Goal: Task Accomplishment & Management: Use online tool/utility

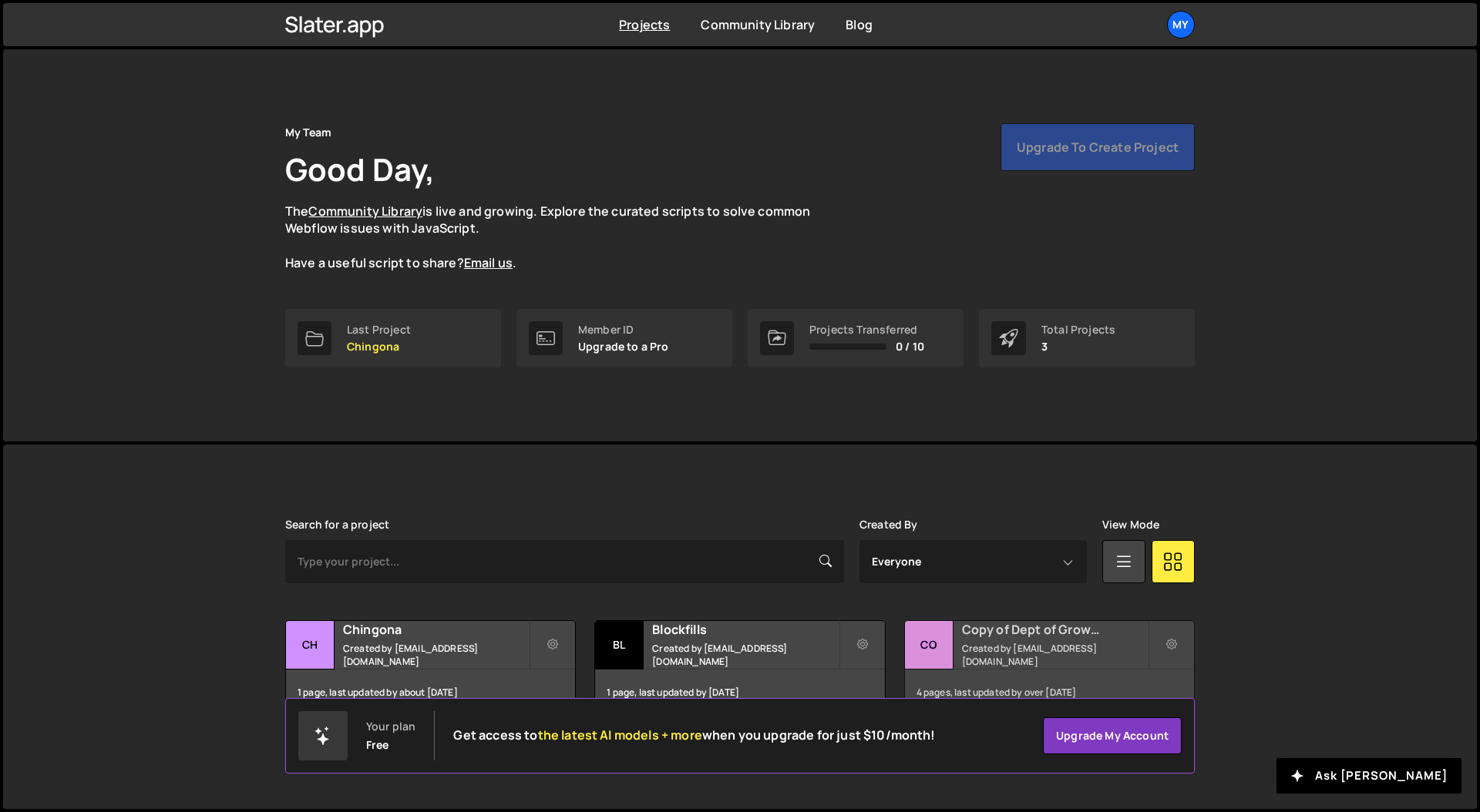
click at [1098, 638] on h2 "Copy of Dept of Growth" at bounding box center [1054, 629] width 185 height 17
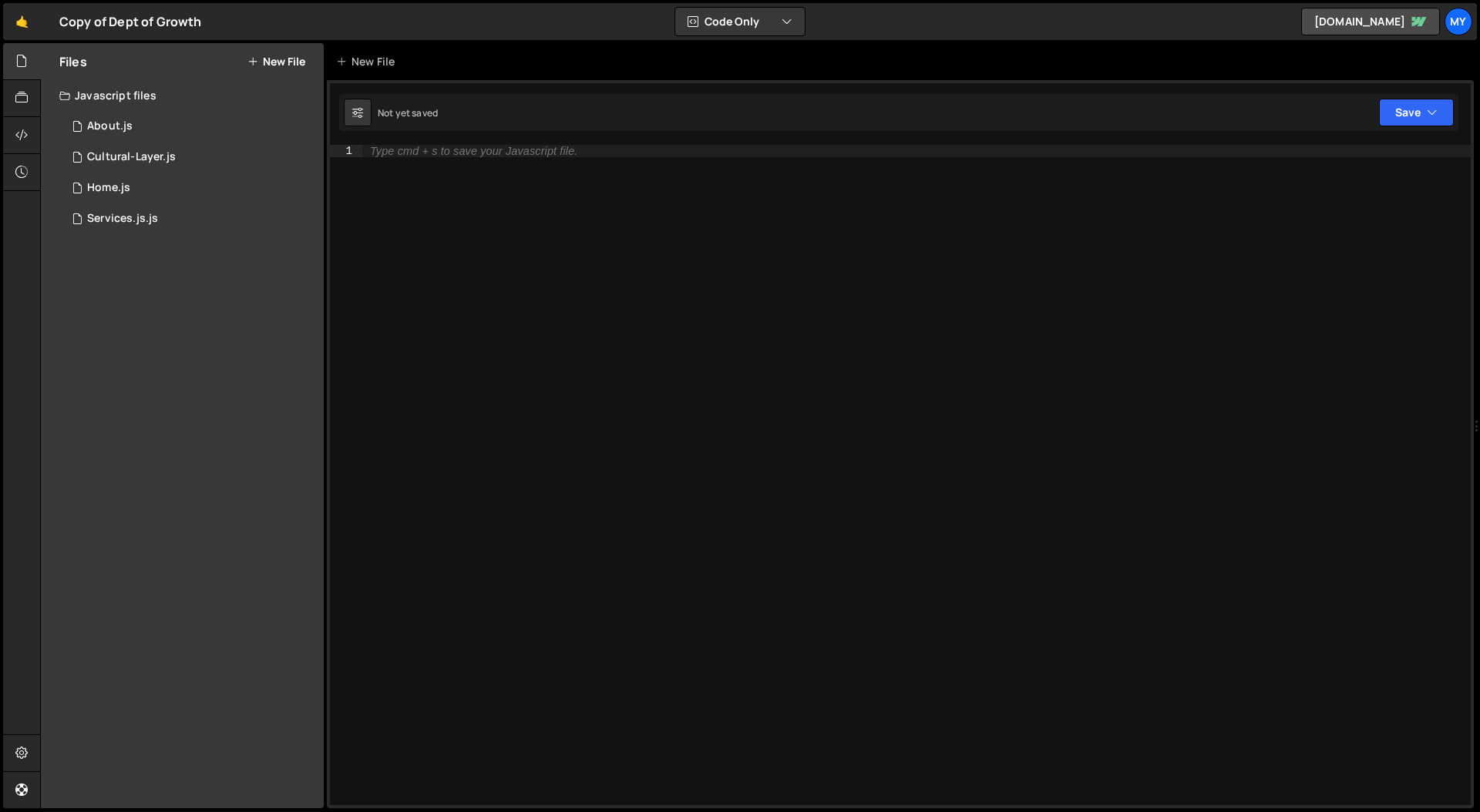
click at [290, 62] on button "New File" at bounding box center [275, 61] width 58 height 13
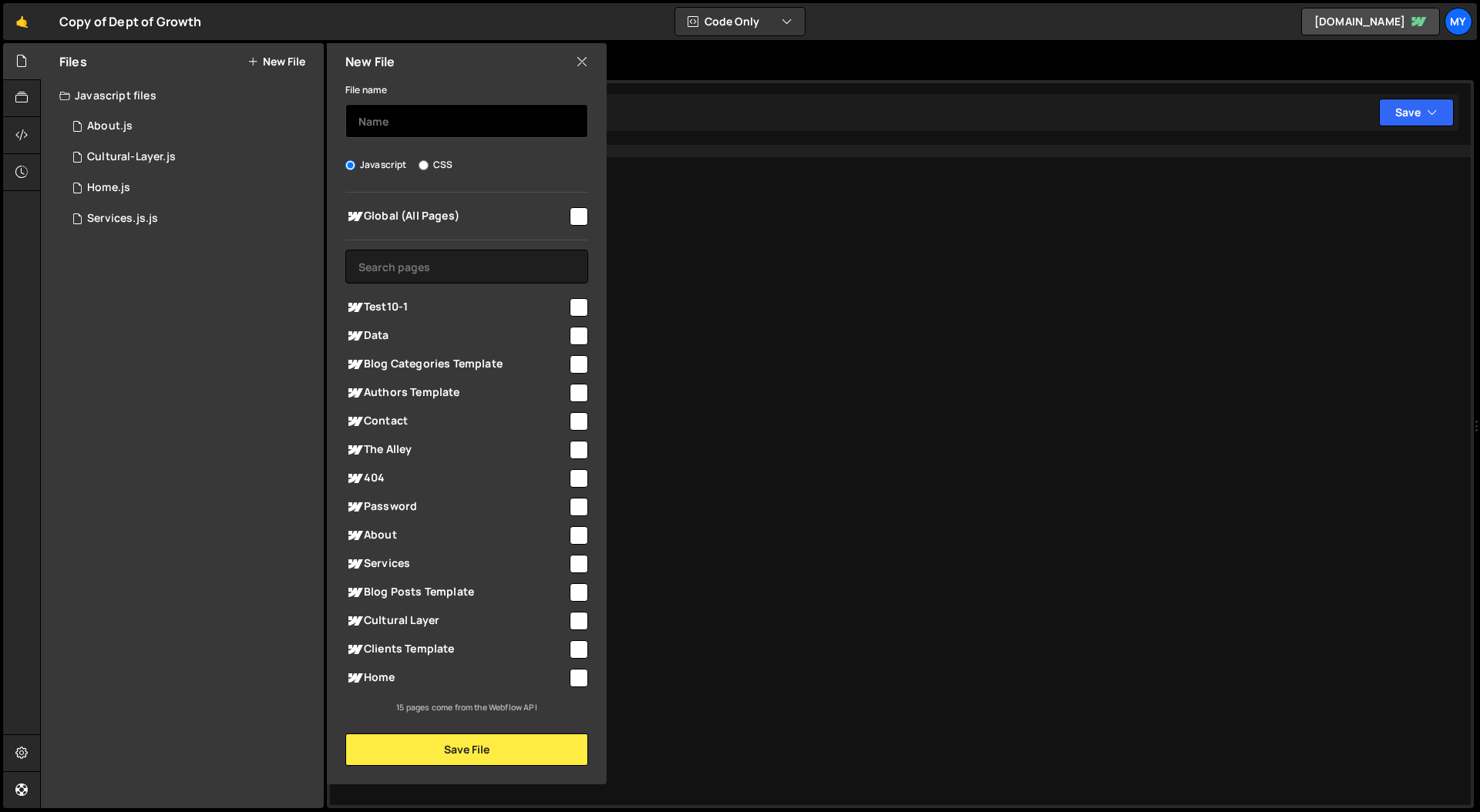
click at [421, 124] on input "text" at bounding box center [467, 121] width 243 height 34
type input "data"
click at [572, 339] on input "checkbox" at bounding box center [579, 336] width 19 height 19
checkbox input "true"
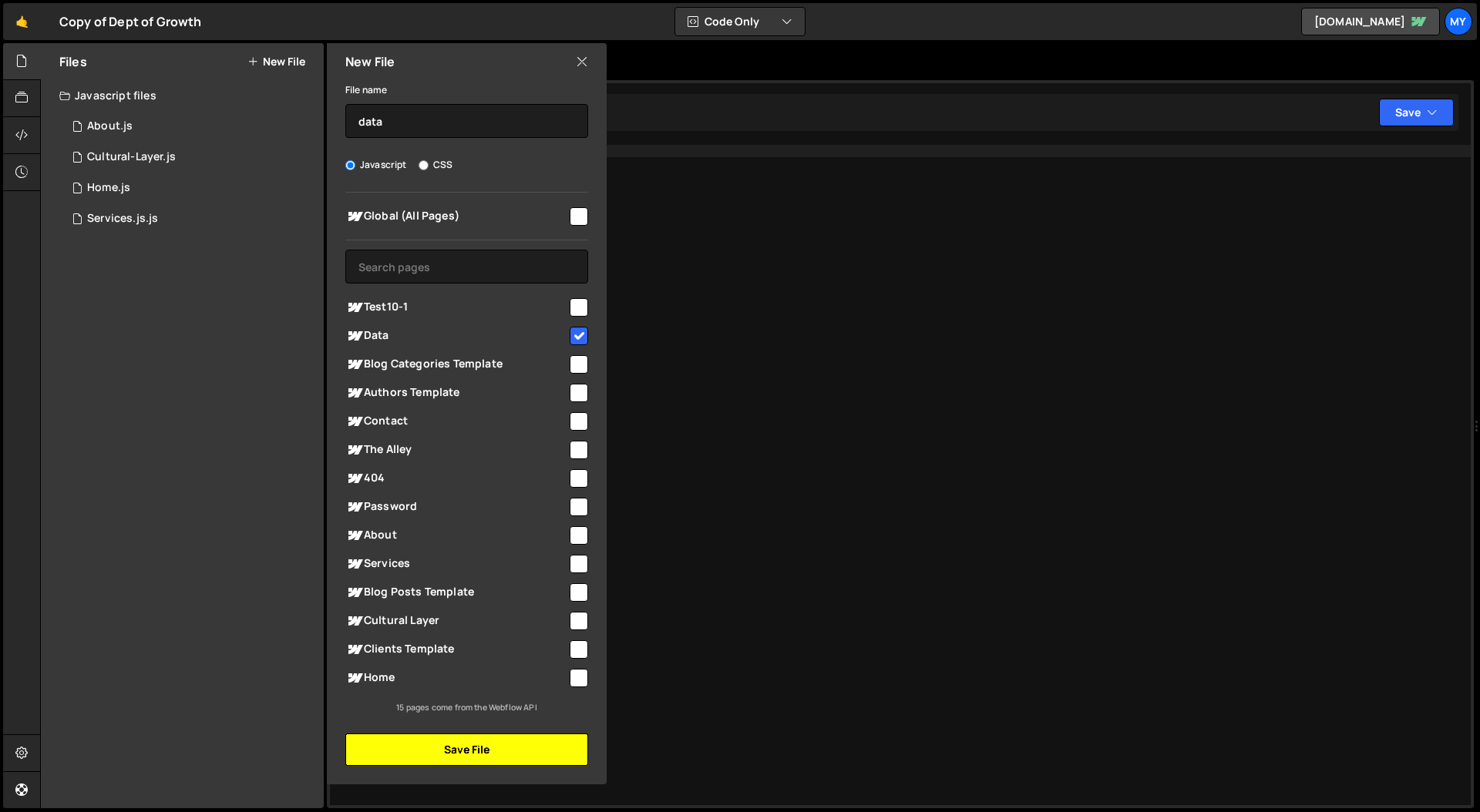
click at [430, 744] on button "Save File" at bounding box center [467, 750] width 243 height 32
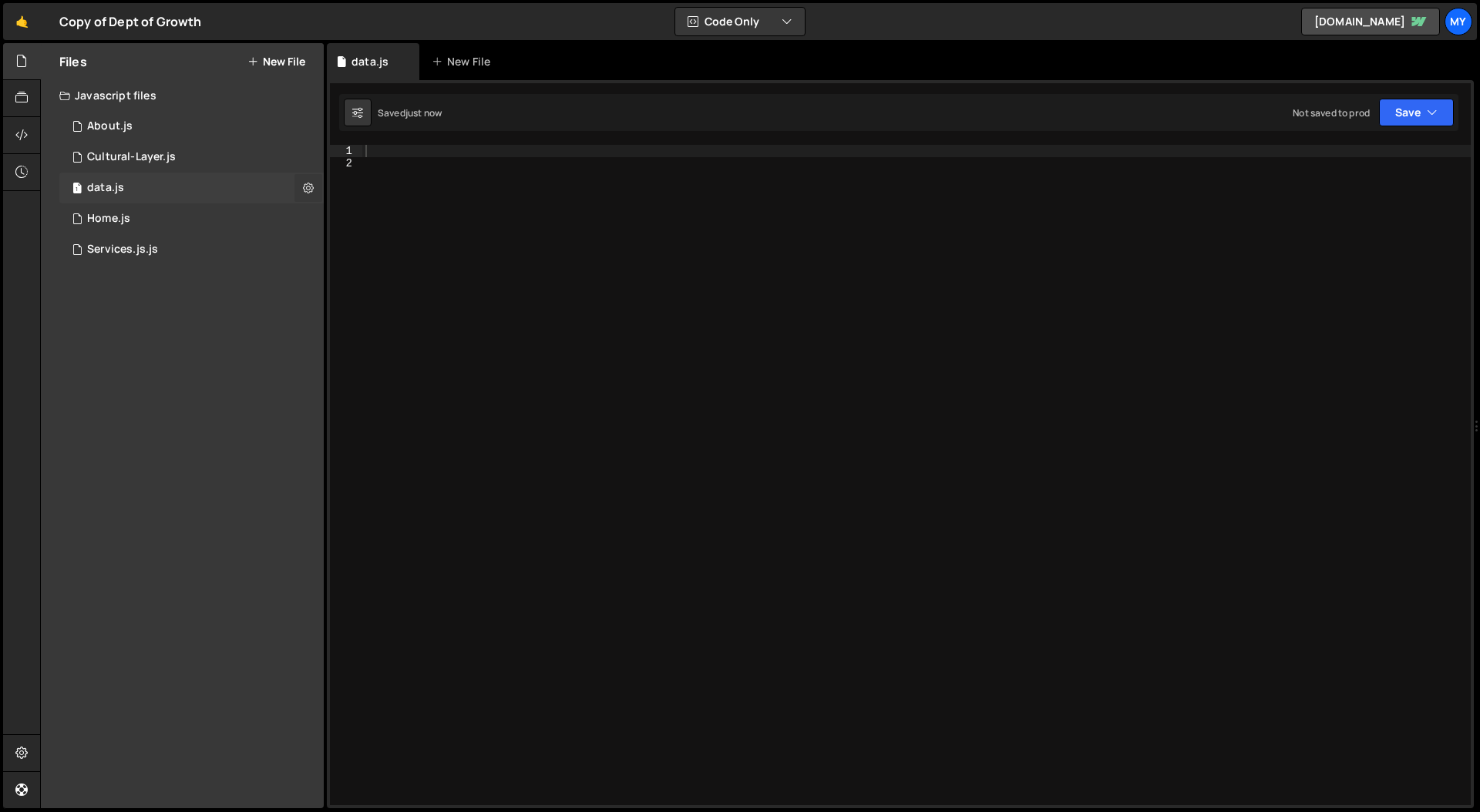
click at [304, 187] on icon at bounding box center [308, 187] width 11 height 15
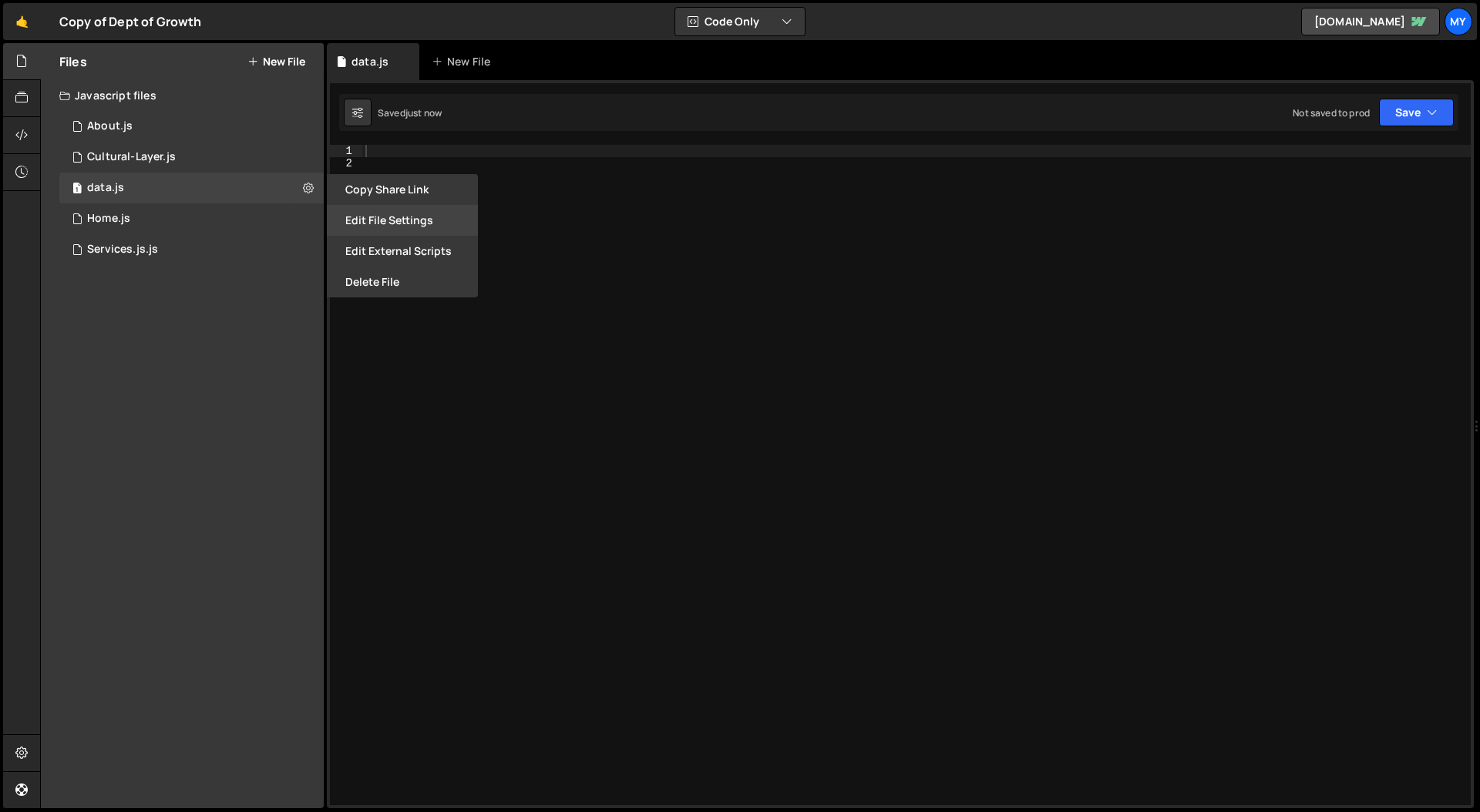
click at [403, 218] on button "Edit File Settings" at bounding box center [402, 221] width 151 height 31
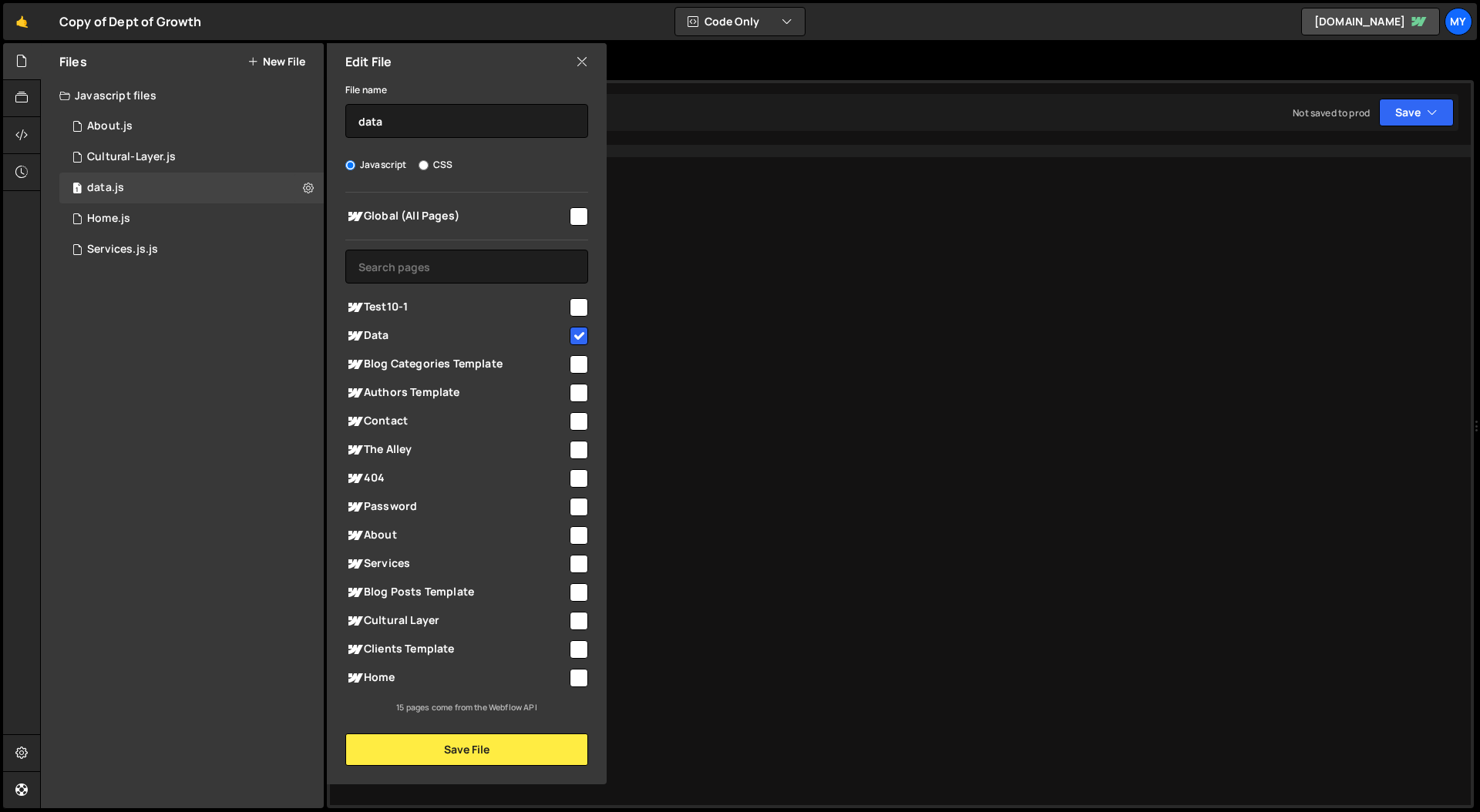
click at [580, 65] on icon at bounding box center [582, 61] width 13 height 17
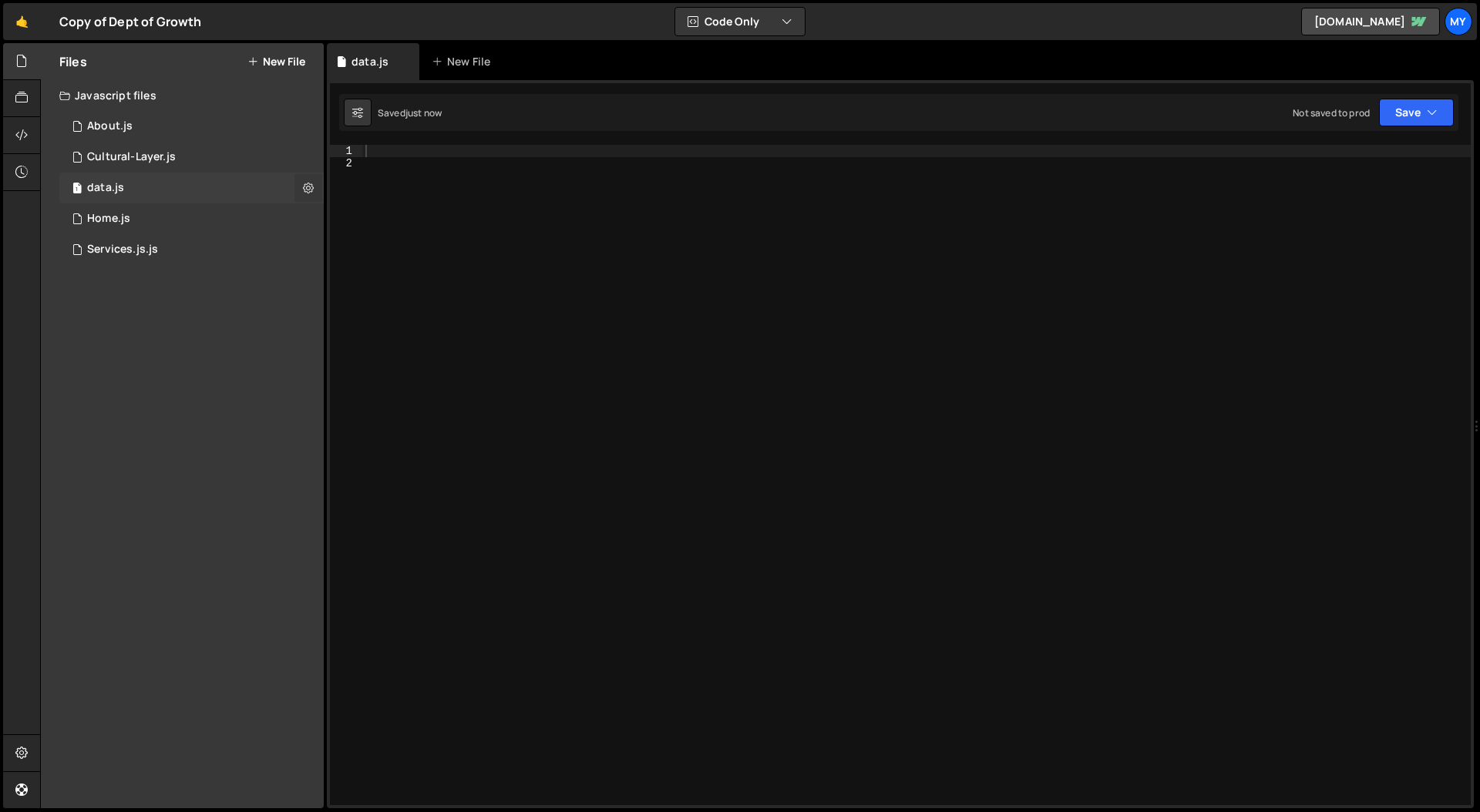
click at [306, 185] on icon at bounding box center [308, 187] width 11 height 15
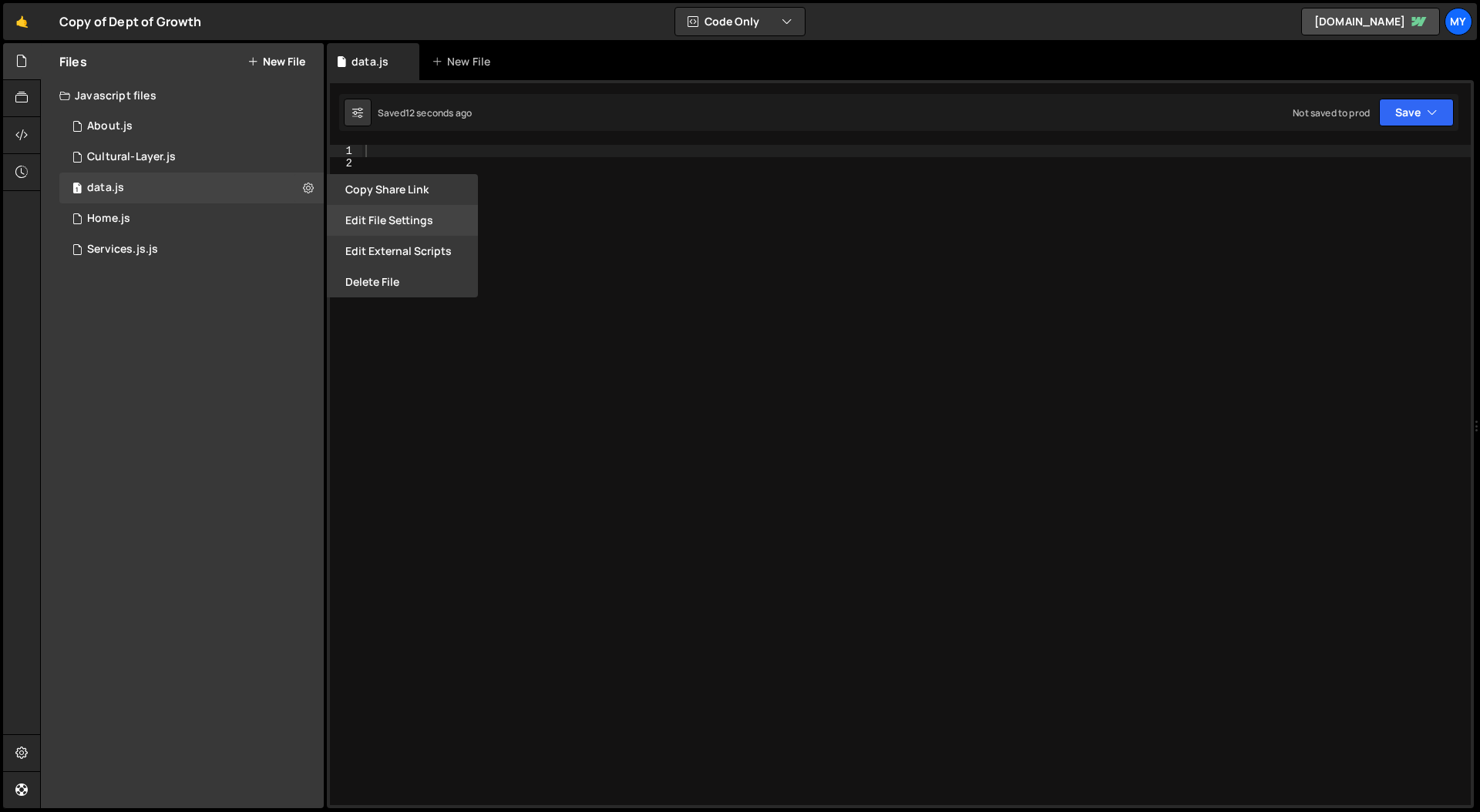
click at [381, 222] on button "Edit File Settings" at bounding box center [402, 221] width 151 height 31
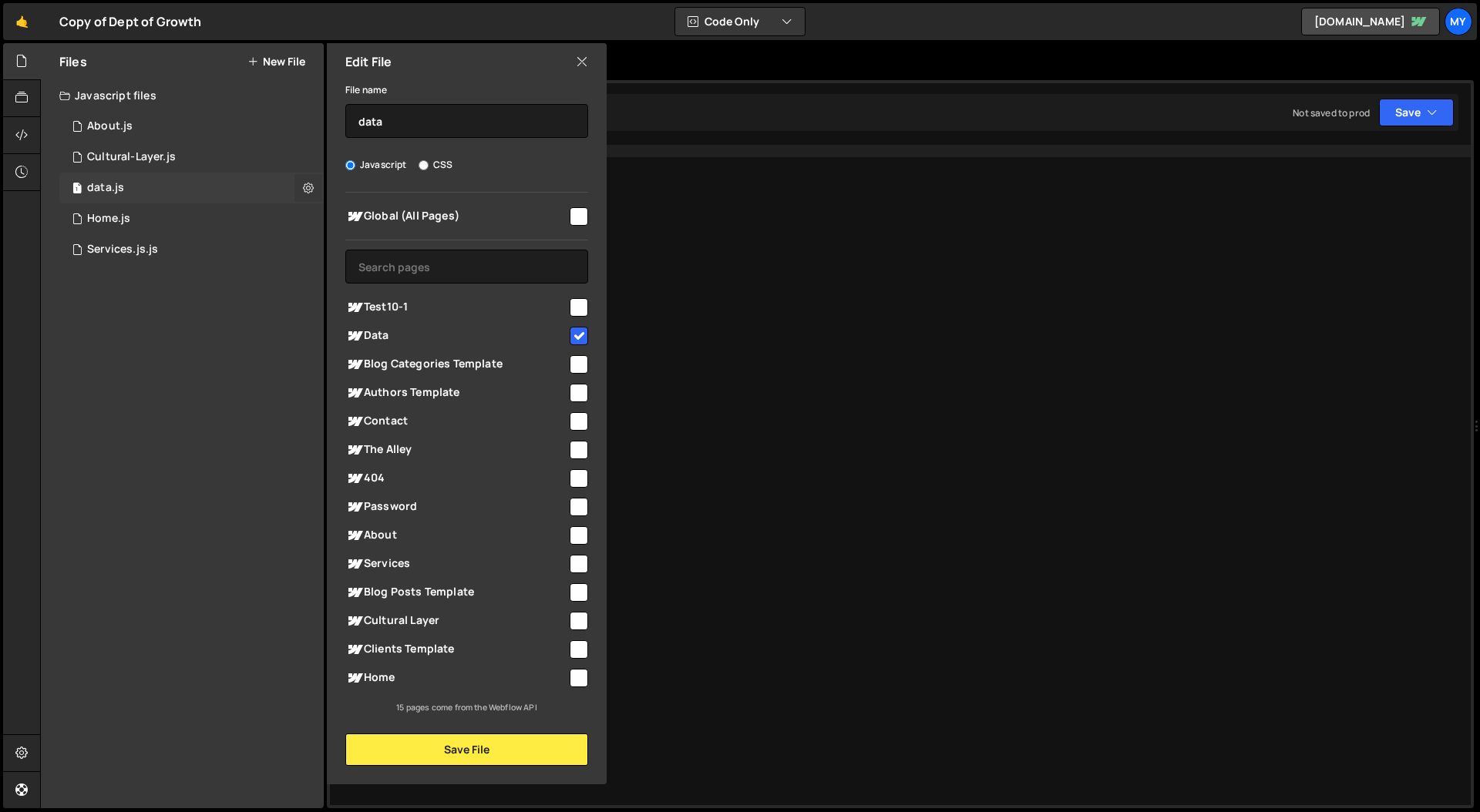
click at [307, 184] on icon at bounding box center [308, 187] width 11 height 15
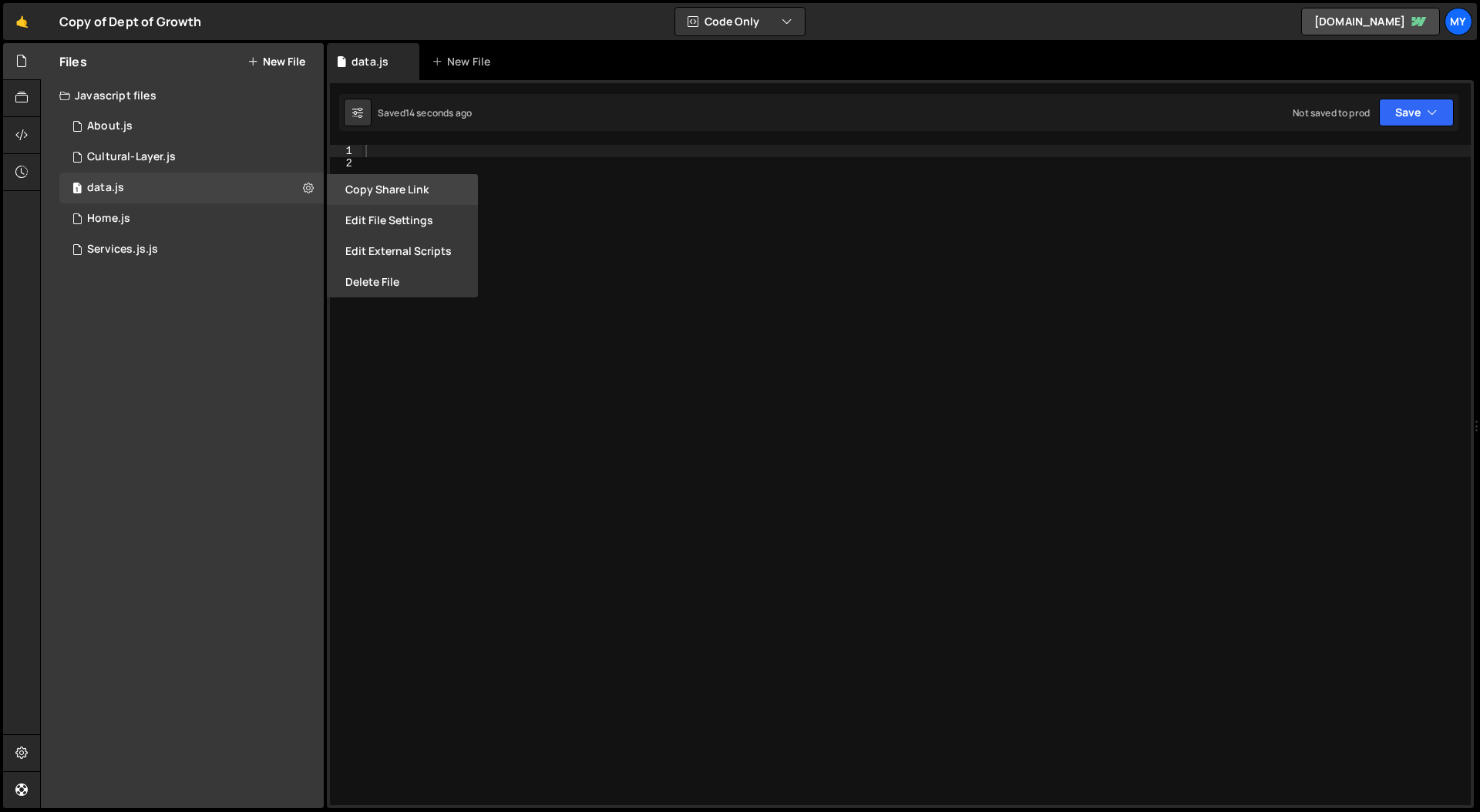
click at [378, 183] on button "Copy share link" at bounding box center [402, 189] width 151 height 31
click at [404, 254] on button "Edit External Scripts" at bounding box center [402, 252] width 151 height 31
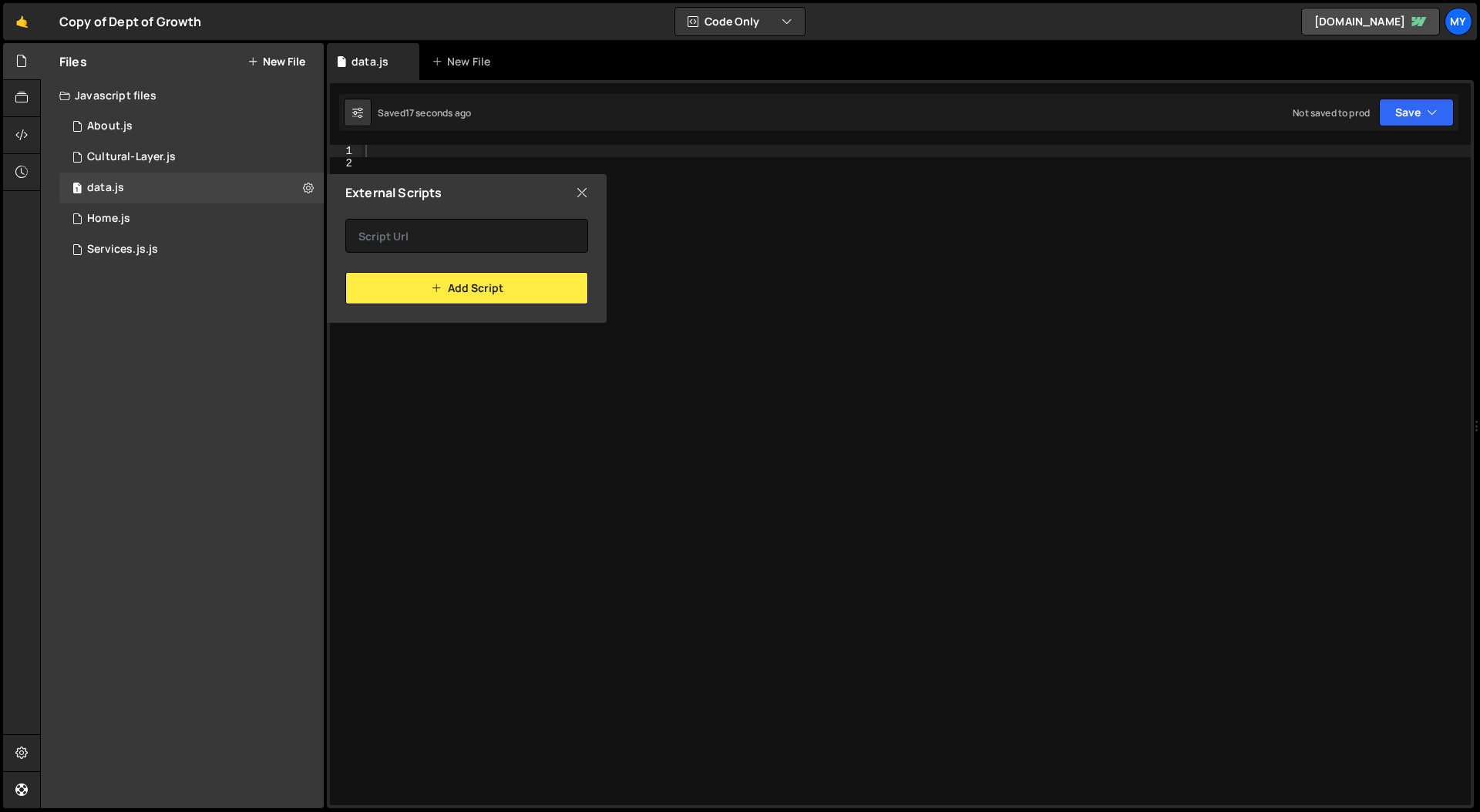
click at [577, 194] on icon at bounding box center [582, 192] width 13 height 17
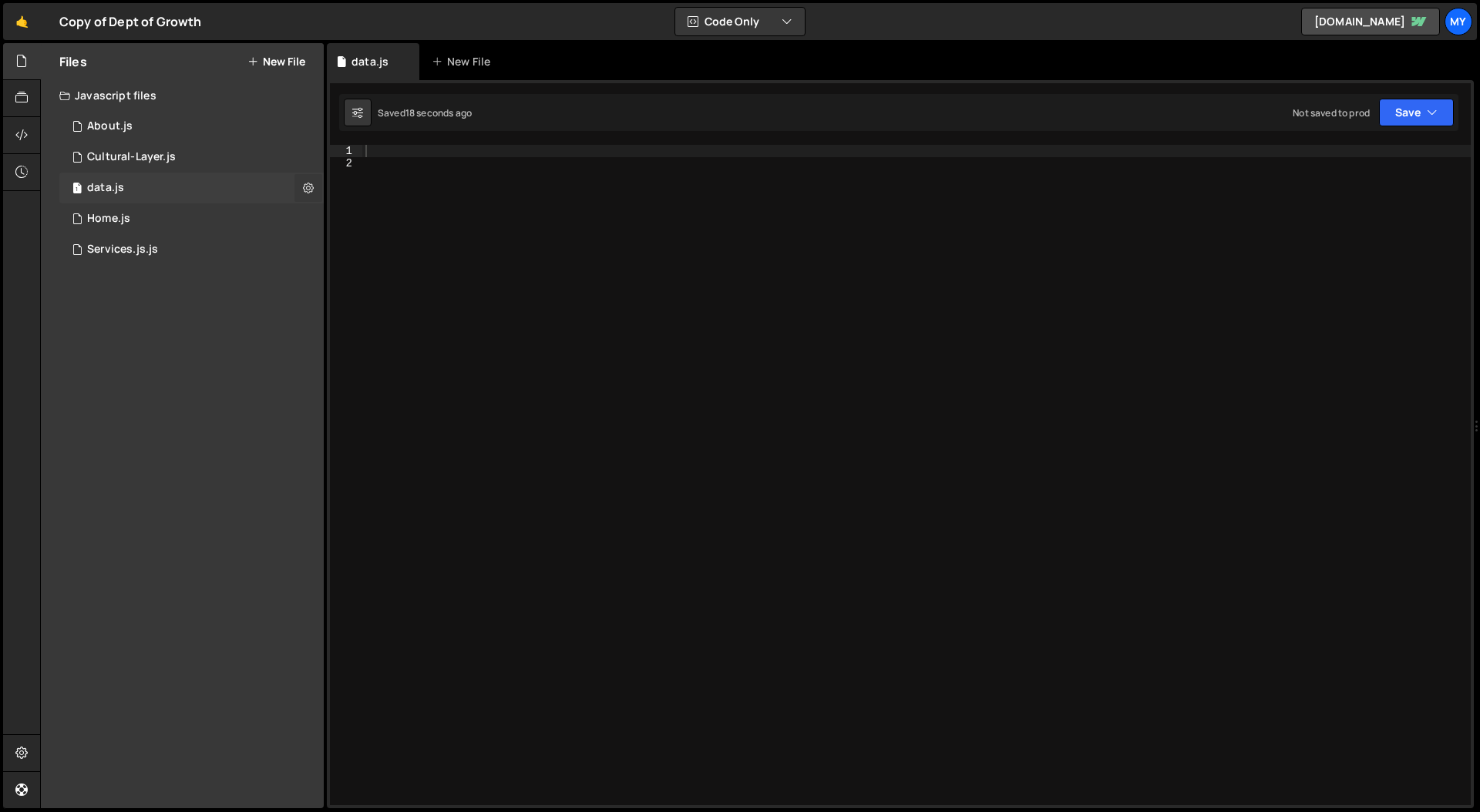
click at [309, 191] on icon at bounding box center [308, 187] width 11 height 15
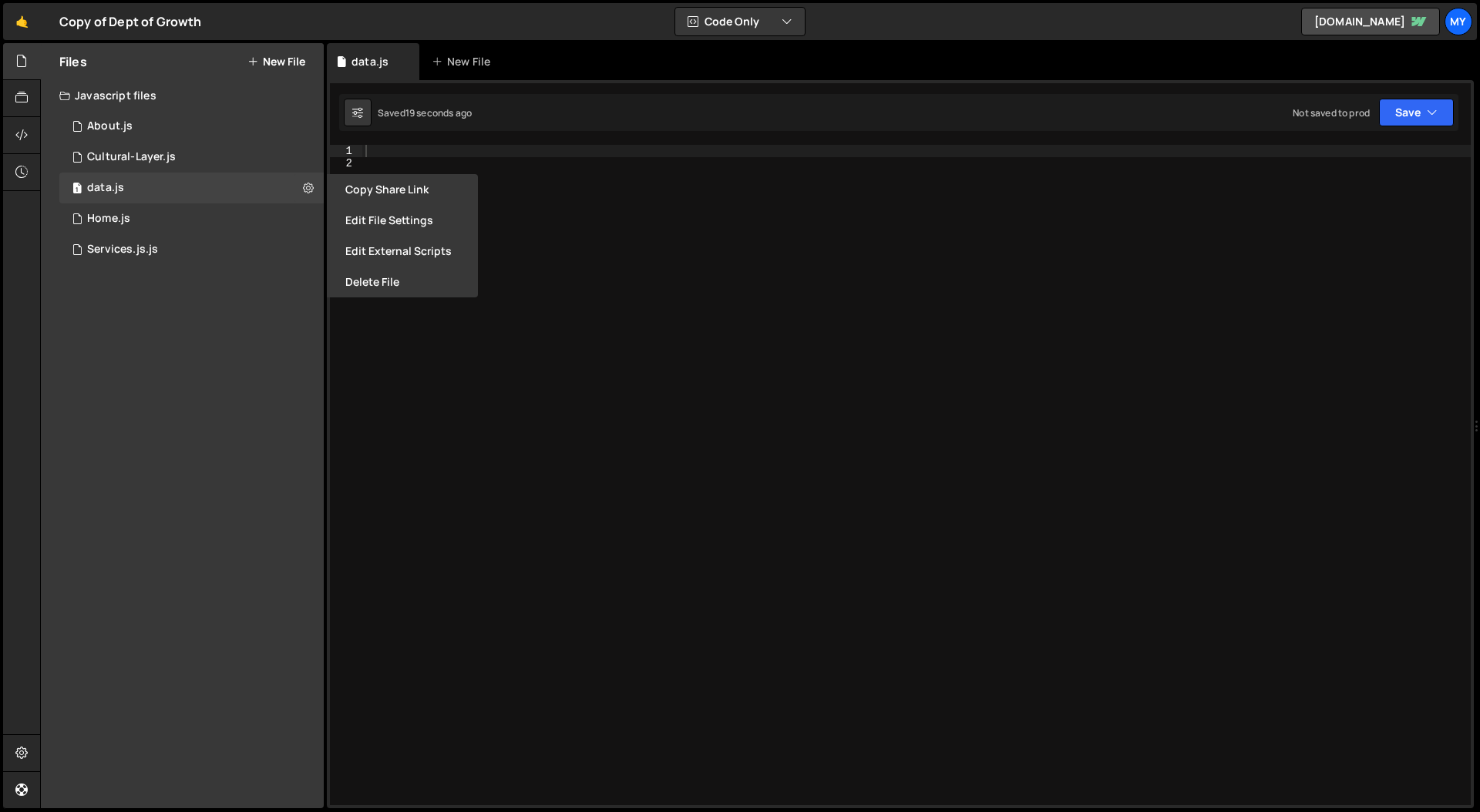
click at [247, 354] on div "Files New File Javascript files 1 About.js 0 1 Cultural-Layer.js 0 1 data.js 0 …" at bounding box center [183, 426] width 283 height 765
click at [31, 135] on div at bounding box center [21, 136] width 38 height 37
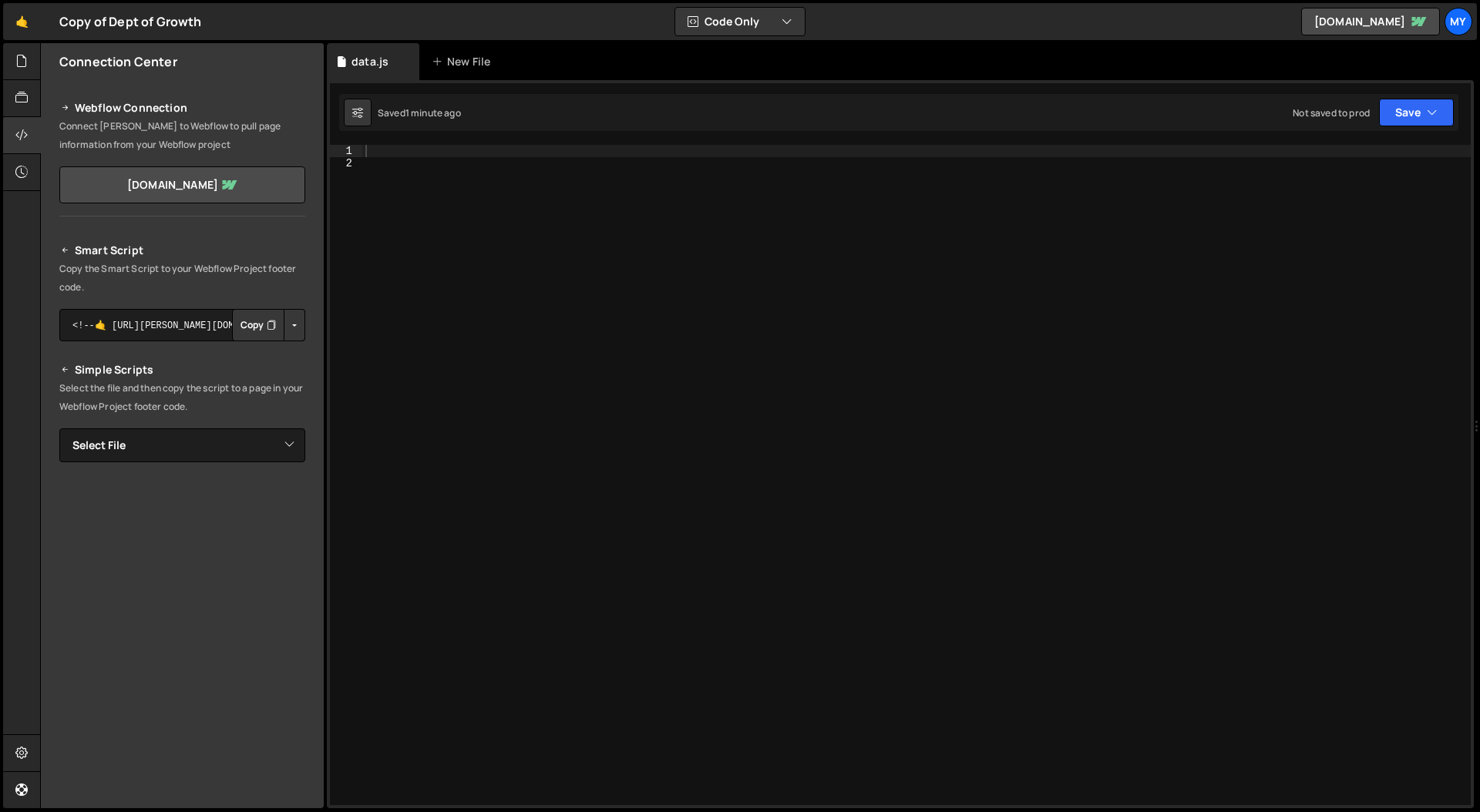
click at [267, 328] on icon "Button group with nested dropdown" at bounding box center [270, 325] width 9 height 16
click at [26, 70] on div at bounding box center [21, 61] width 38 height 37
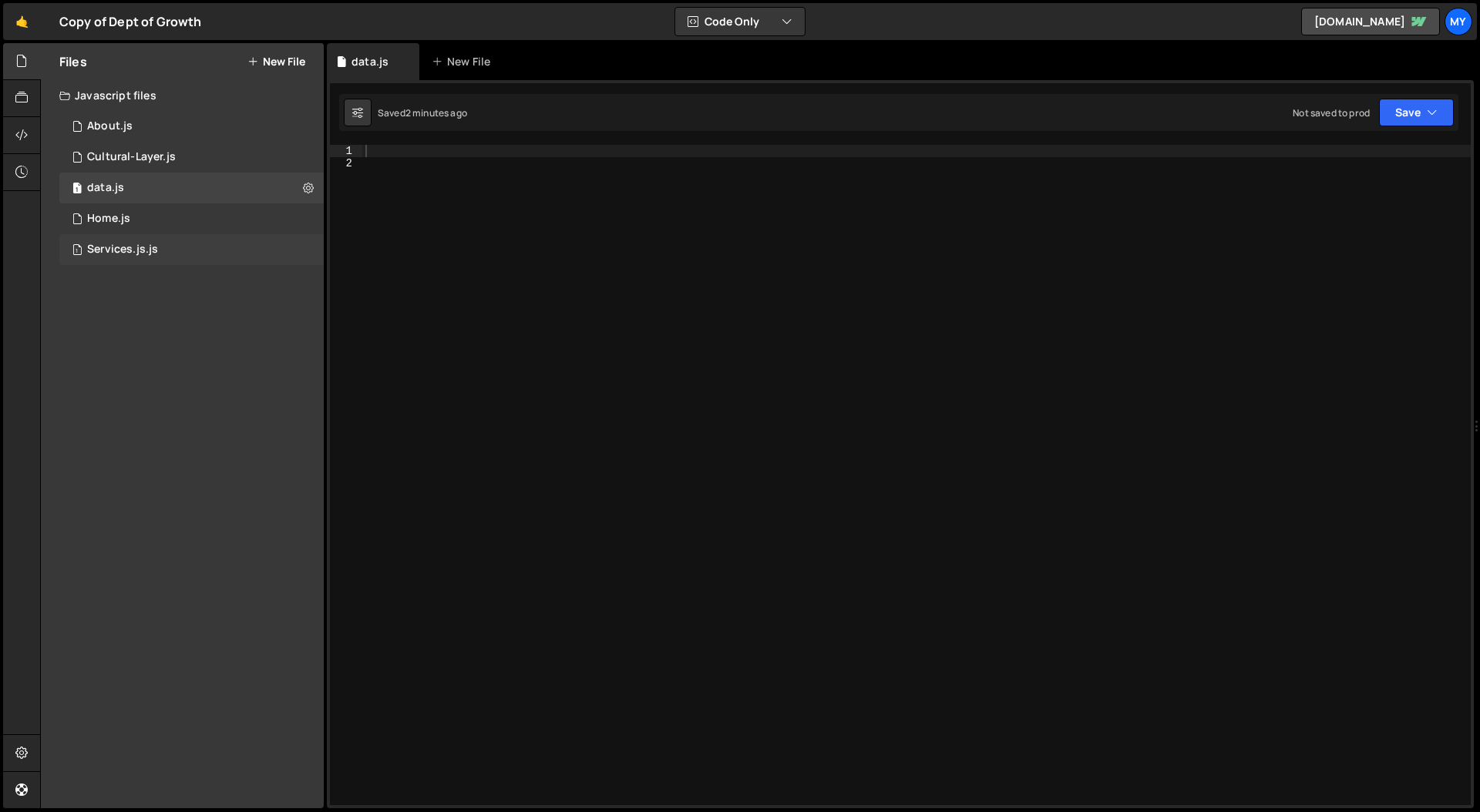
click at [135, 253] on div "Services.js.js" at bounding box center [122, 250] width 71 height 14
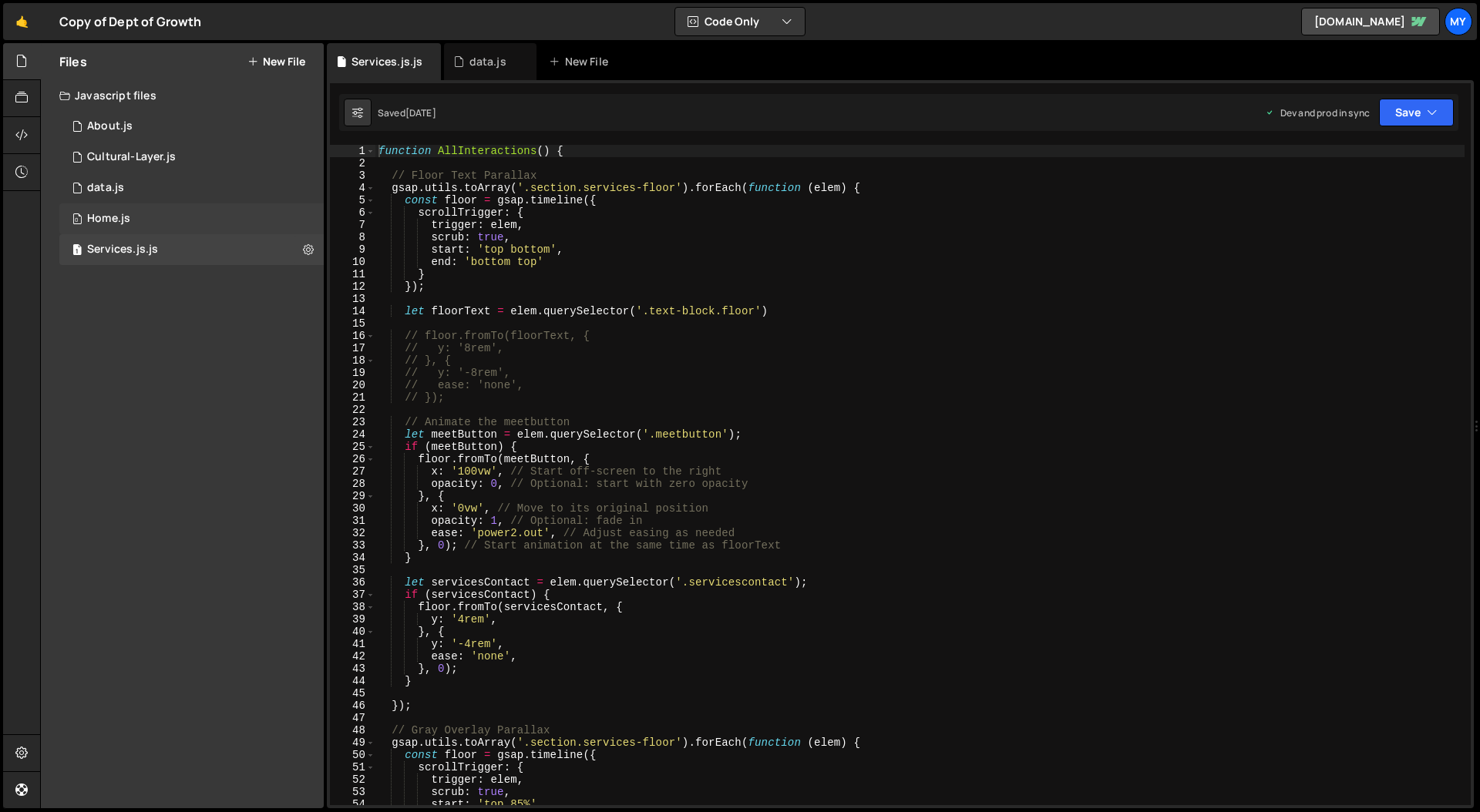
click at [134, 219] on div "0 Home.js 0" at bounding box center [191, 219] width 265 height 31
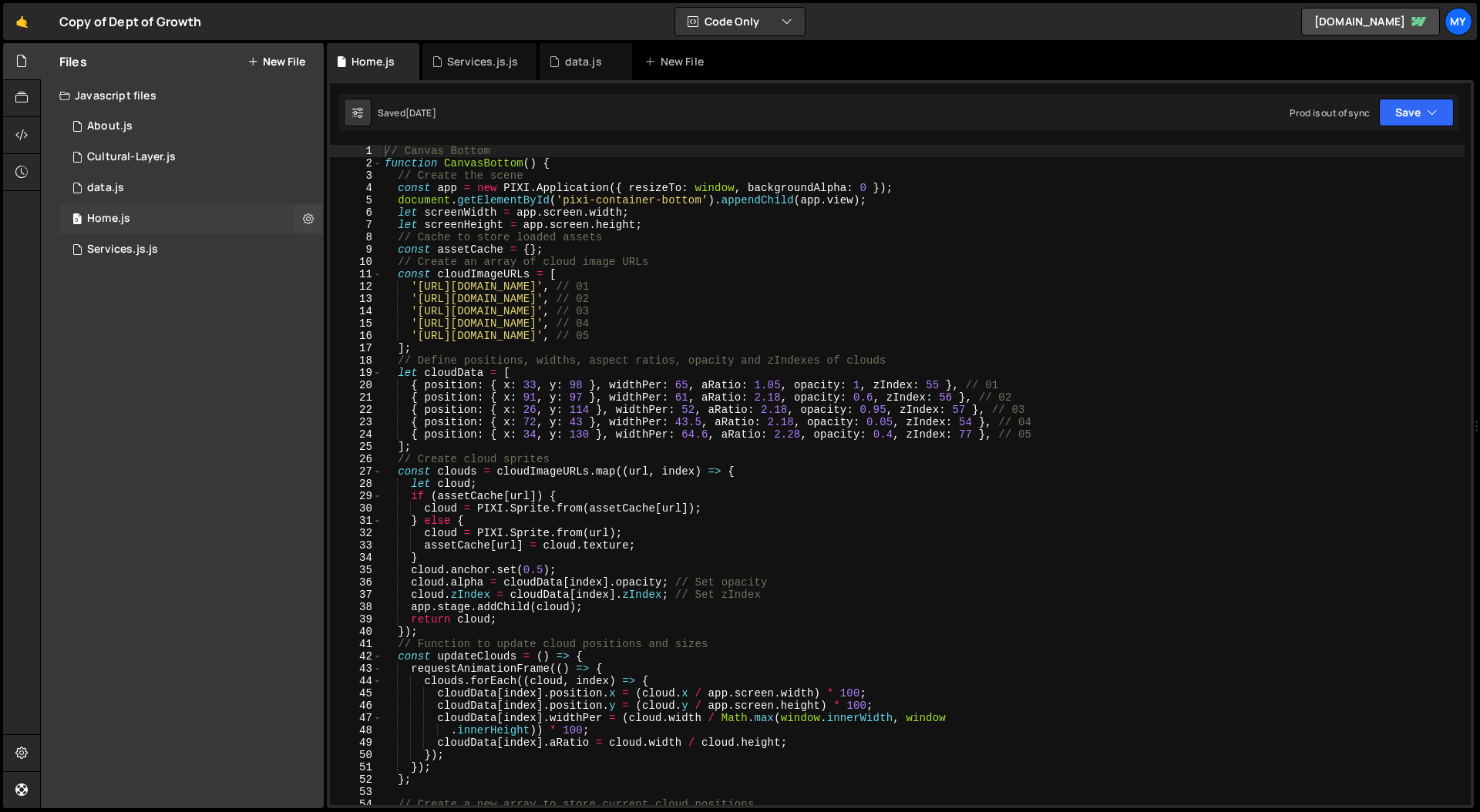
scroll to position [1637, 0]
click at [139, 191] on div "1 data.js 0" at bounding box center [191, 188] width 265 height 31
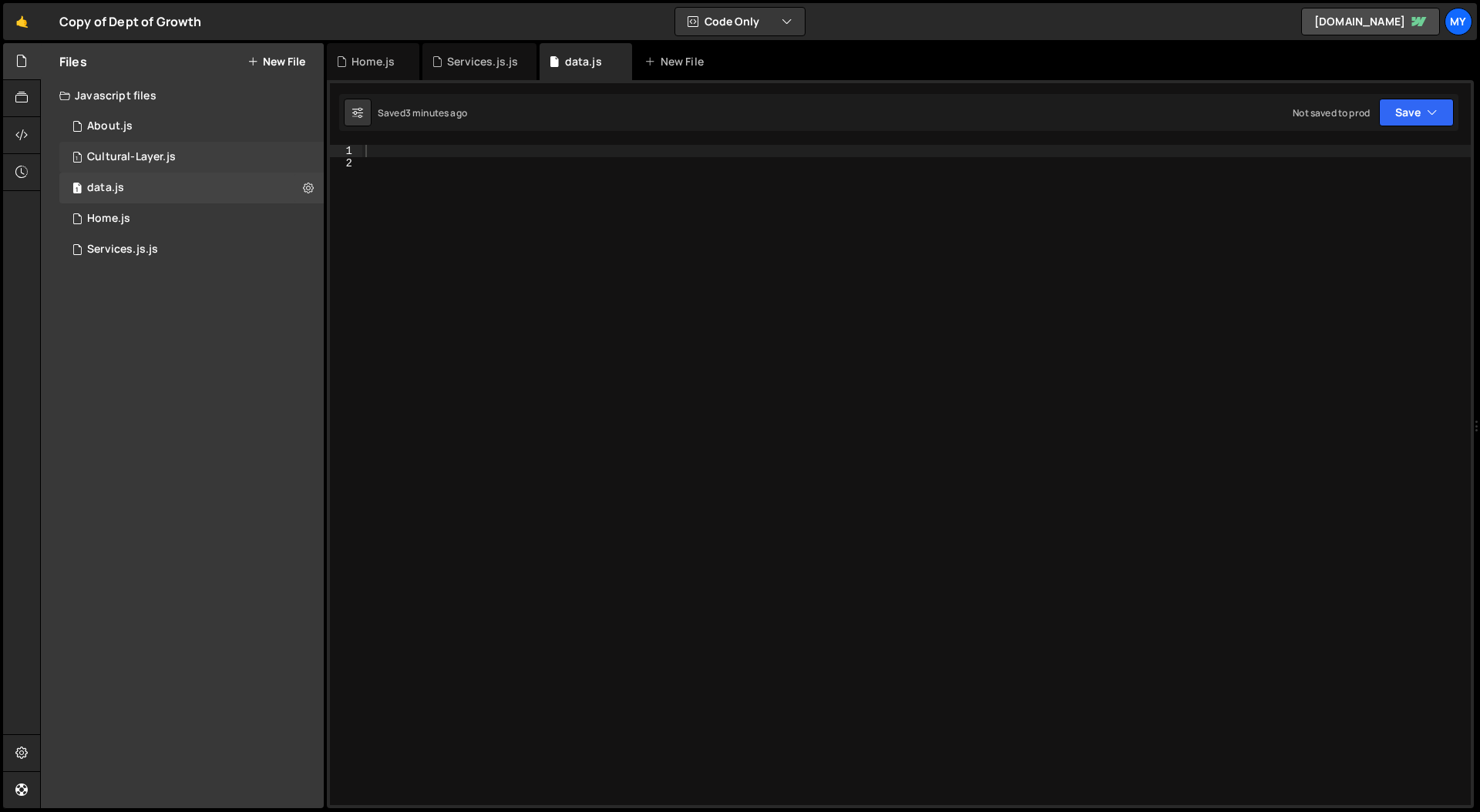
click at [146, 154] on div "Cultural-Layer.js" at bounding box center [131, 157] width 89 height 14
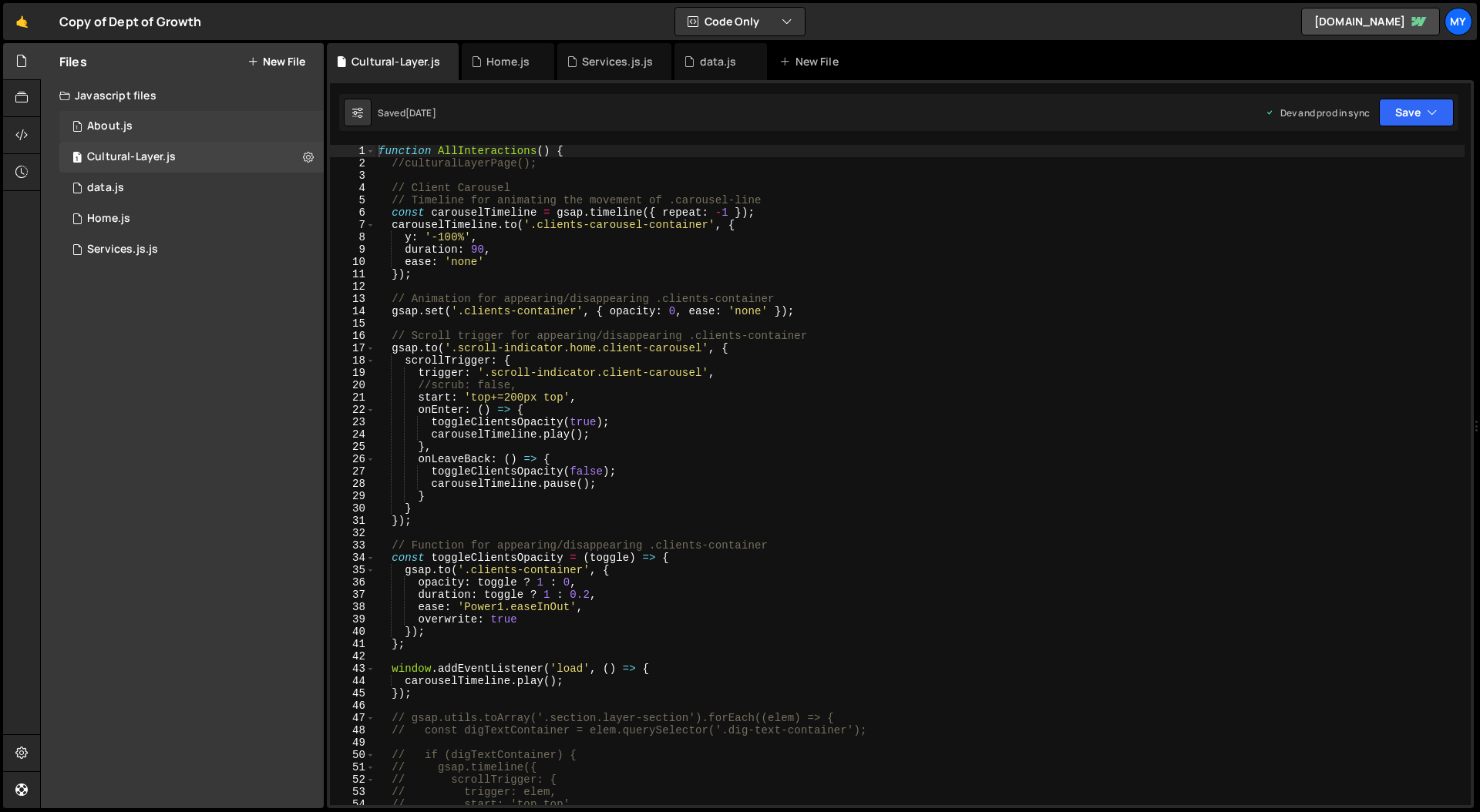
scroll to position [3086, 0]
click at [142, 126] on div "1 About.js 0" at bounding box center [191, 127] width 265 height 31
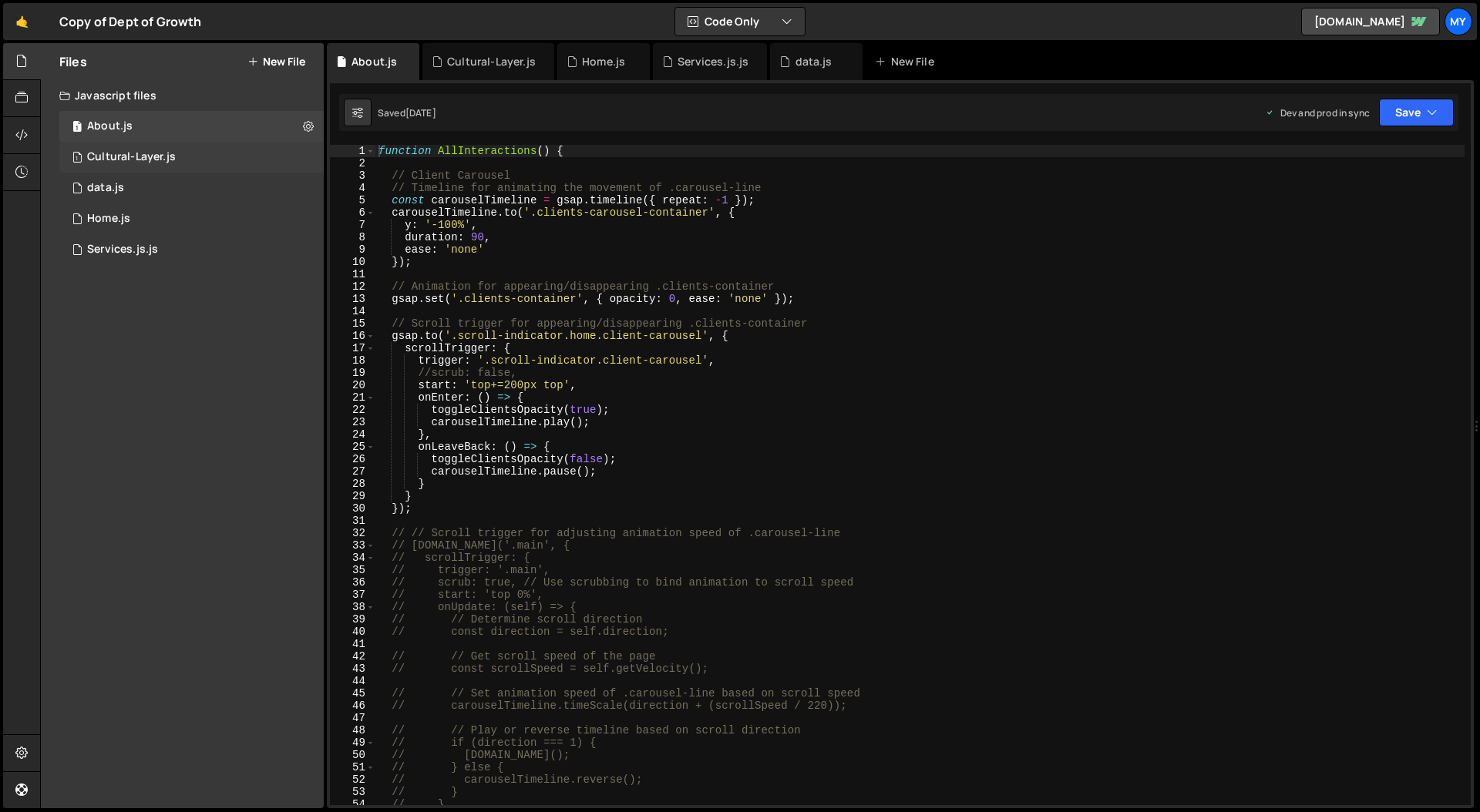
click at [143, 143] on div "1 Cultural-Layer.js 0" at bounding box center [191, 157] width 265 height 31
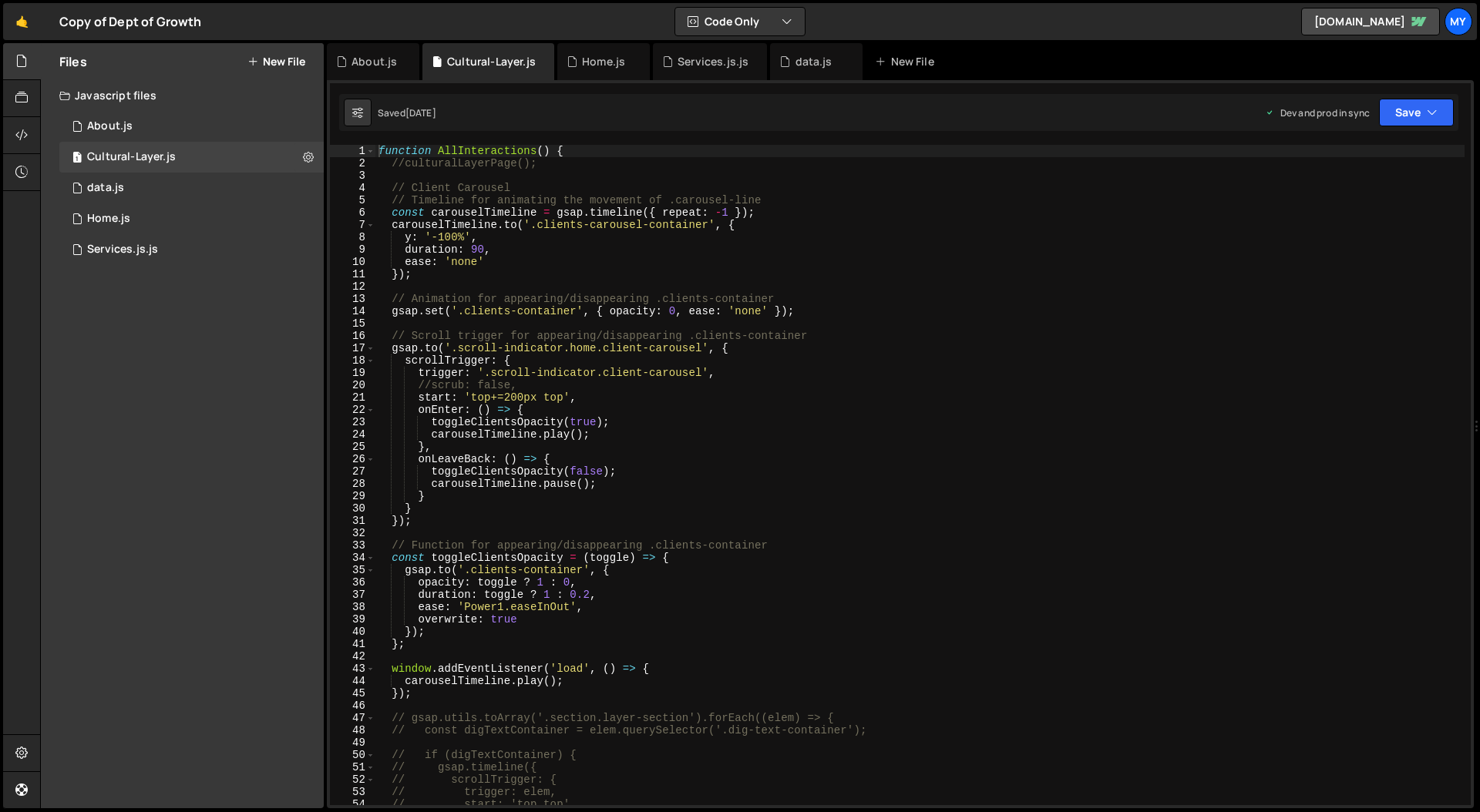
scroll to position [3086, 0]
click at [21, 23] on link "🤙" at bounding box center [21, 21] width 38 height 37
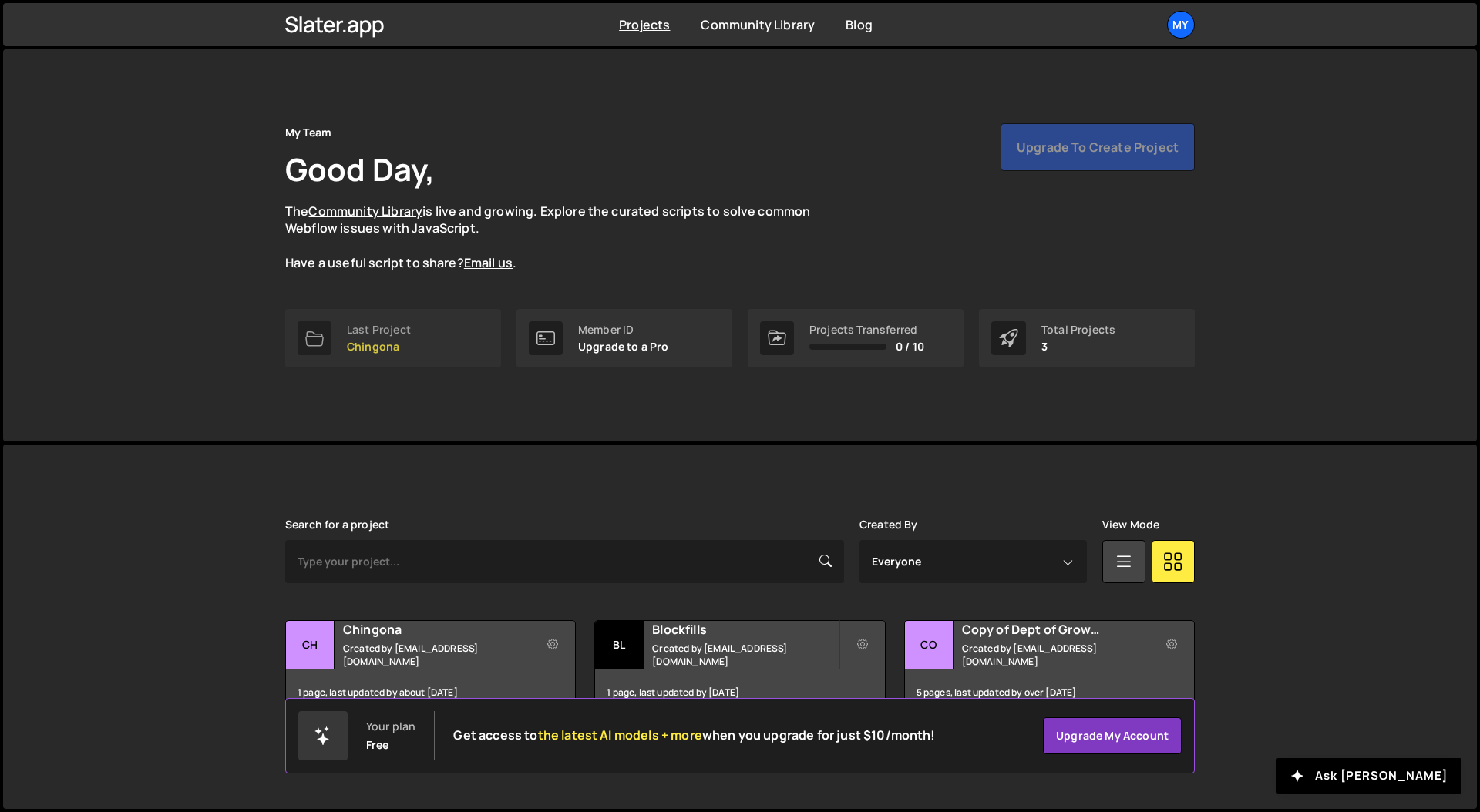
click at [423, 339] on link "Last Project Chingona" at bounding box center [392, 339] width 216 height 59
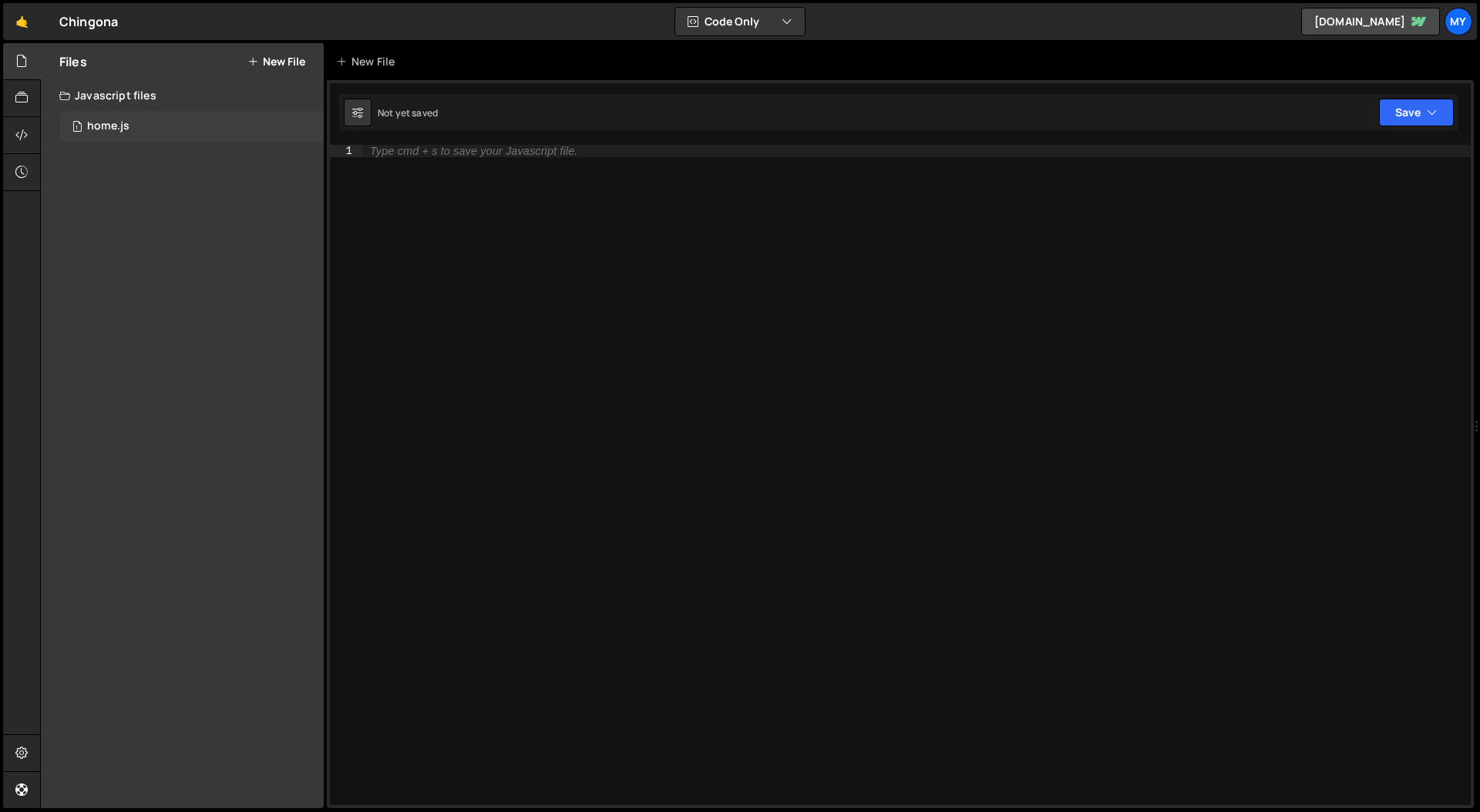
click at [141, 121] on div "1 home.js 0" at bounding box center [191, 127] width 265 height 31
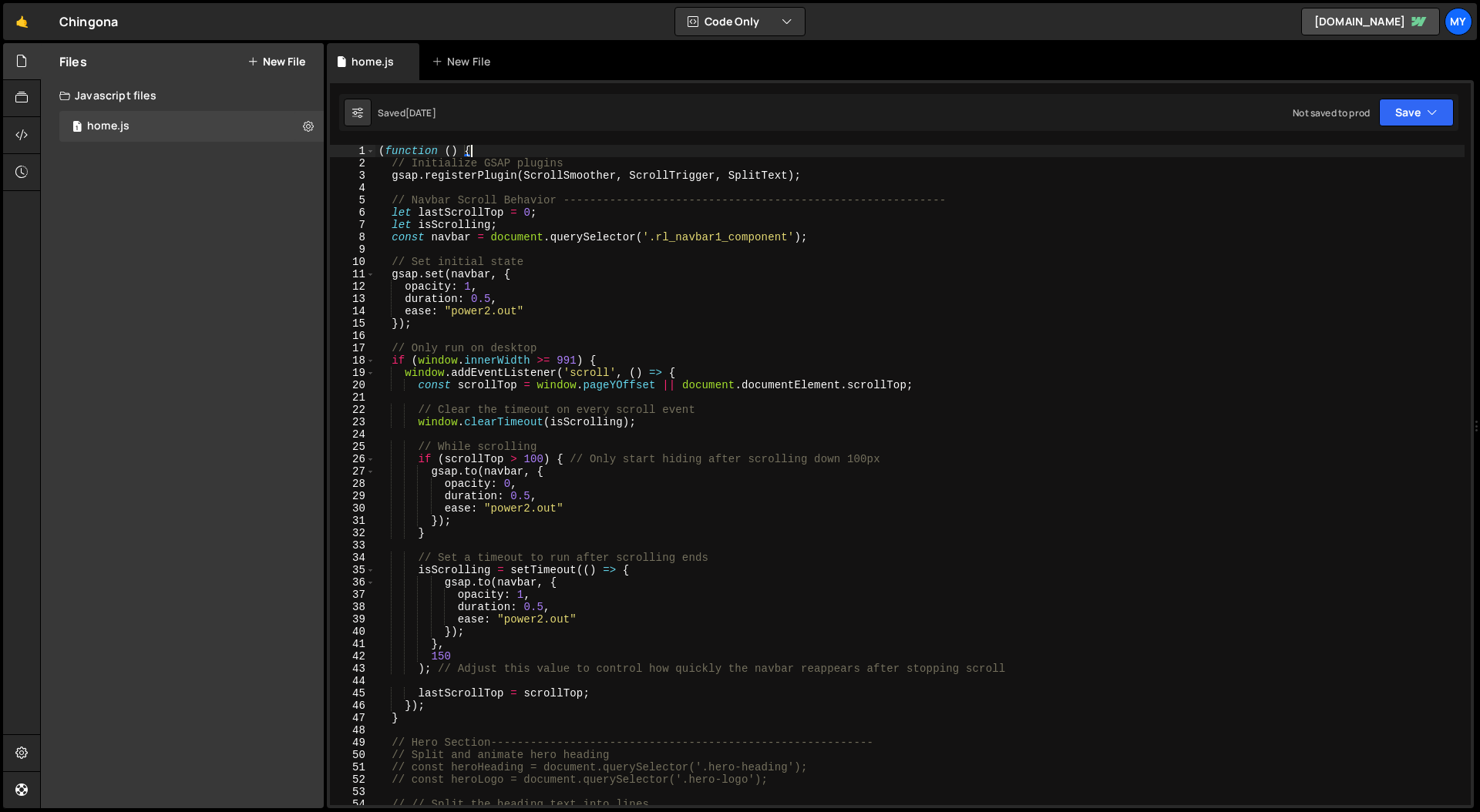
click at [477, 151] on div "( function ( ) { // Initialize GSAP plugins gsap . registerPlugin ( ScrollSmoot…" at bounding box center [921, 487] width 1089 height 685
drag, startPoint x: 478, startPoint y: 148, endPoint x: 369, endPoint y: 144, distance: 109.1
click at [369, 144] on div "(function () { 1 2 3 4 5 6 7 8 9 10 11 12 13 14 15 16 17 18 19 20 21 22 23 24 2…" at bounding box center [900, 474] width 1141 height 661
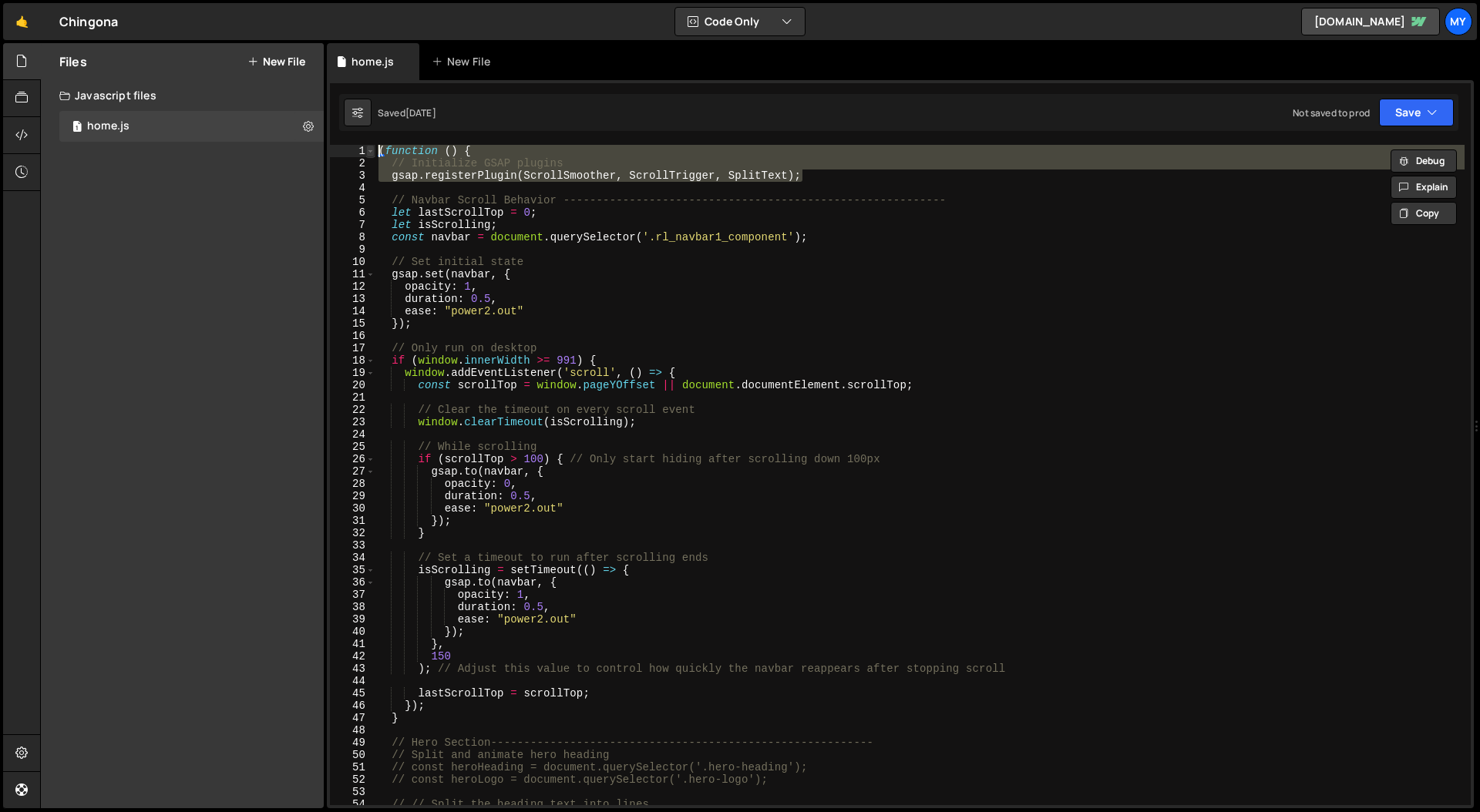
drag, startPoint x: 832, startPoint y: 179, endPoint x: 368, endPoint y: 152, distance: 464.8
click at [368, 152] on div "(function () { 1 2 3 4 5 6 7 8 9 10 11 12 13 14 15 16 17 18 19 20 21 22 23 24 2…" at bounding box center [900, 474] width 1141 height 661
type textarea "(function () { // Initialize GSAP plugins"
click at [29, 23] on link "🤙" at bounding box center [21, 21] width 38 height 37
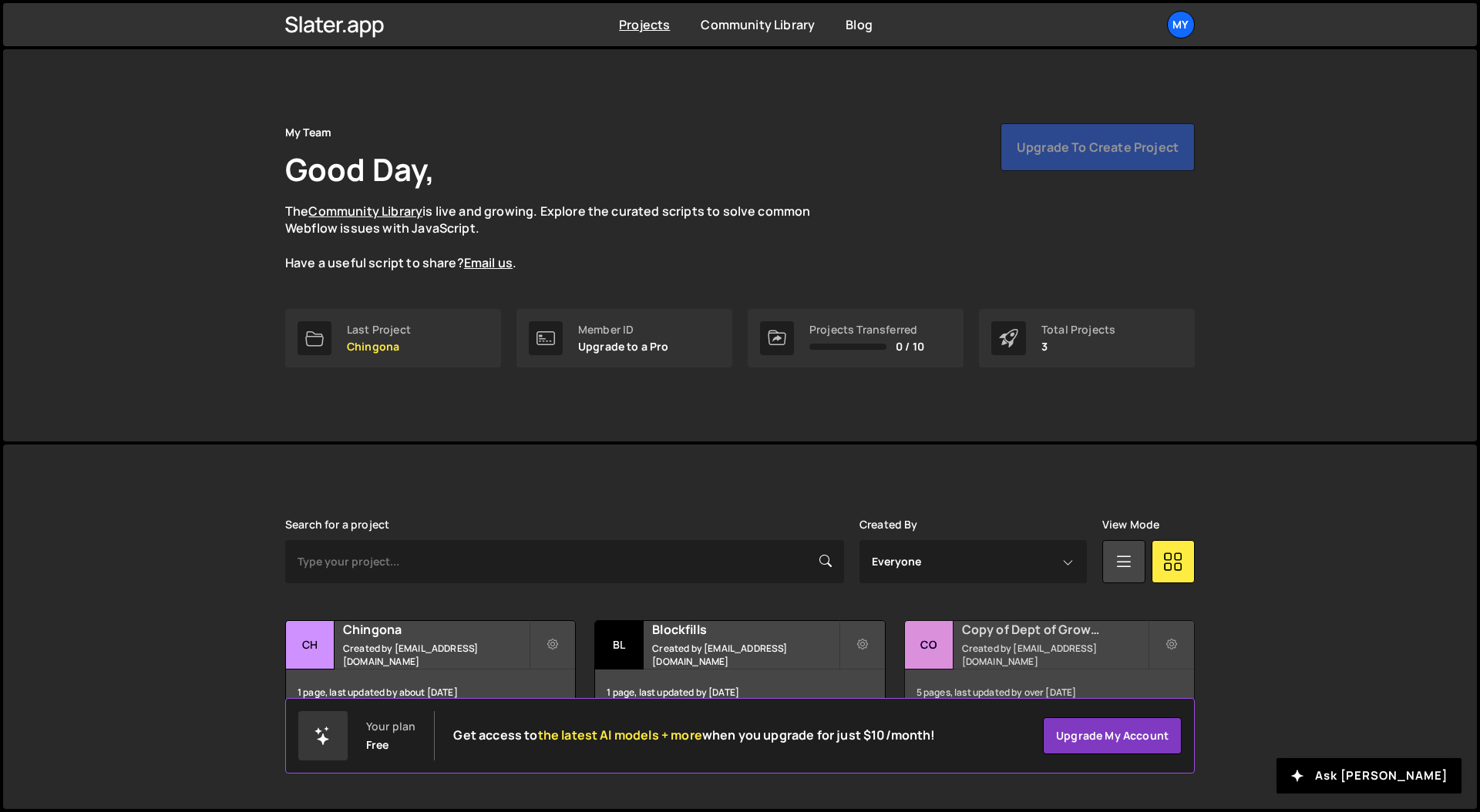
click at [981, 636] on h2 "Copy of Dept of Growth" at bounding box center [1054, 629] width 185 height 17
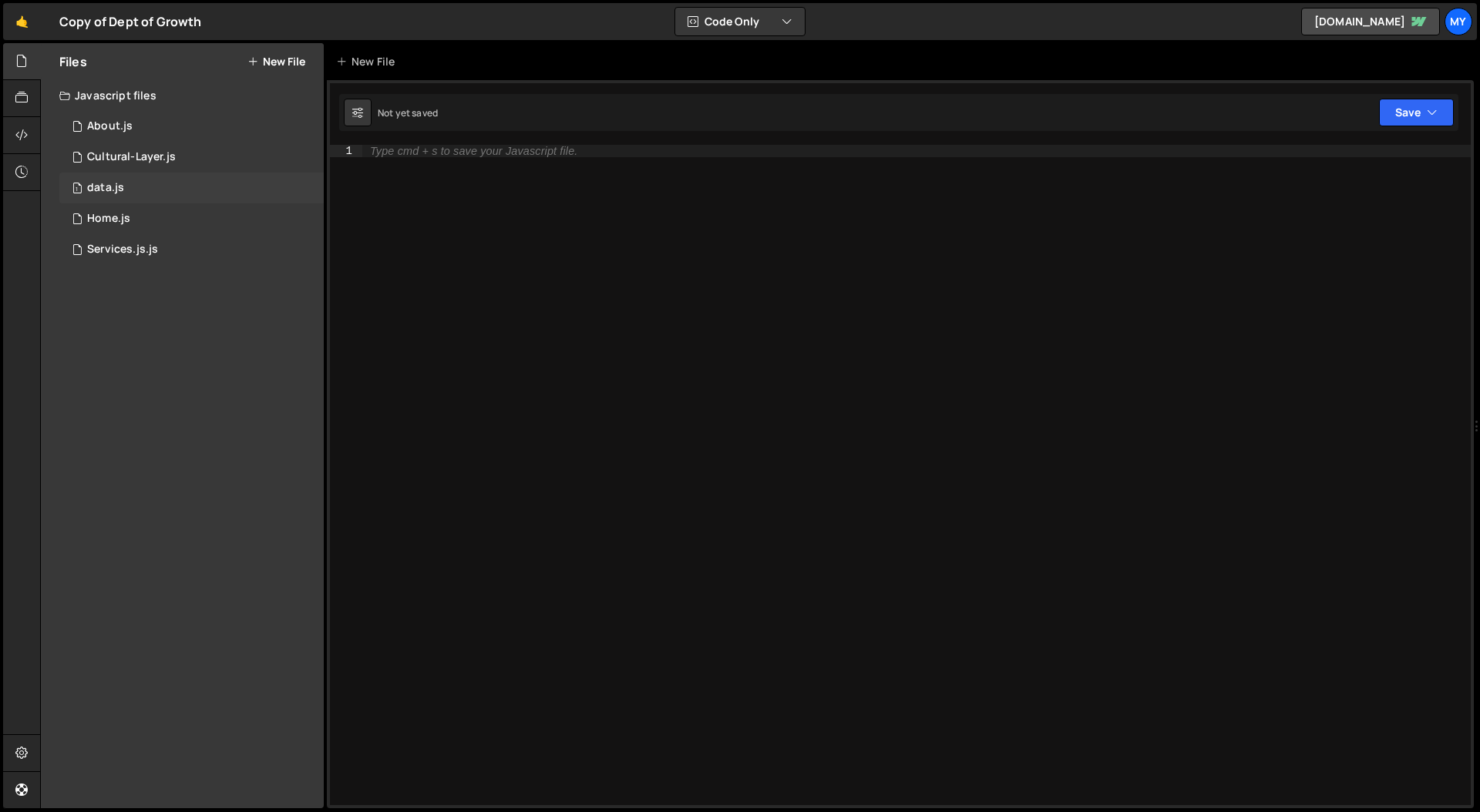
click at [115, 191] on div "data.js" at bounding box center [105, 188] width 37 height 14
click at [474, 161] on div at bounding box center [916, 487] width 1108 height 685
click at [464, 142] on div "1 Type cmd + s to save your Javascript file. הההההההההההההההההההההההההההההההההה…" at bounding box center [900, 444] width 1147 height 728
drag, startPoint x: 462, startPoint y: 148, endPoint x: 452, endPoint y: 153, distance: 11.2
click at [462, 148] on div at bounding box center [916, 487] width 1108 height 685
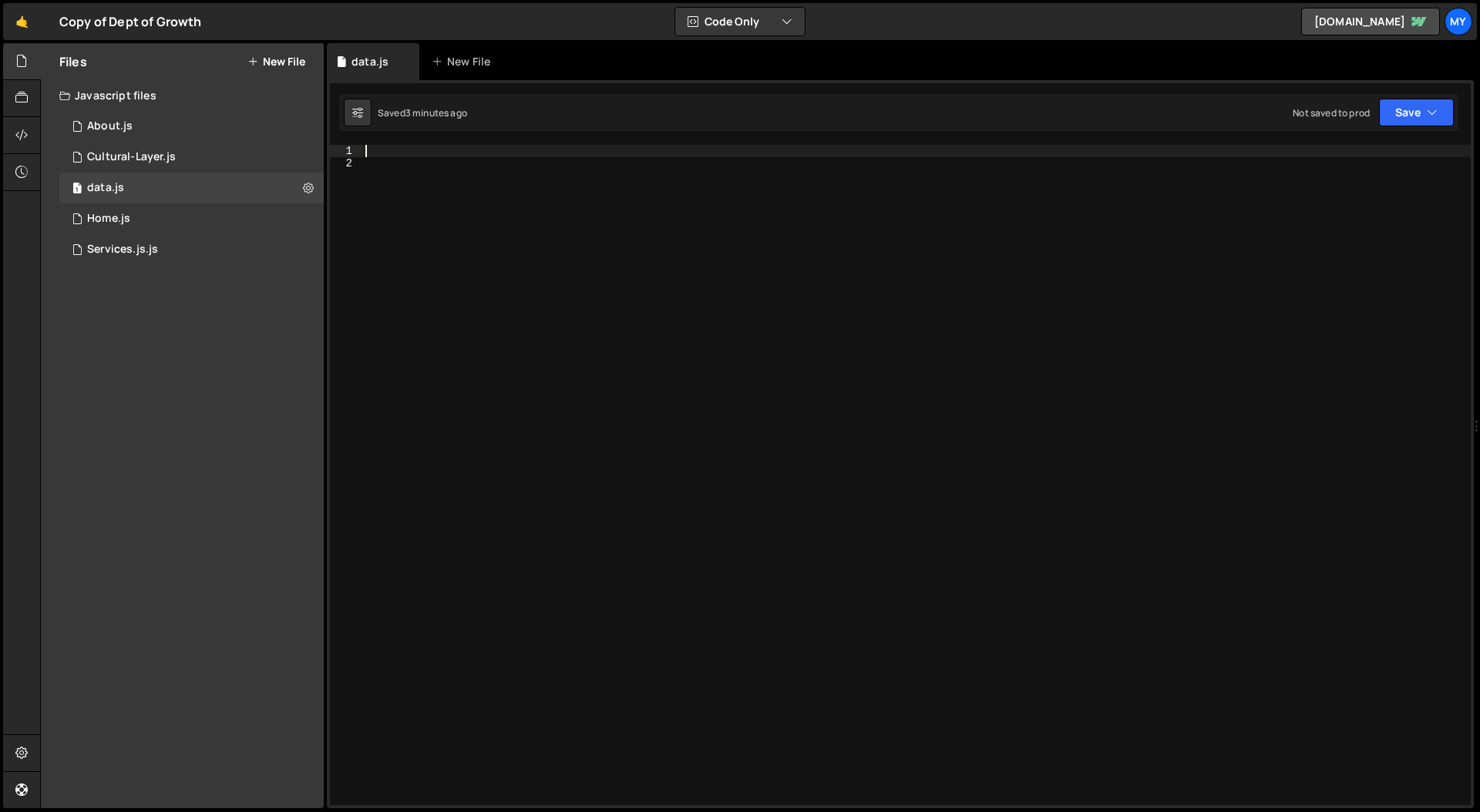
paste textarea "gsap.registerPlugin(ScrollSmoother, ScrollTrigger, SplitText);"
type textarea "gsap.registerPlugin(ScrollSmoother, ScrollTrigger, SplitText);"
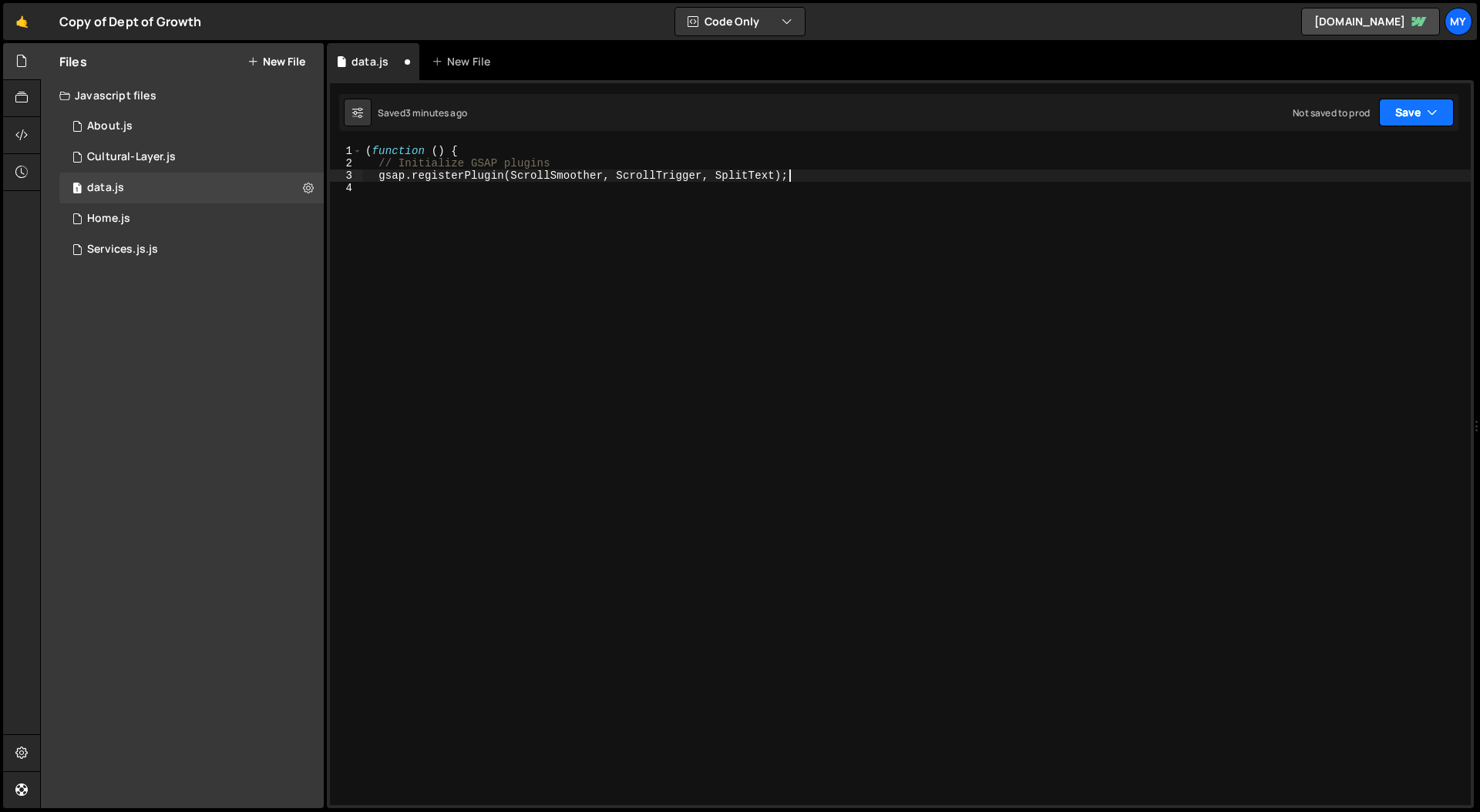
click at [1443, 119] on button "Save" at bounding box center [1417, 112] width 75 height 27
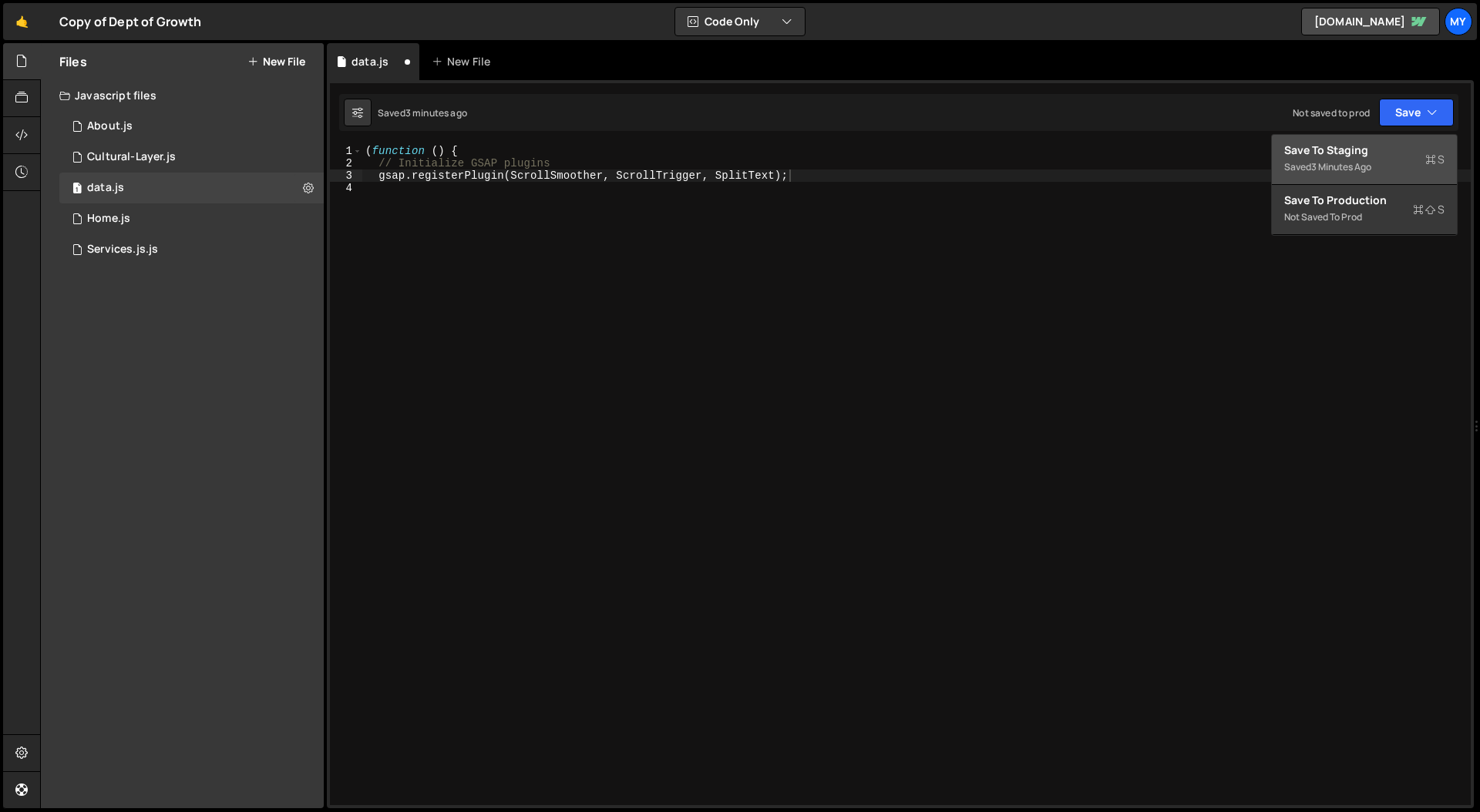
click at [1372, 167] on div "3 minutes ago" at bounding box center [1341, 166] width 61 height 13
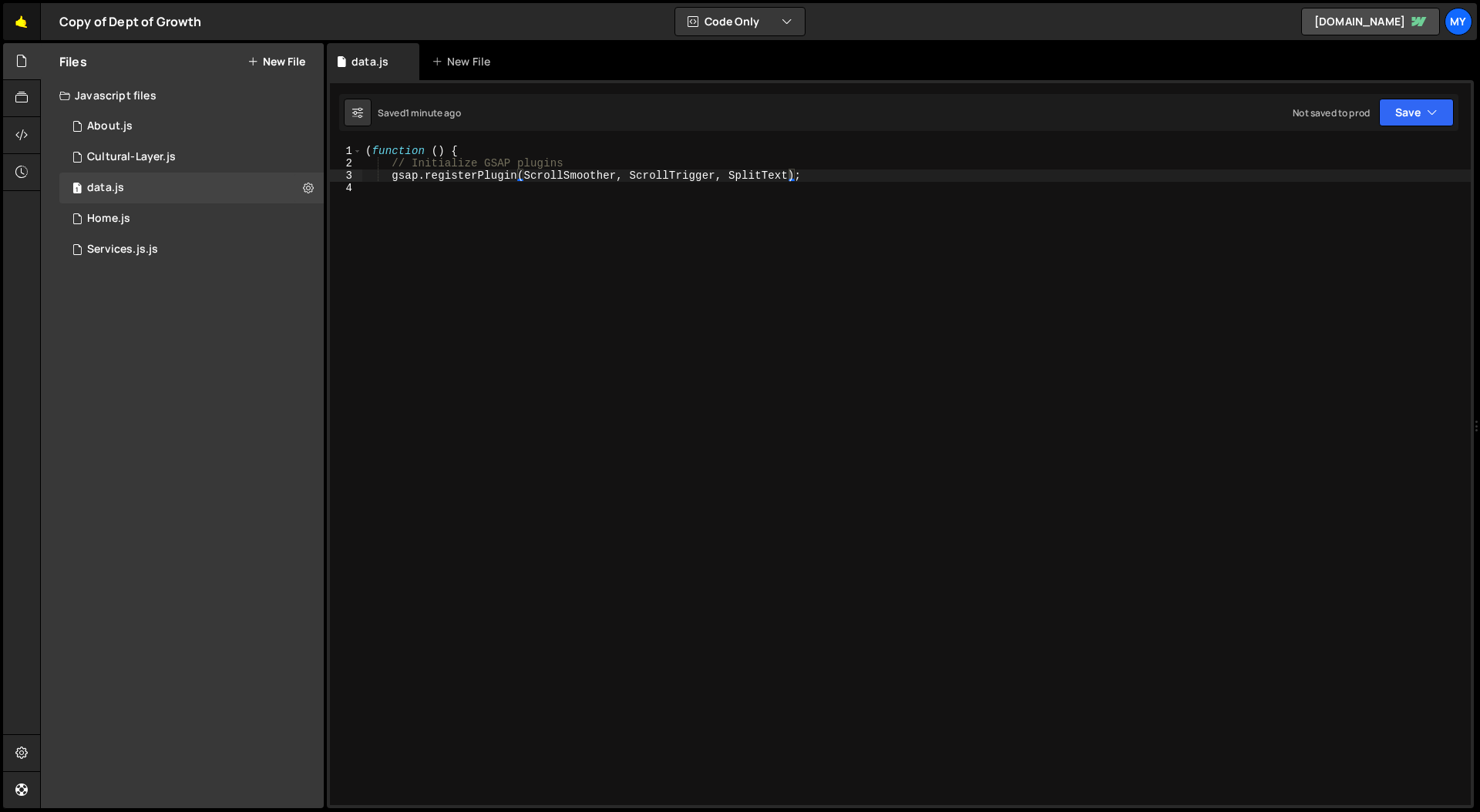
click at [17, 23] on link "🤙" at bounding box center [21, 21] width 38 height 37
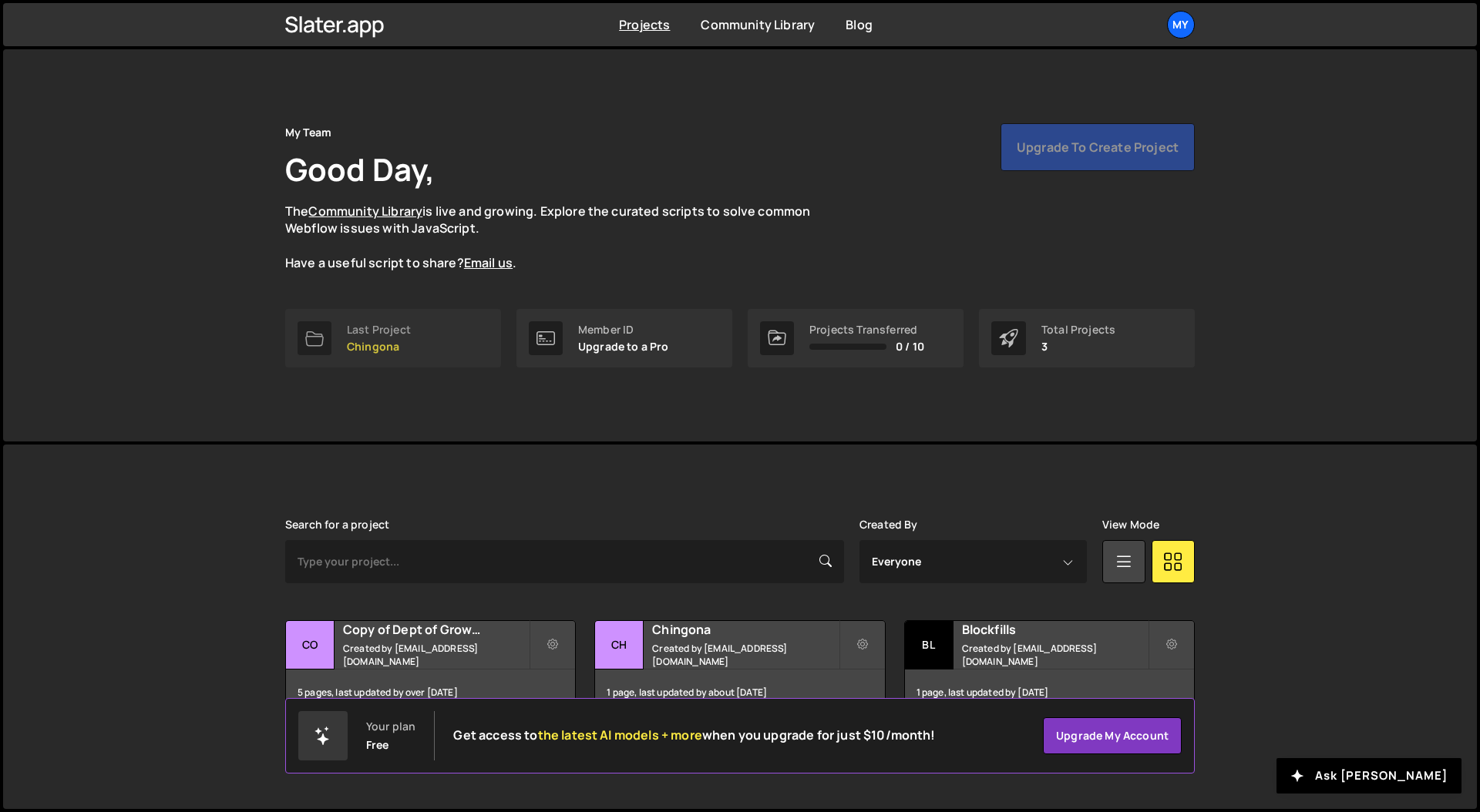
click at [383, 348] on p "Chingona" at bounding box center [379, 346] width 64 height 13
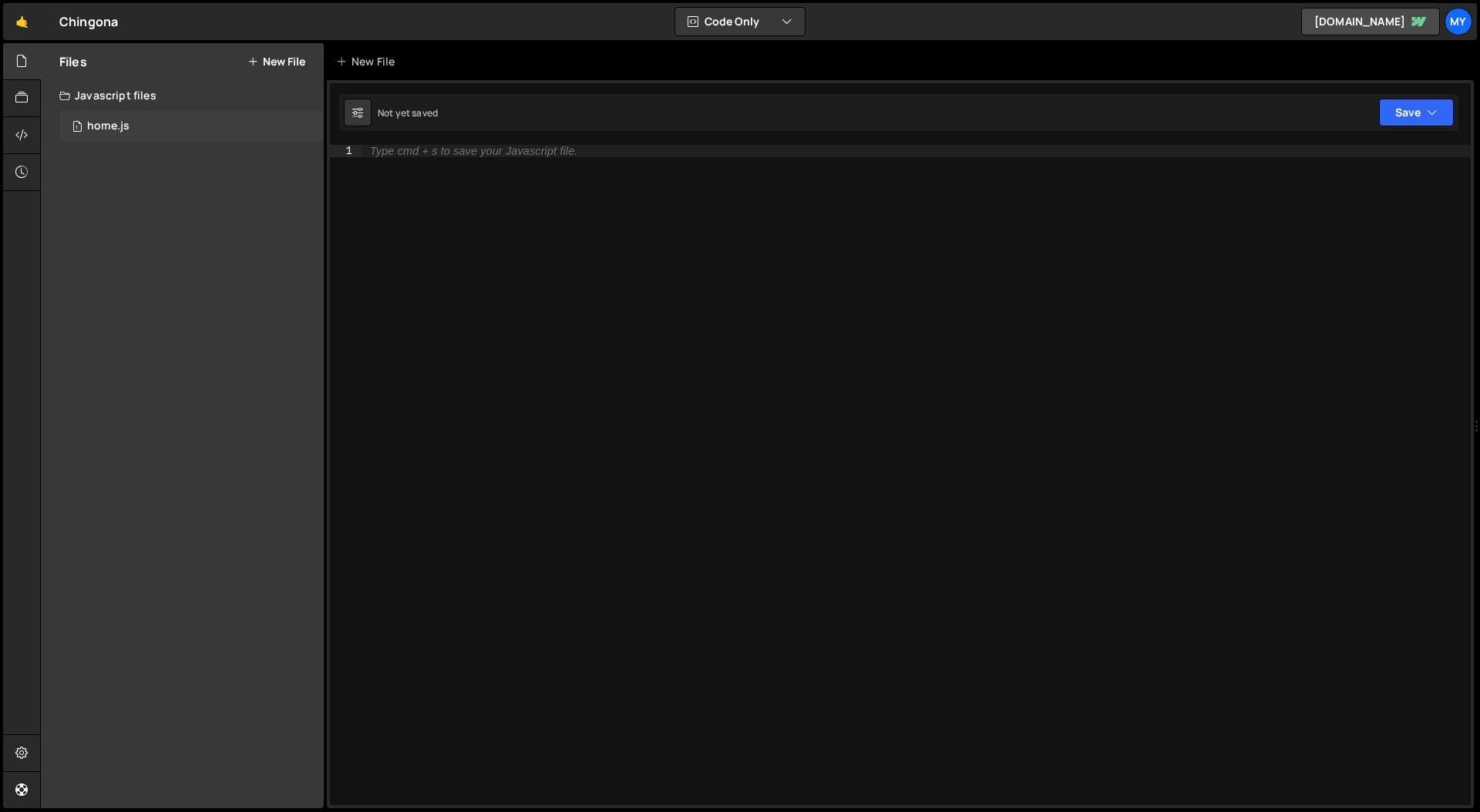
click at [159, 127] on div "1 home.js 0" at bounding box center [191, 127] width 265 height 31
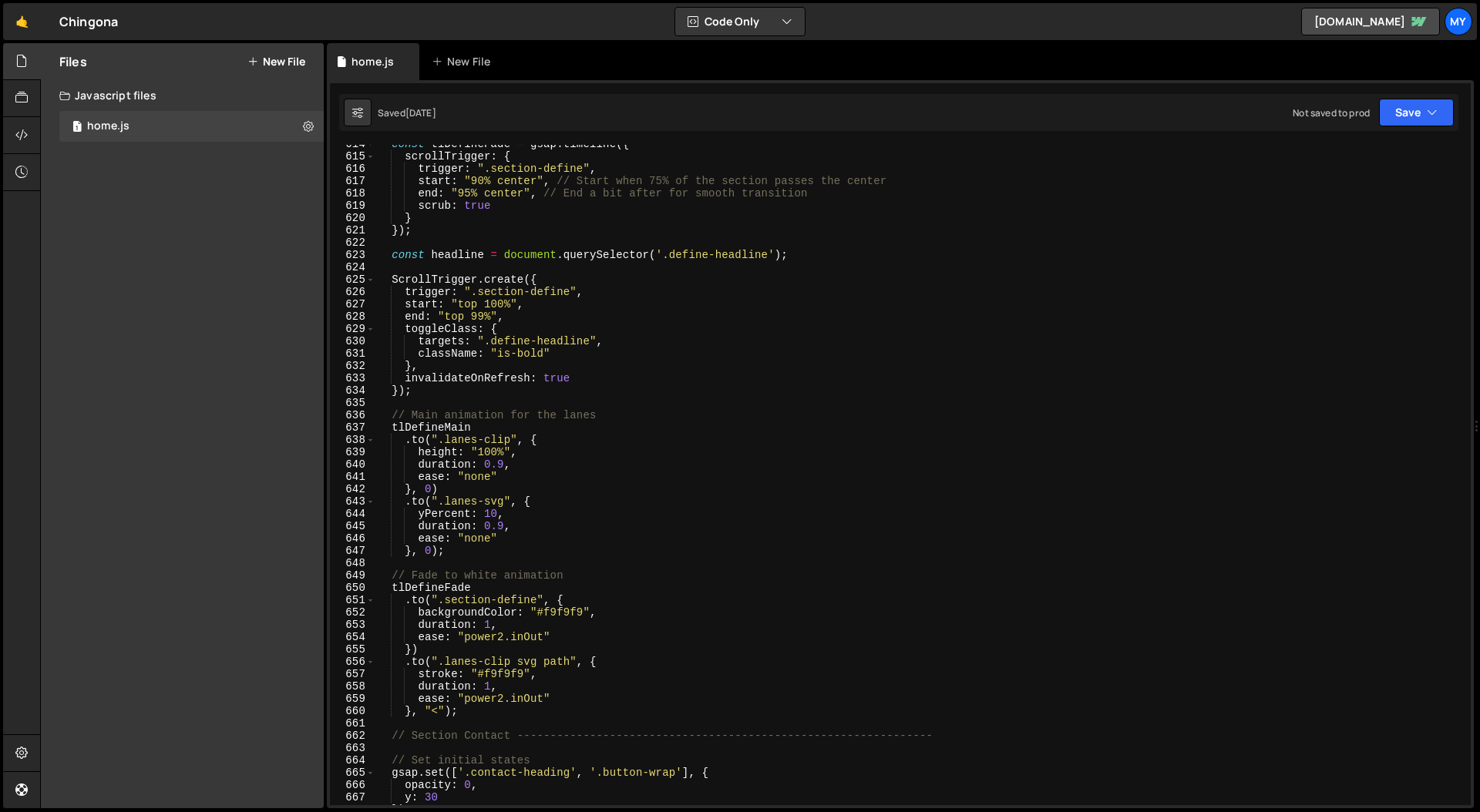
scroll to position [8270, 0]
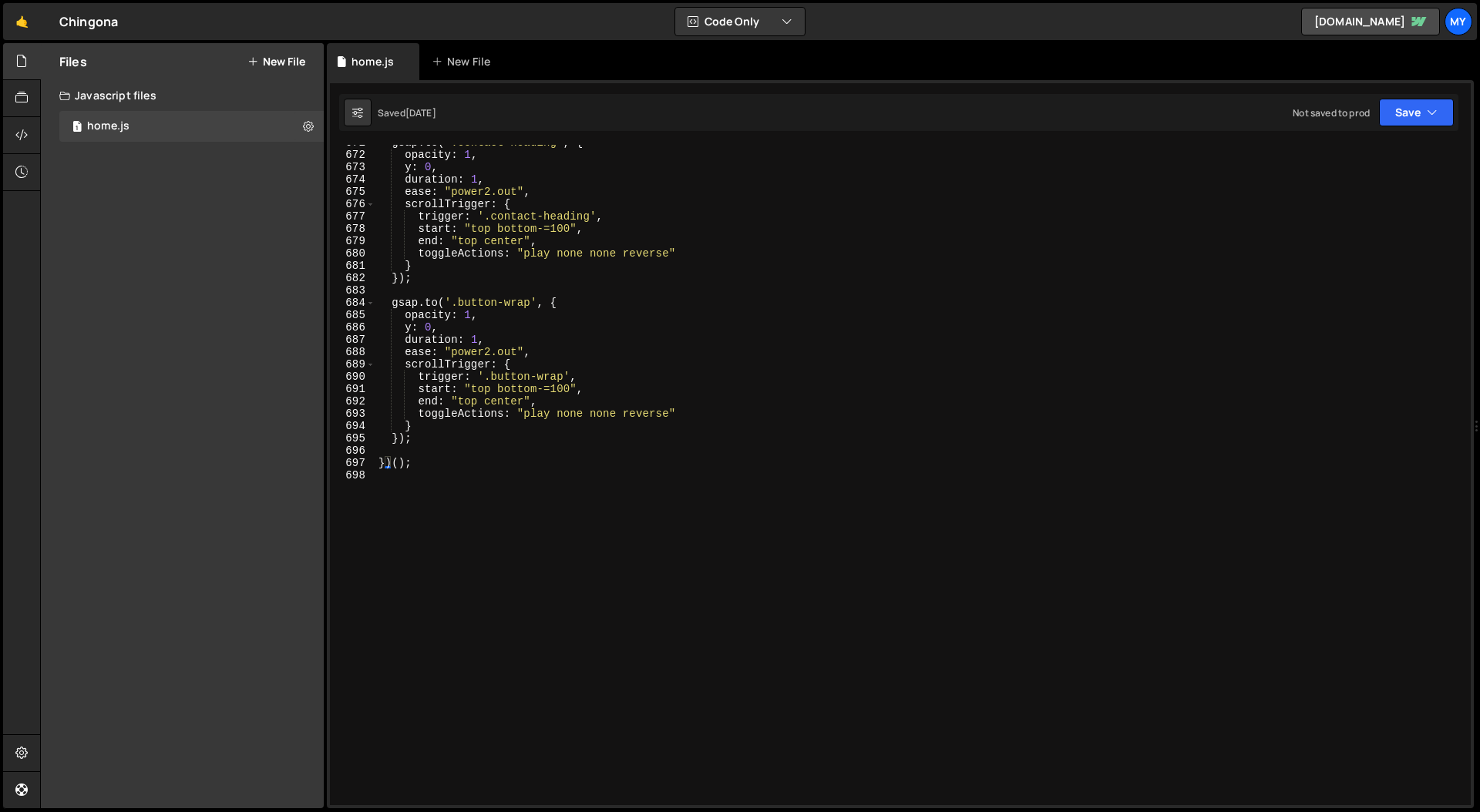
type textarea "})();"
drag, startPoint x: 433, startPoint y: 466, endPoint x: 372, endPoint y: 462, distance: 61.1
click at [372, 462] on div "})(); 671 672 673 674 675 676 677 678 679 680 681 682 683 684 685 686 687 688 6…" at bounding box center [900, 474] width 1141 height 661
click at [15, 22] on link "🤙" at bounding box center [21, 21] width 38 height 37
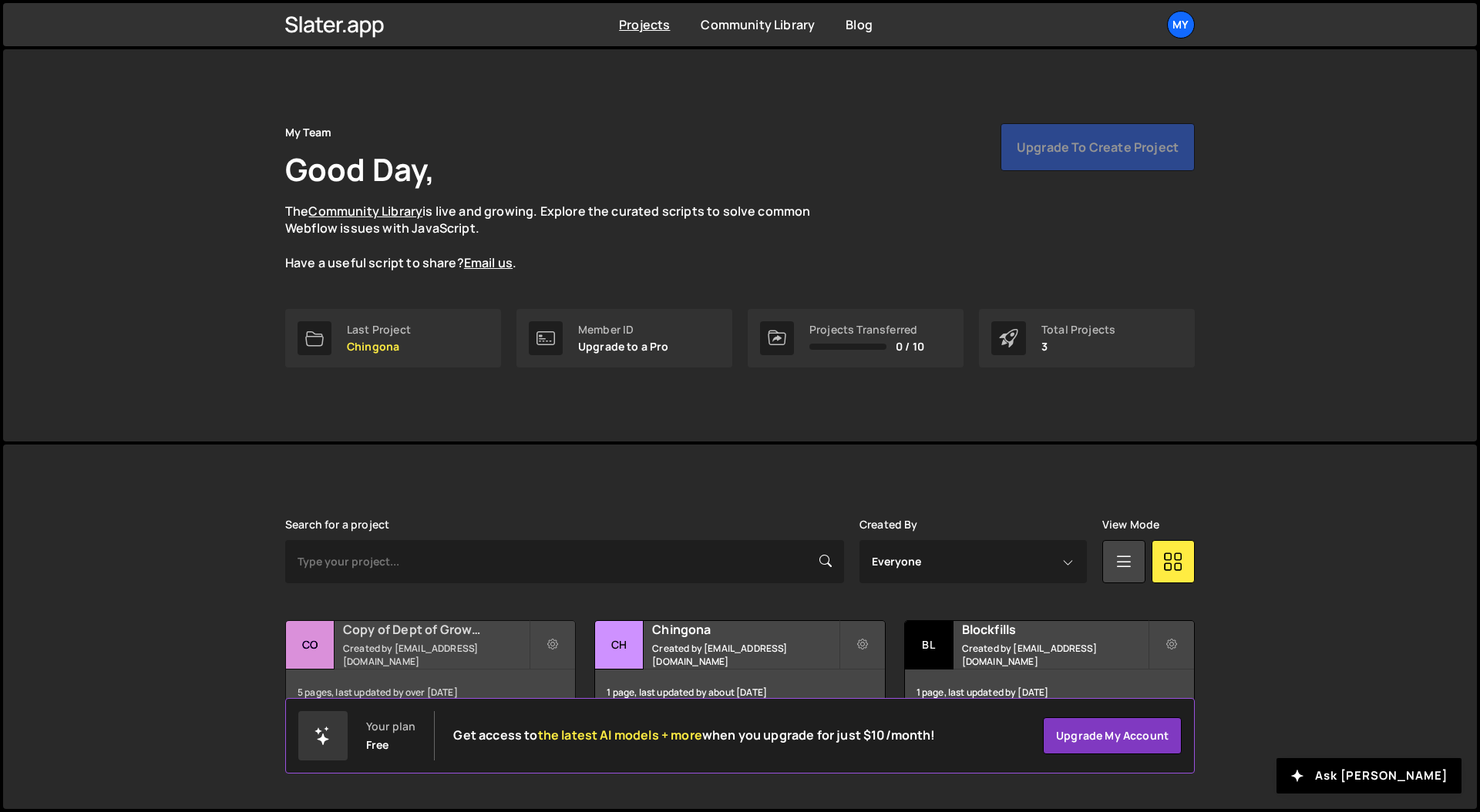
click at [411, 647] on div "Copy of Dept of Growth Created by [EMAIL_ADDRESS][DOMAIN_NAME]" at bounding box center [431, 644] width 289 height 48
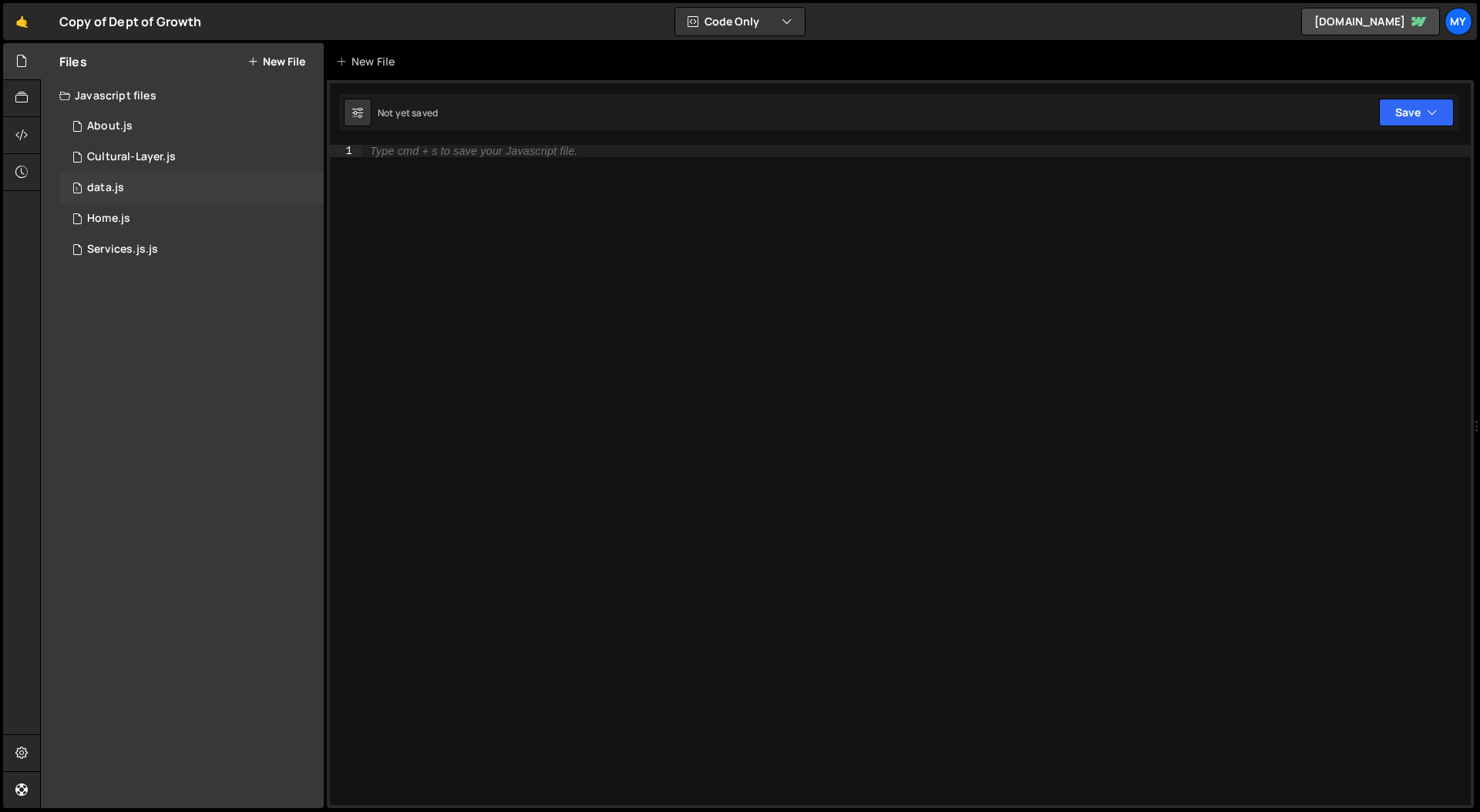
click at [158, 185] on div "1 data.js 0" at bounding box center [191, 188] width 265 height 31
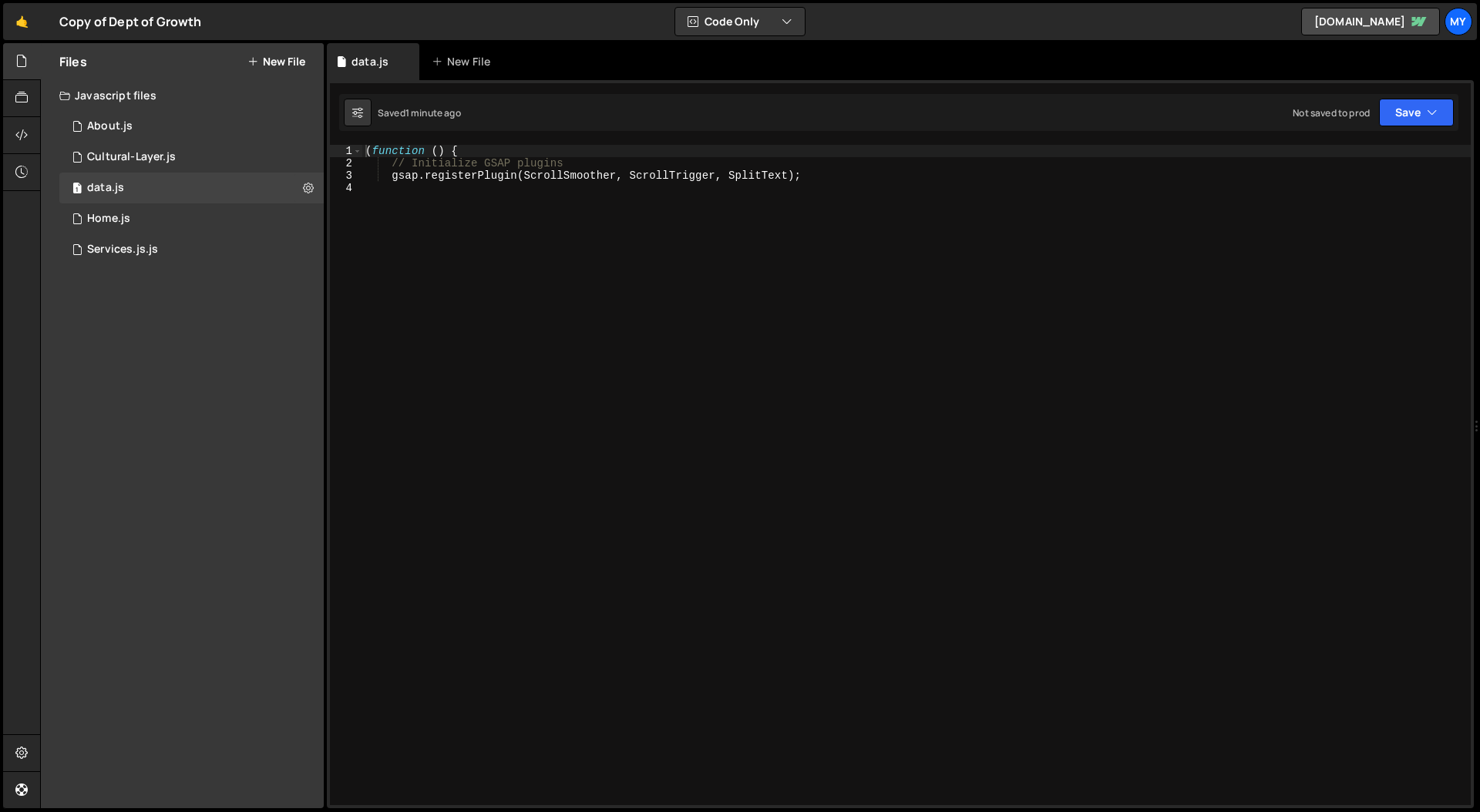
click at [569, 212] on div "( function ( ) { // Initialize GSAP plugins gsap . registerPlugin ( ScrollSmoot…" at bounding box center [916, 487] width 1108 height 685
paste textarea "})();"
click at [834, 174] on div "( function ( ) { // Initialize GSAP plugins gsap . registerPlugin ( ScrollSmoot…" at bounding box center [916, 487] width 1108 height 685
type textarea "gsap.registerPlugin(ScrollSmoother, ScrollTrigger, SplitText);"
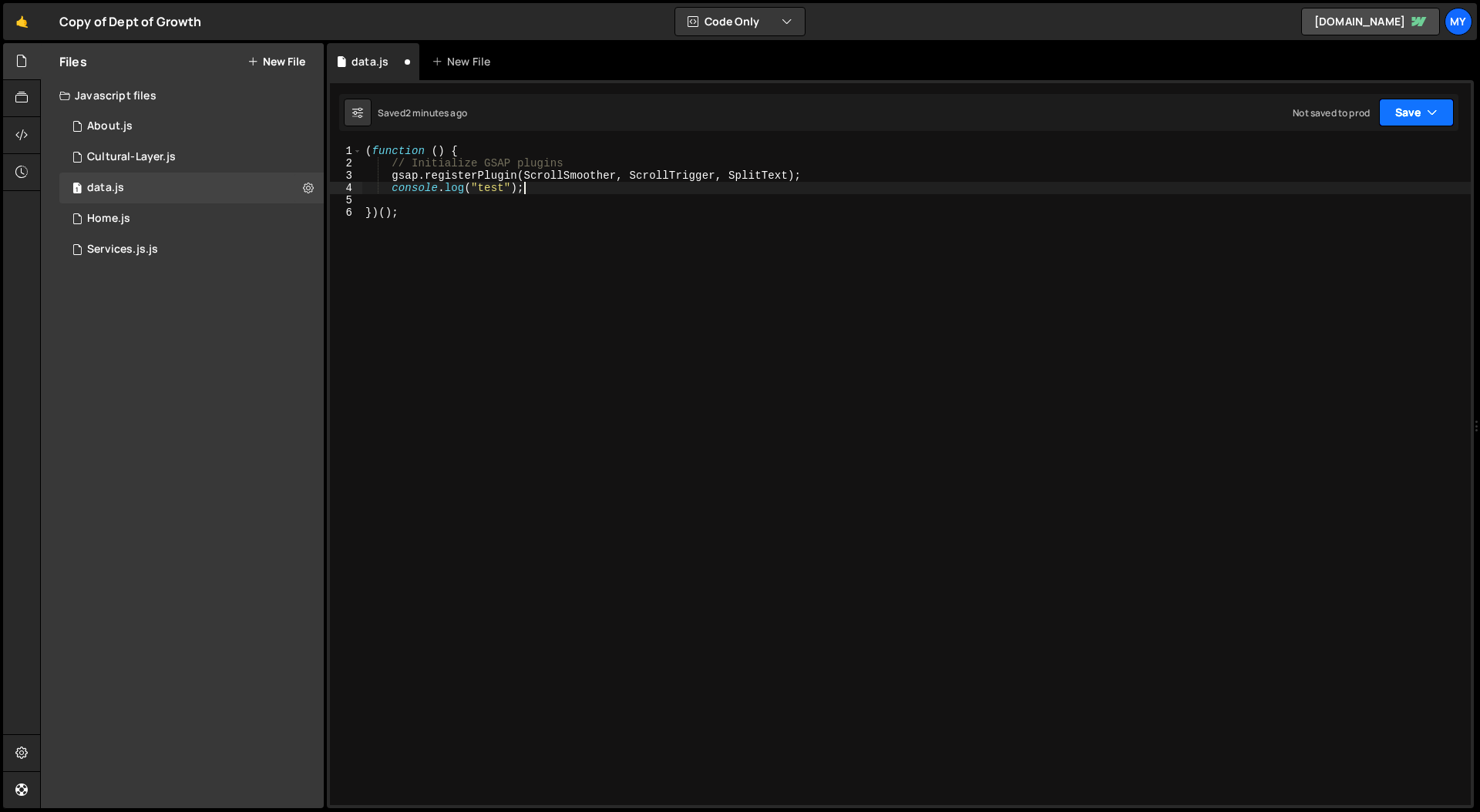
type textarea "console.log("test");"
click at [1410, 111] on button "Save" at bounding box center [1417, 112] width 75 height 27
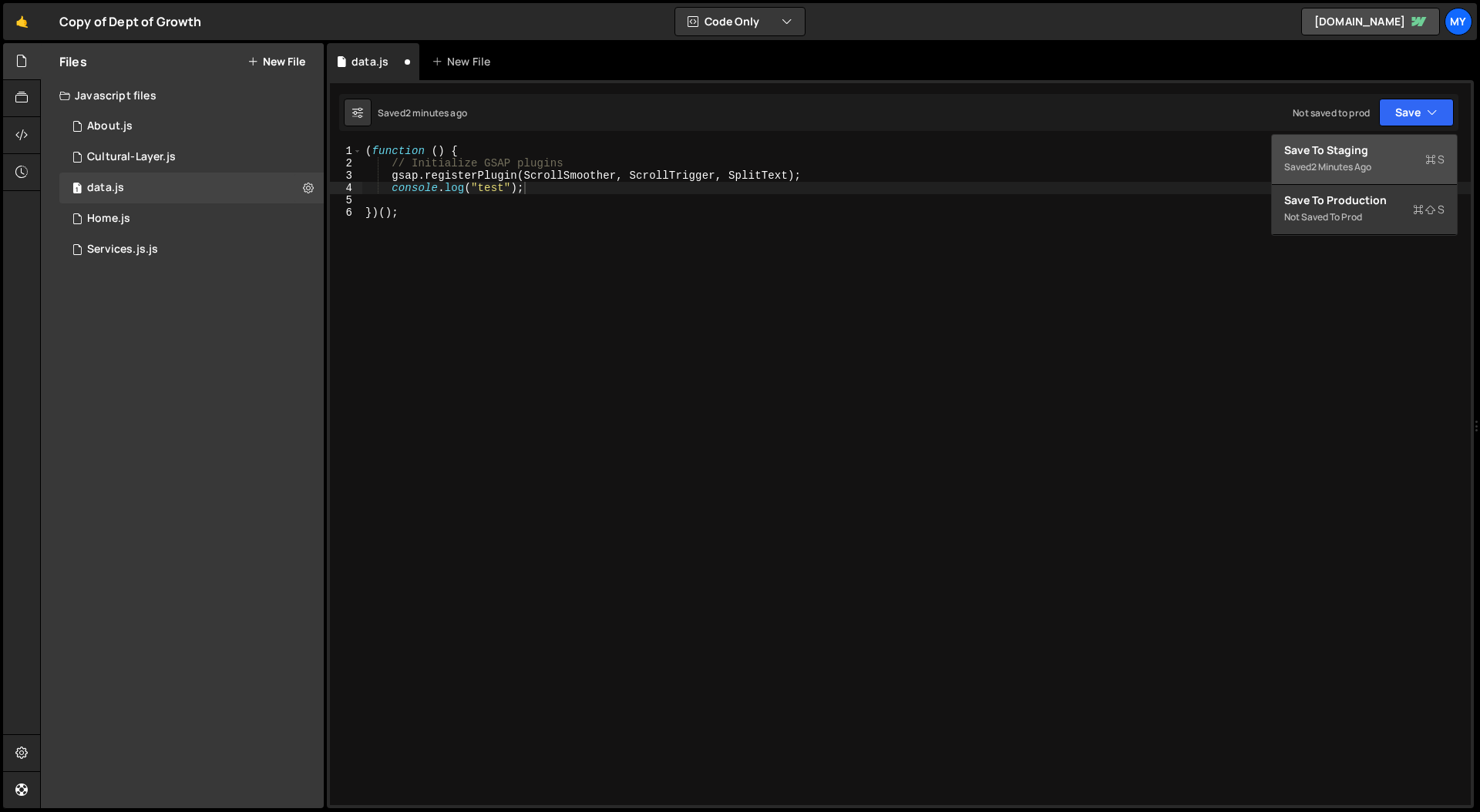
click at [1368, 151] on div "Save to Staging S" at bounding box center [1365, 150] width 160 height 16
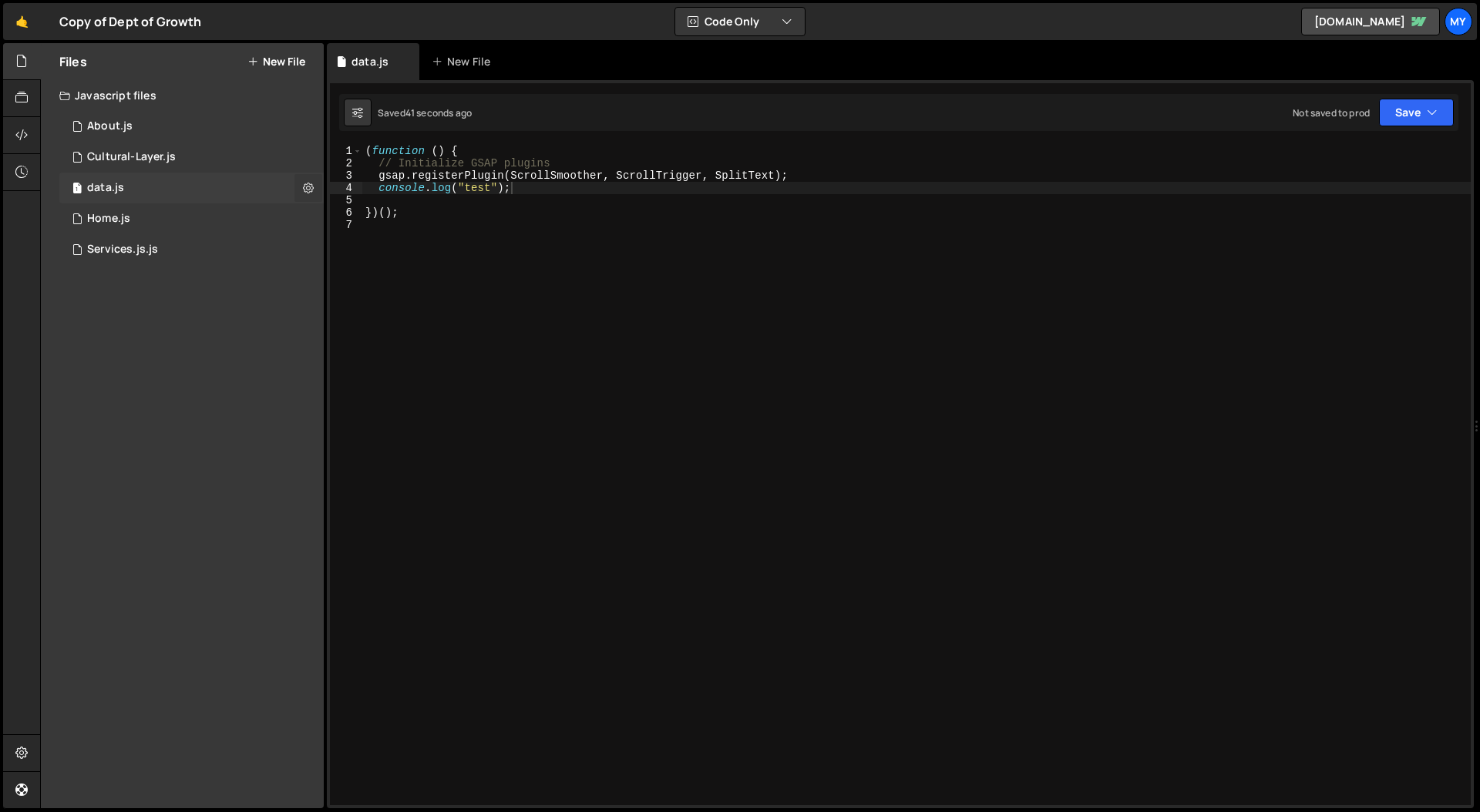
click at [311, 186] on icon at bounding box center [308, 187] width 11 height 15
type input "data"
radio input "true"
checkbox input "true"
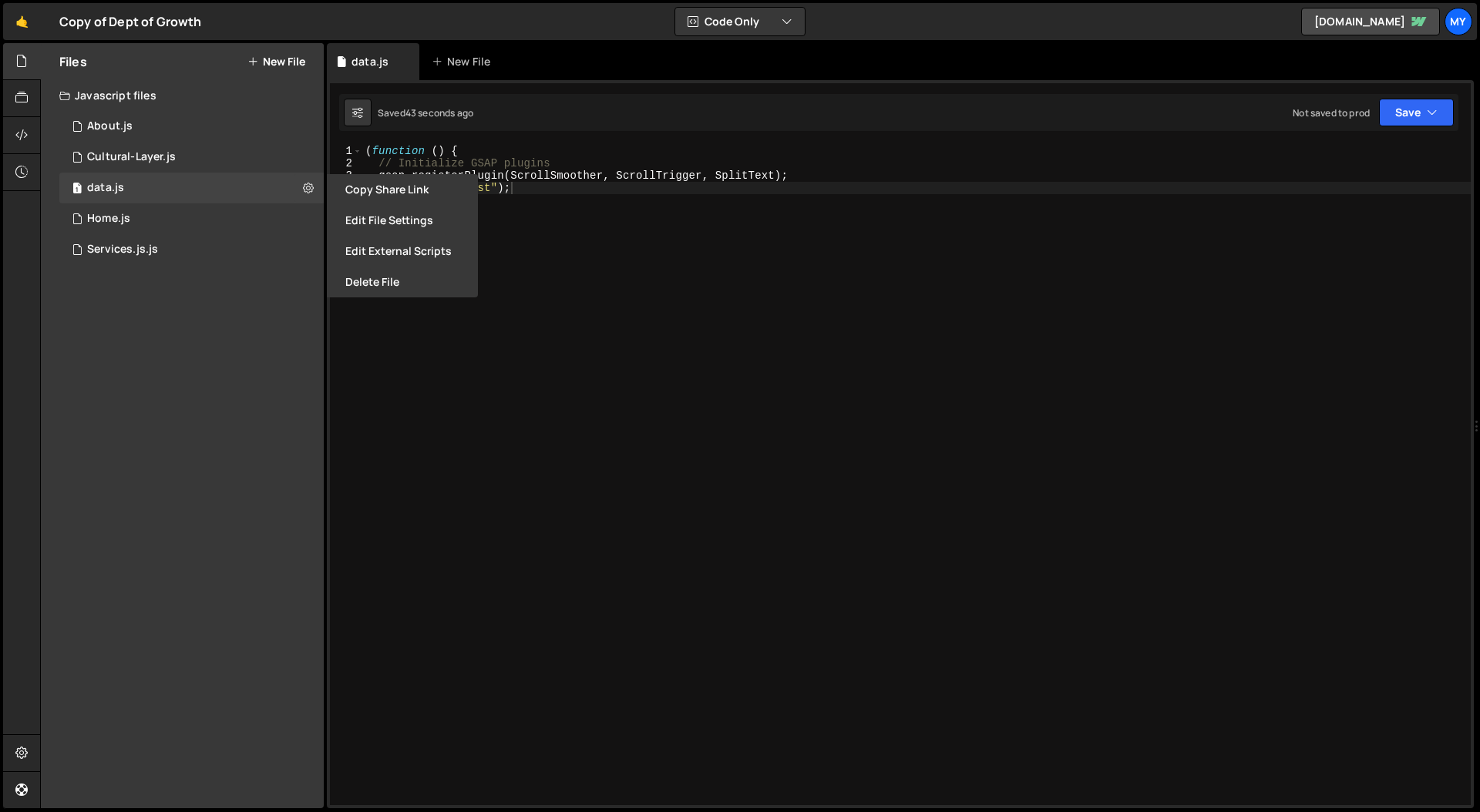
click at [391, 223] on button "Edit File Settings" at bounding box center [402, 221] width 151 height 31
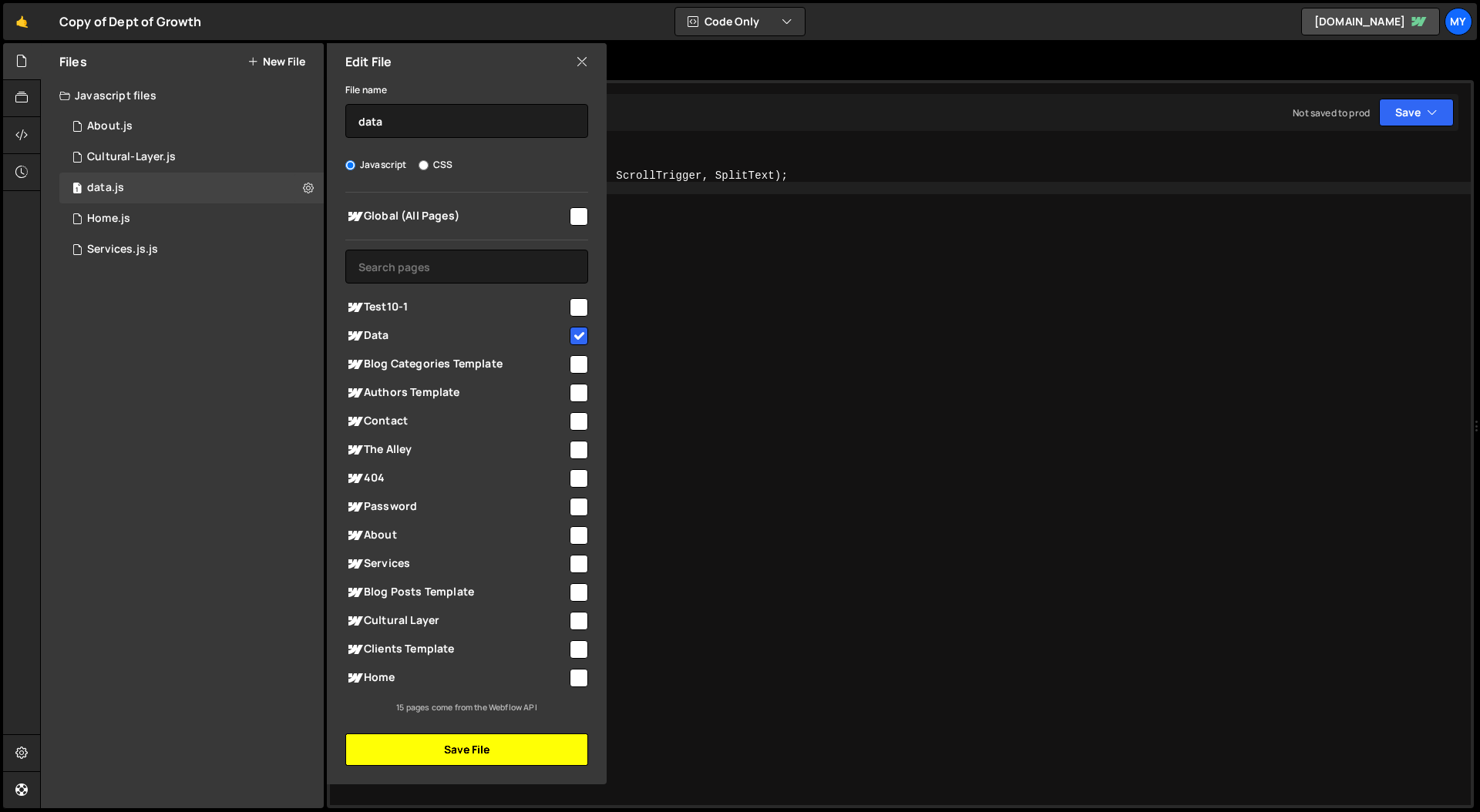
click at [451, 746] on button "Save File" at bounding box center [467, 750] width 243 height 32
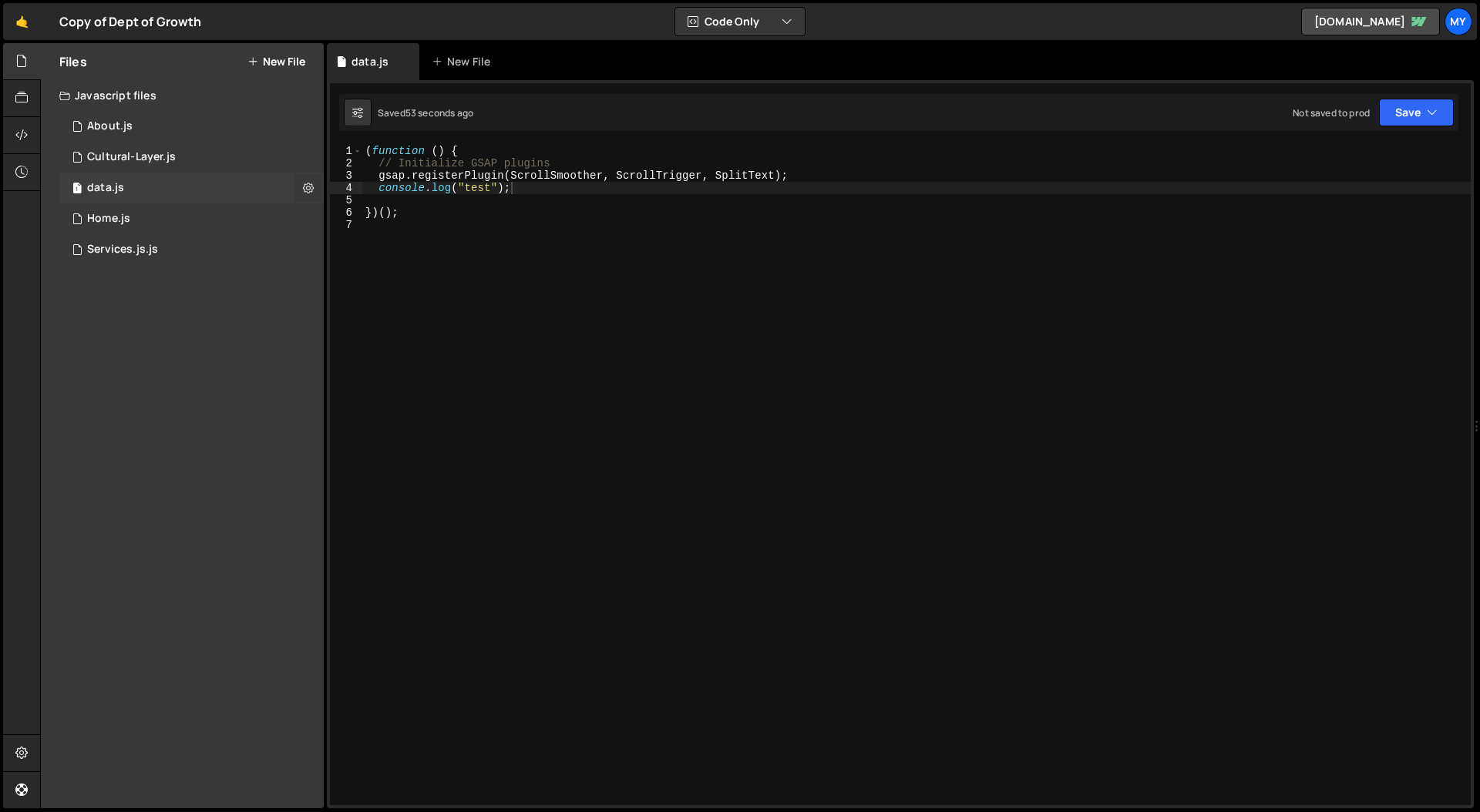
click at [311, 189] on icon at bounding box center [308, 187] width 11 height 15
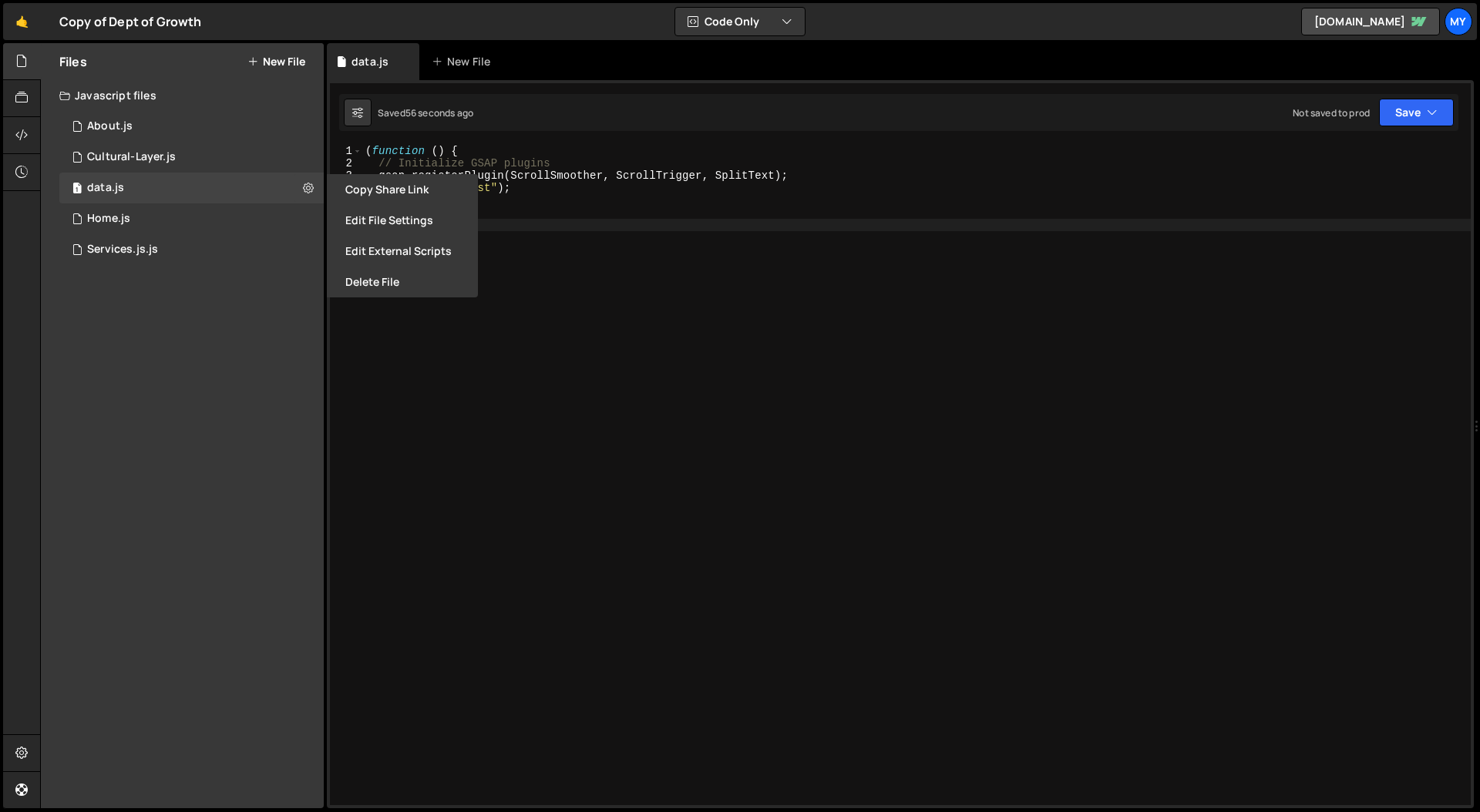
click at [458, 422] on div "( function ( ) { // Initialize GSAP plugins gsap . registerPlugin ( ScrollSmoot…" at bounding box center [916, 487] width 1108 height 685
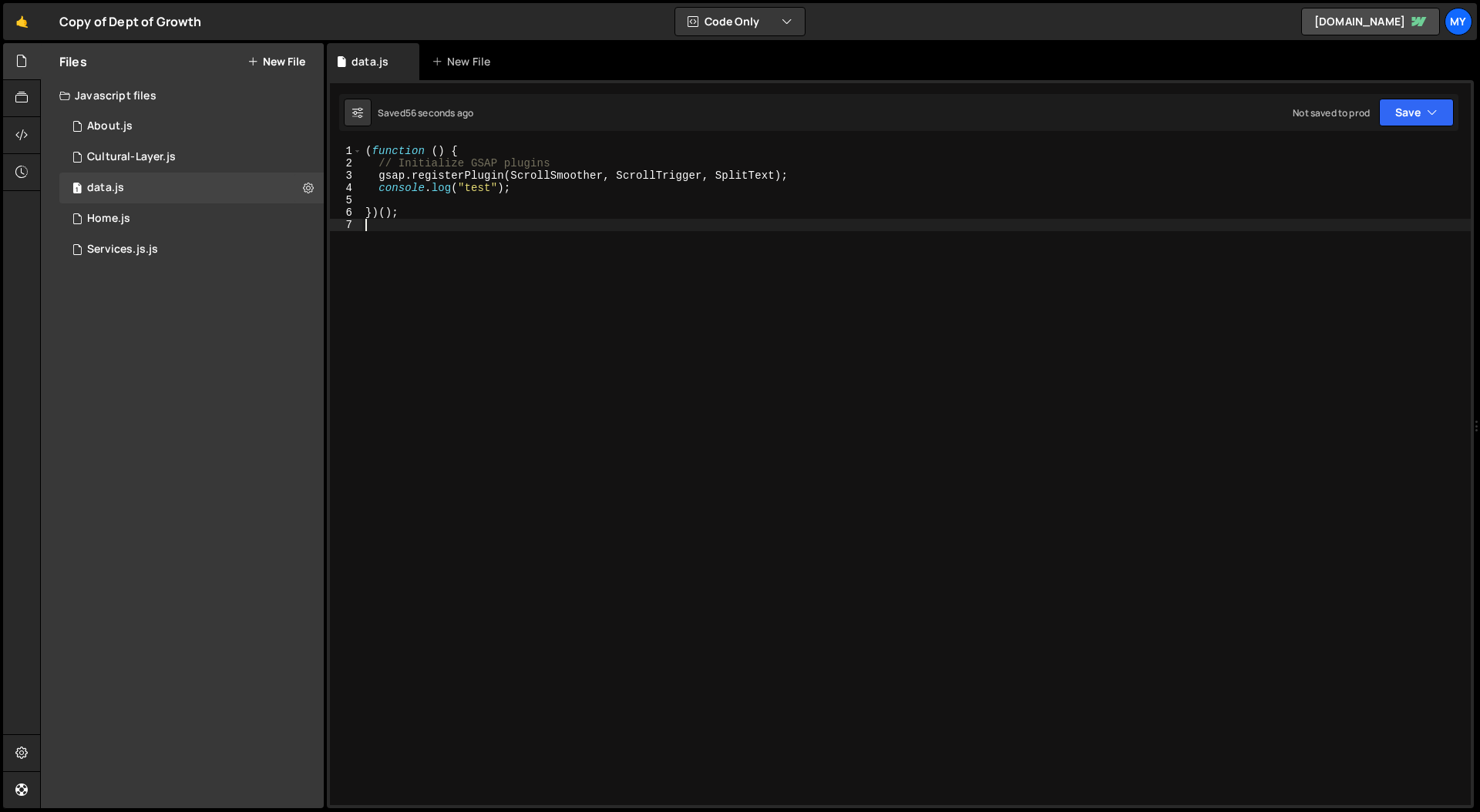
click at [477, 406] on div "( function ( ) { // Initialize GSAP plugins gsap . registerPlugin ( ScrollSmoot…" at bounding box center [916, 487] width 1108 height 685
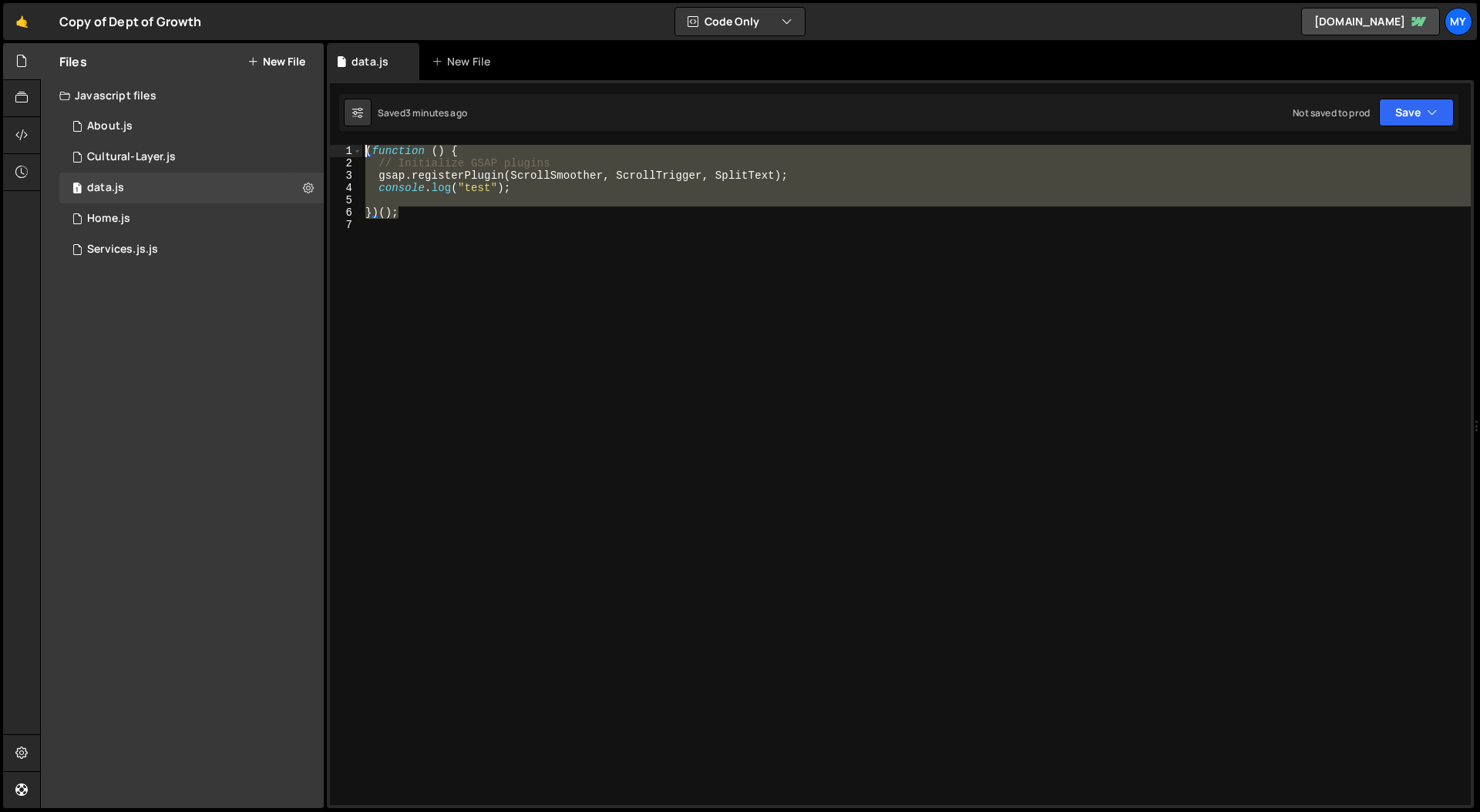
drag, startPoint x: 423, startPoint y: 216, endPoint x: 328, endPoint y: 129, distance: 128.8
click at [328, 129] on div "1 Type cmd + s to save your Javascript file. הההההההההההההההההההההההההההההההההה…" at bounding box center [900, 444] width 1147 height 728
type textarea "(function () { // Initialize GSAP plugins"
click at [445, 229] on div "( function ( ) { // Initialize GSAP plugins gsap . registerPlugin ( ScrollSmoot…" at bounding box center [916, 487] width 1108 height 685
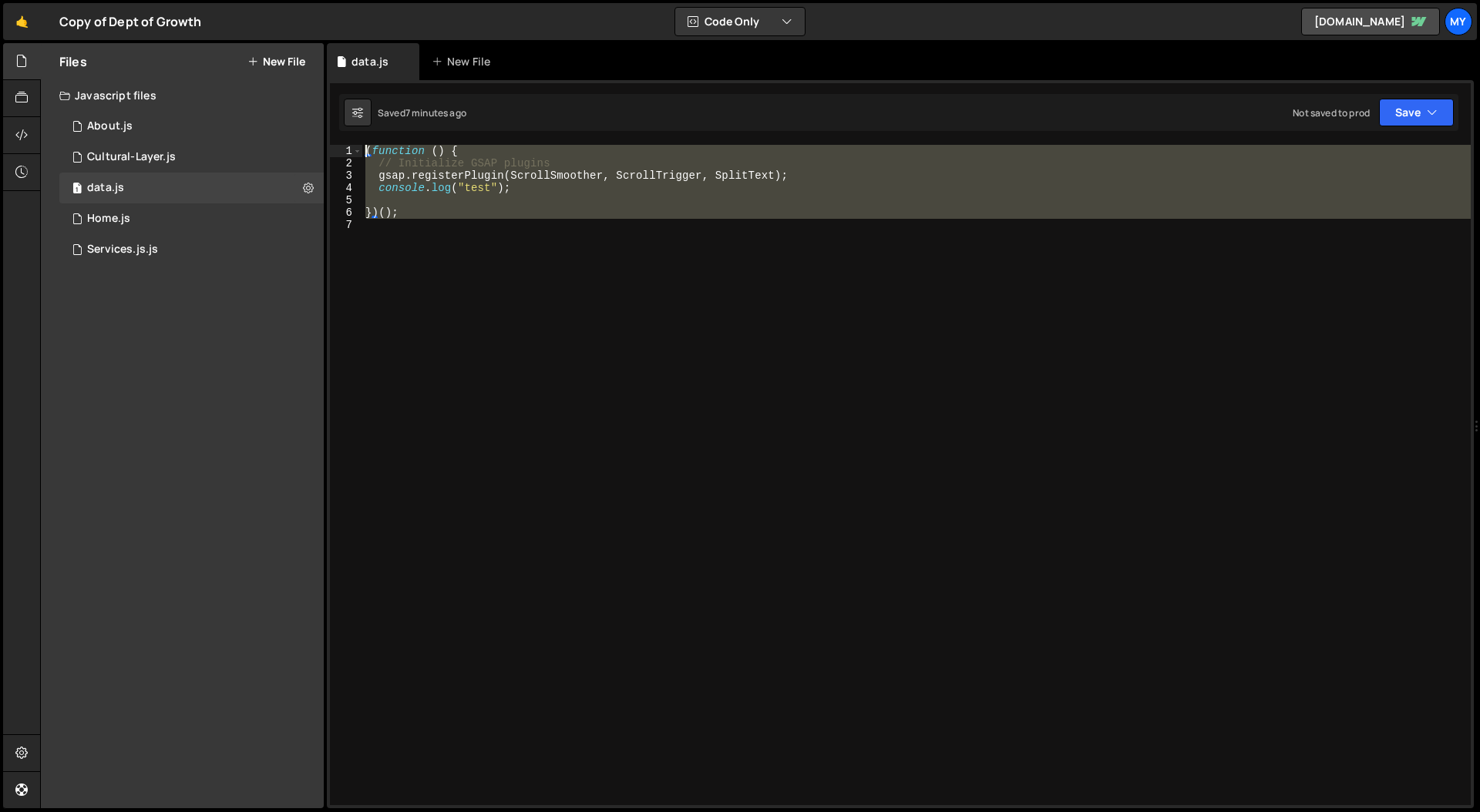
drag, startPoint x: 439, startPoint y: 219, endPoint x: 332, endPoint y: 132, distance: 137.9
click at [332, 132] on div "1 Type cmd + s to save your Javascript file. הההההההההההההההההההההההההההההההההה…" at bounding box center [900, 444] width 1147 height 728
paste textarea "})();"
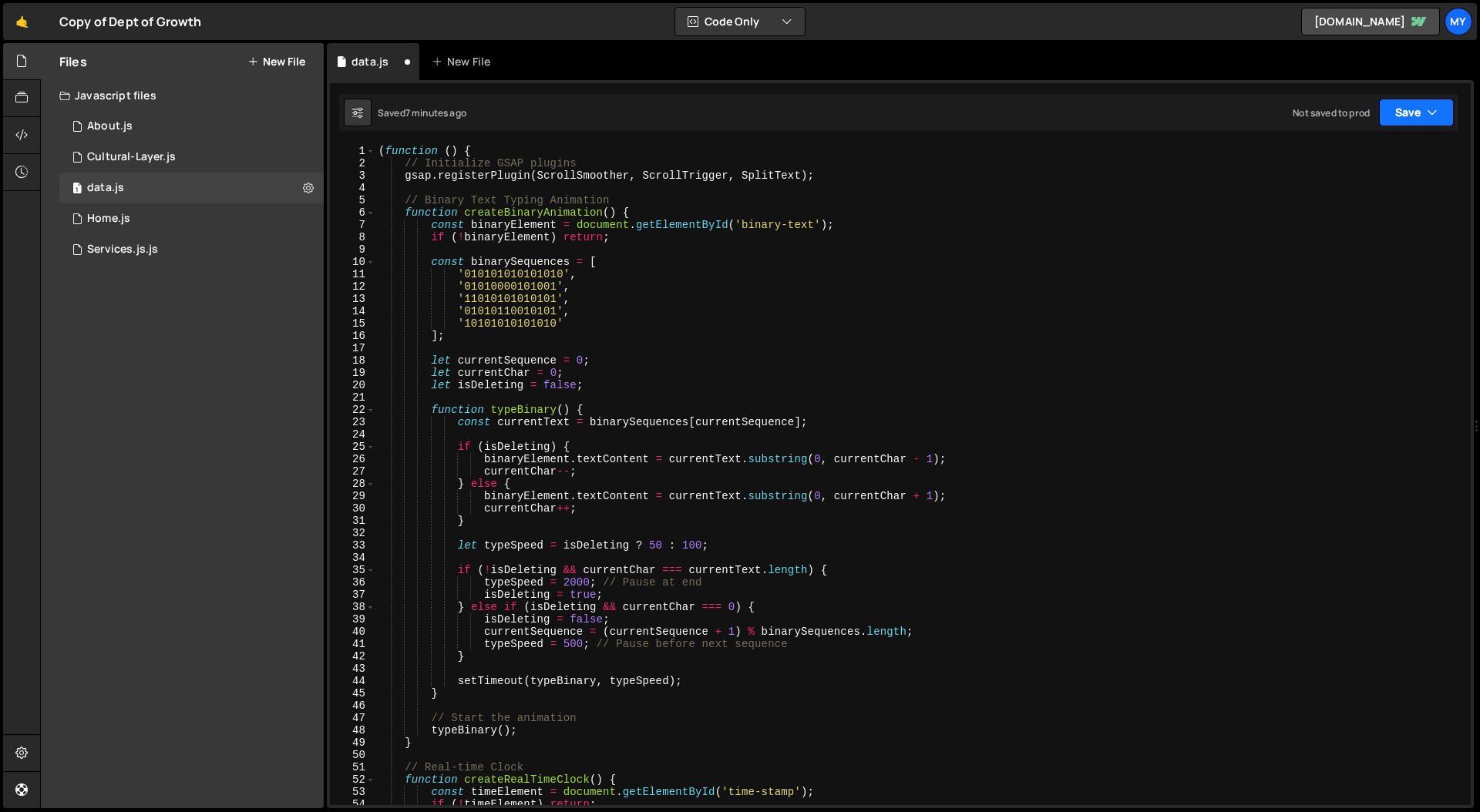
click at [1417, 116] on button "Save" at bounding box center [1417, 112] width 75 height 27
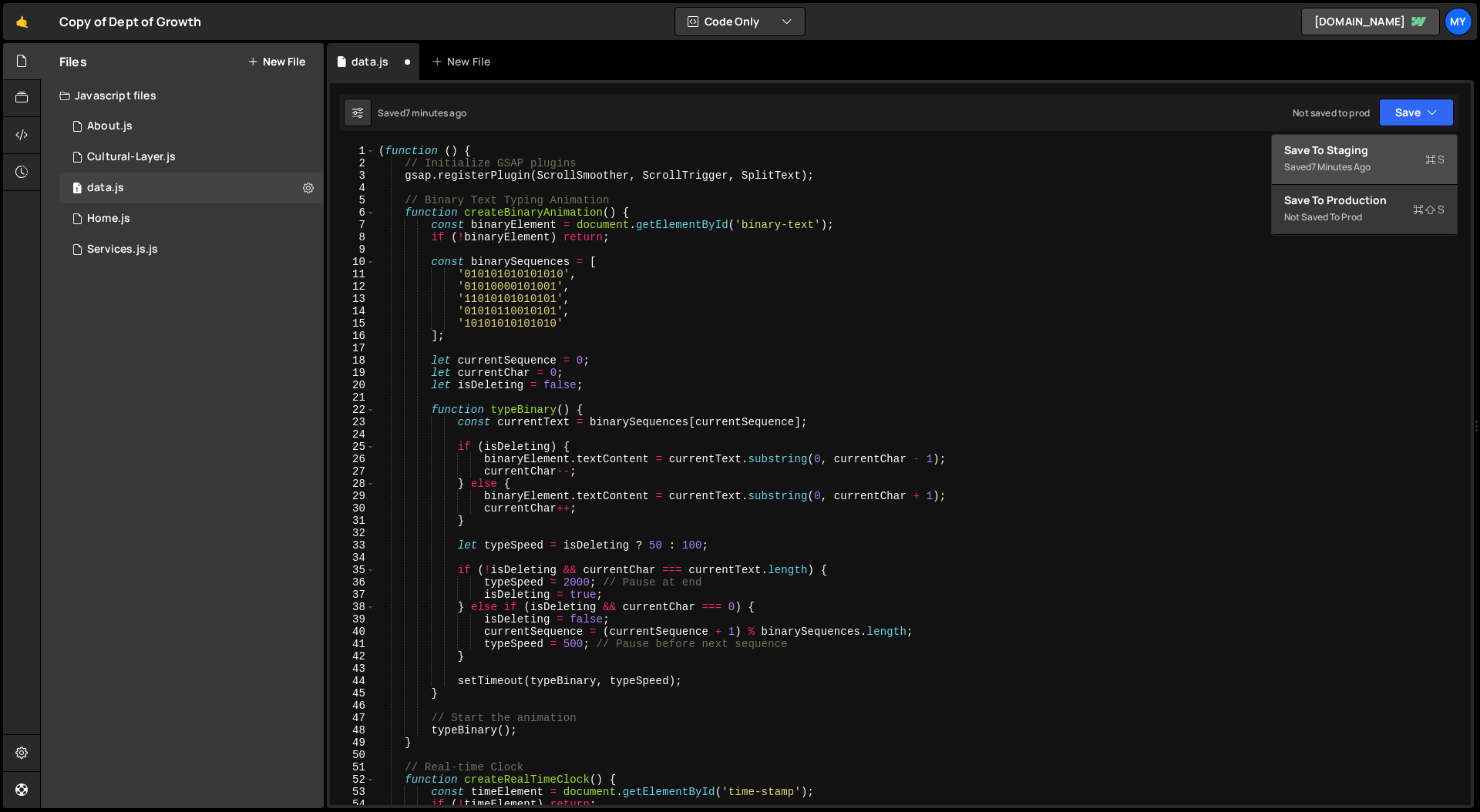
click at [1392, 150] on div "Save to Staging S" at bounding box center [1365, 150] width 160 height 16
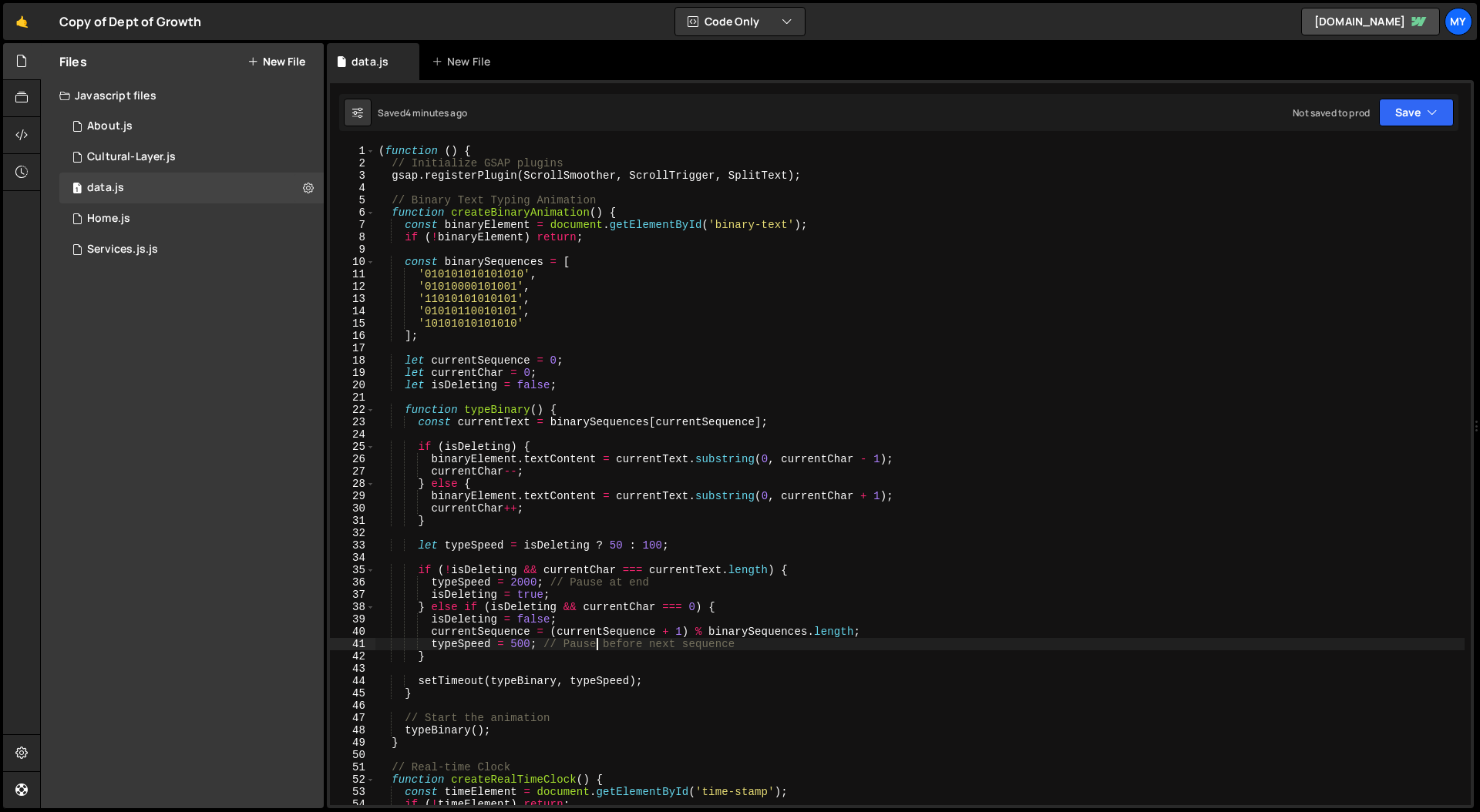
click at [596, 643] on div "( function ( ) { // Initialize GSAP plugins gsap . registerPlugin ( ScrollSmoot…" at bounding box center [921, 487] width 1089 height 685
click at [609, 480] on div "( function ( ) { // Initialize GSAP plugins gsap . registerPlugin ( ScrollSmoot…" at bounding box center [921, 487] width 1089 height 685
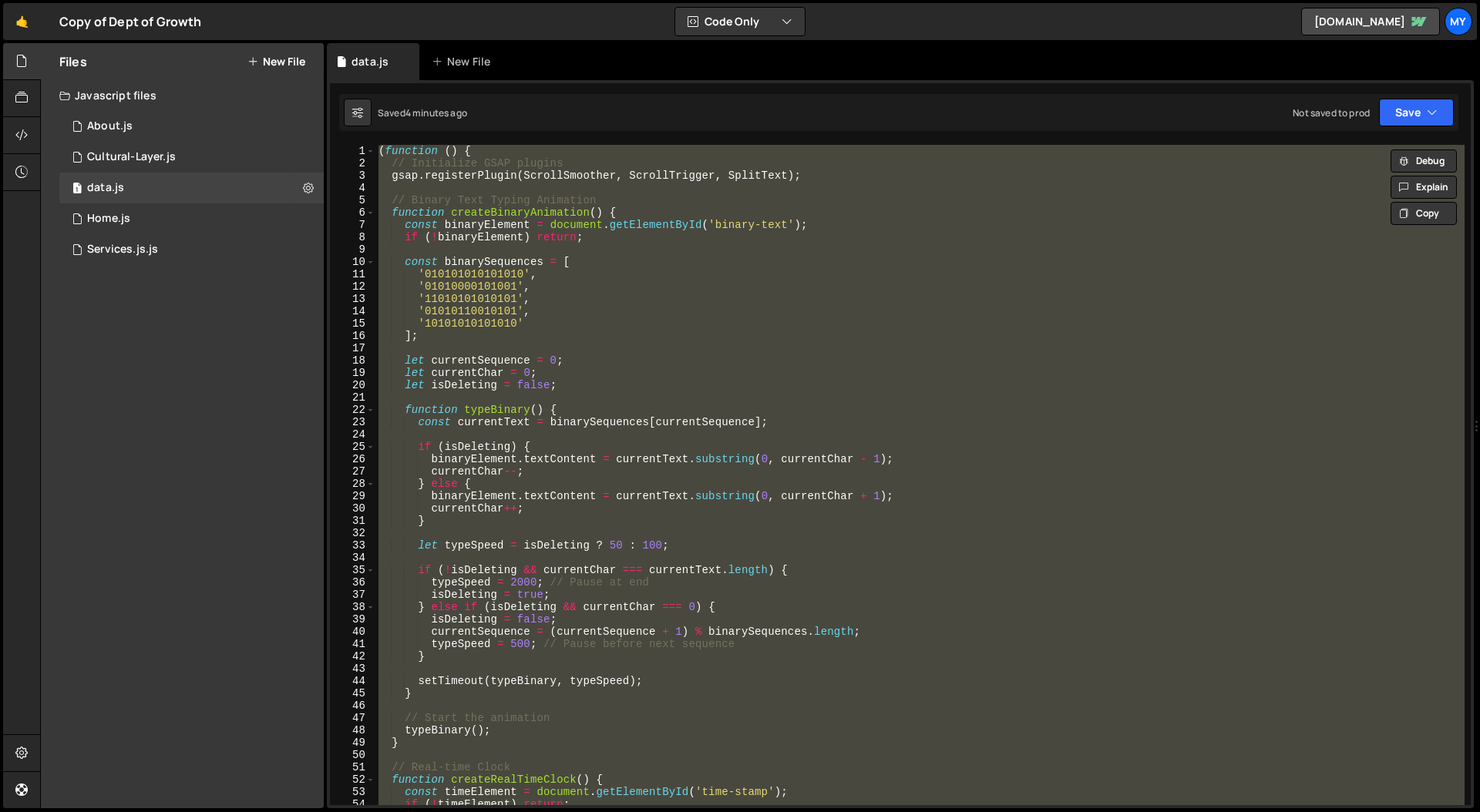
paste textarea "})();"
type textarea "})();"
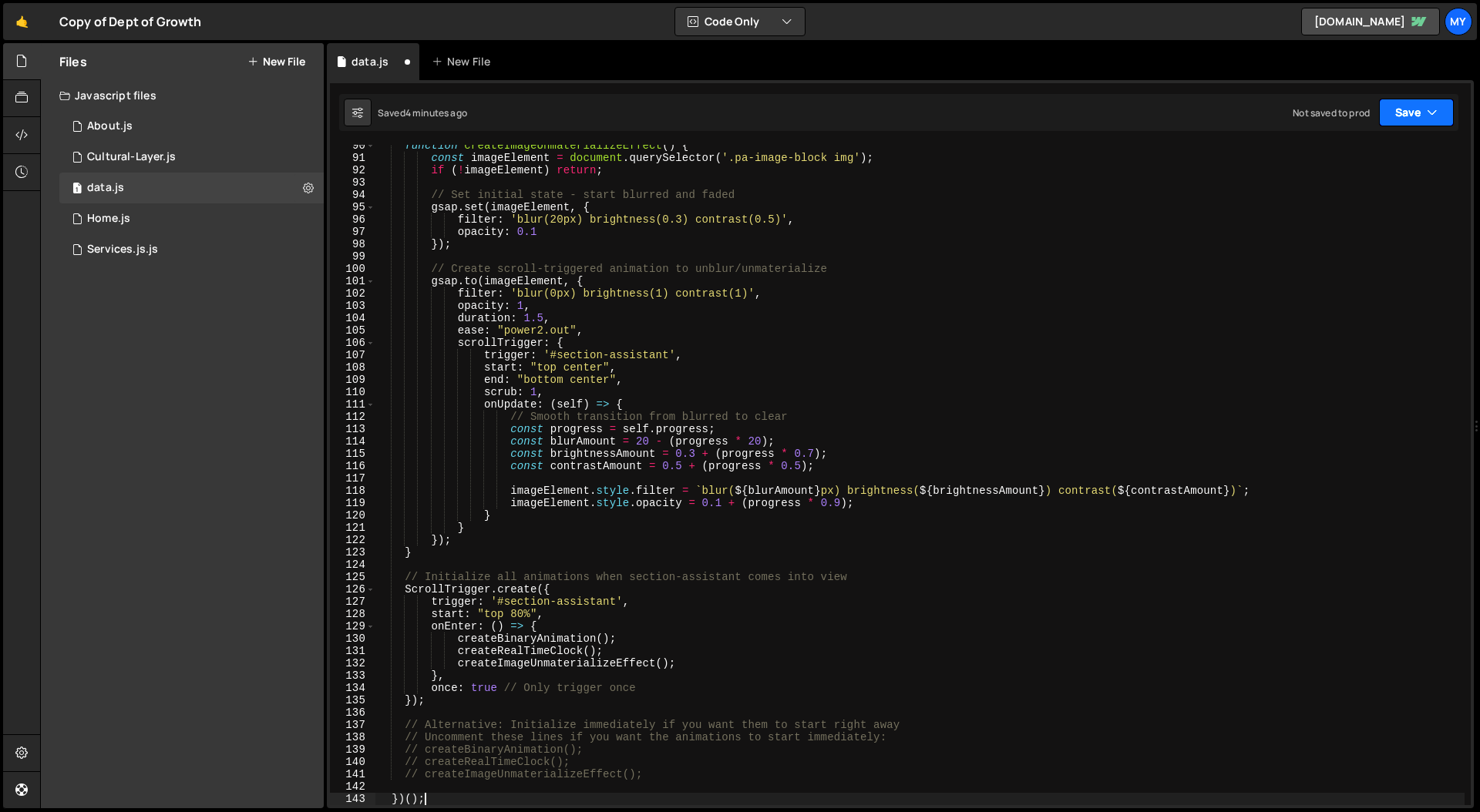
click at [1427, 113] on icon "button" at bounding box center [1432, 112] width 11 height 16
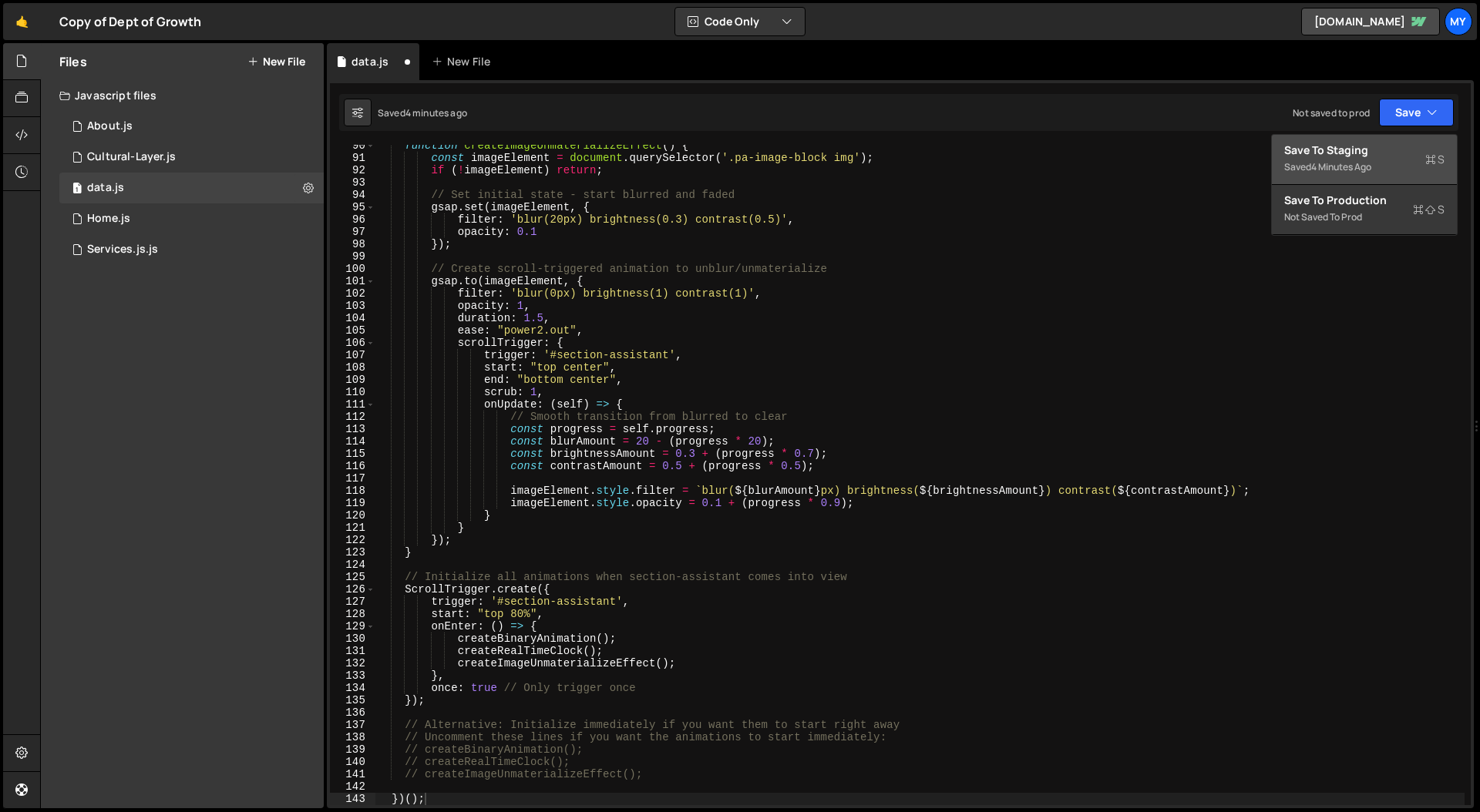
click at [1383, 148] on div "Save to Staging S" at bounding box center [1365, 150] width 160 height 16
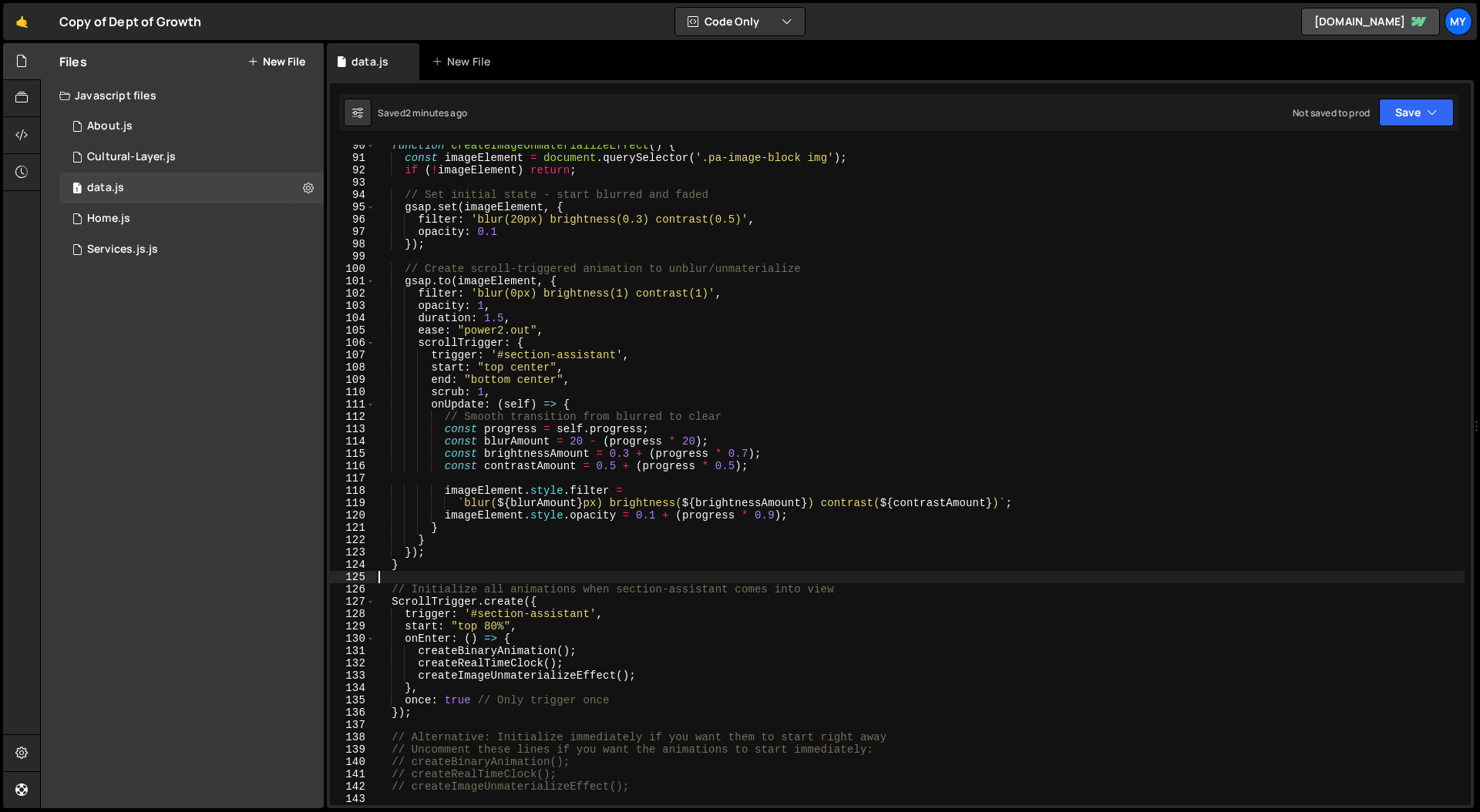
click at [691, 582] on div "function createImageUnmaterializeEffect ( ) { const imageElement = document . q…" at bounding box center [921, 482] width 1089 height 685
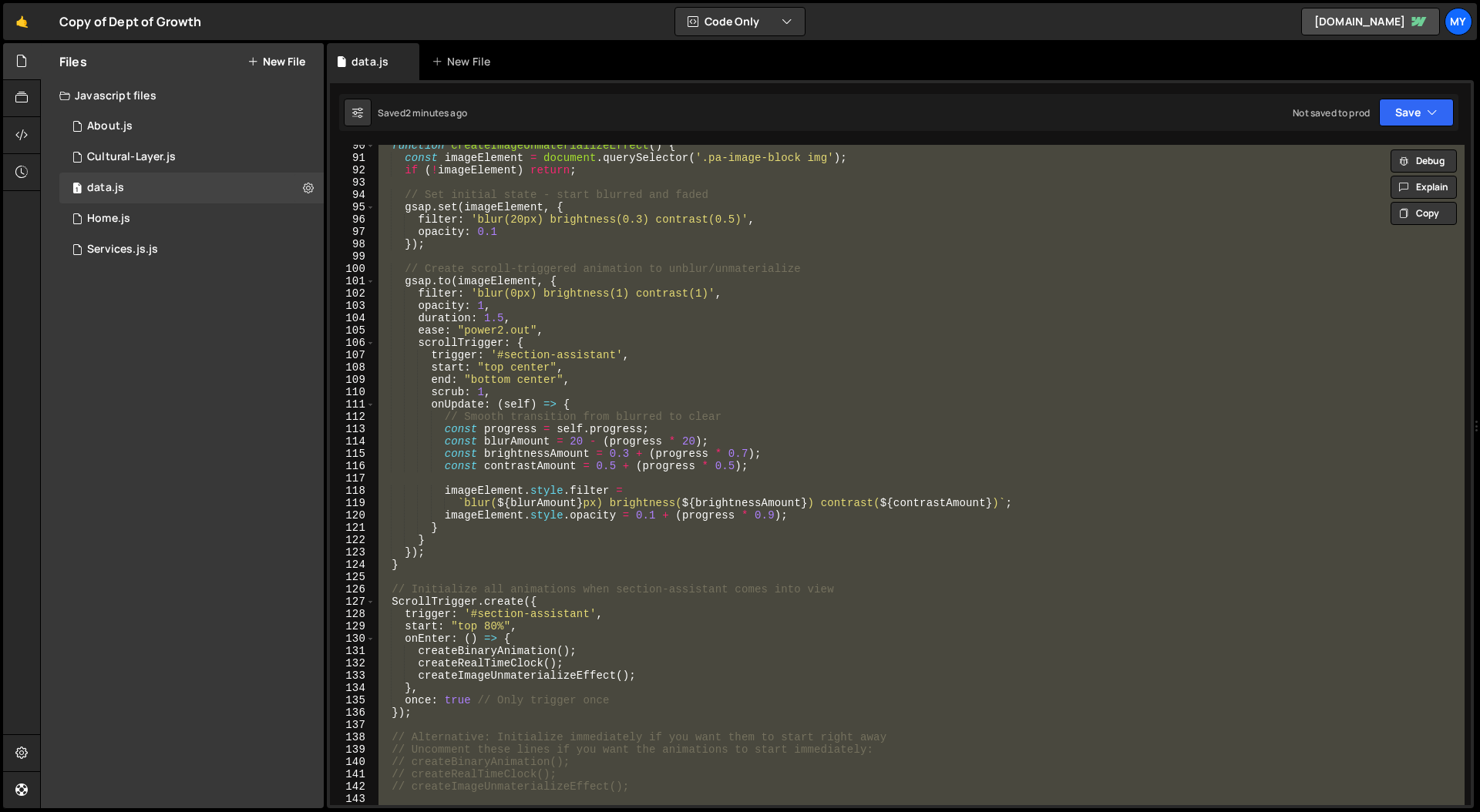
paste textarea "})();"
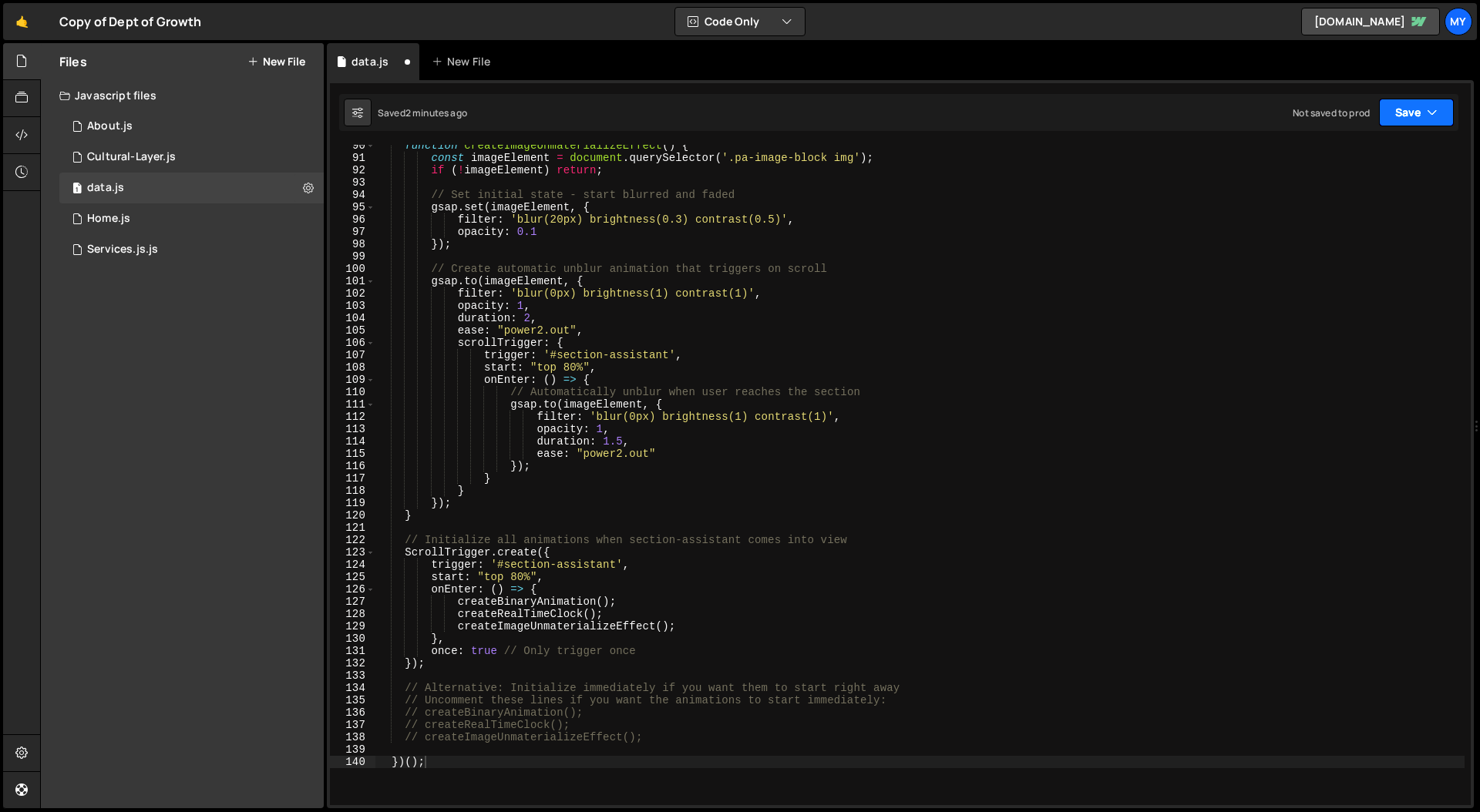
click at [1433, 112] on icon "button" at bounding box center [1432, 112] width 11 height 16
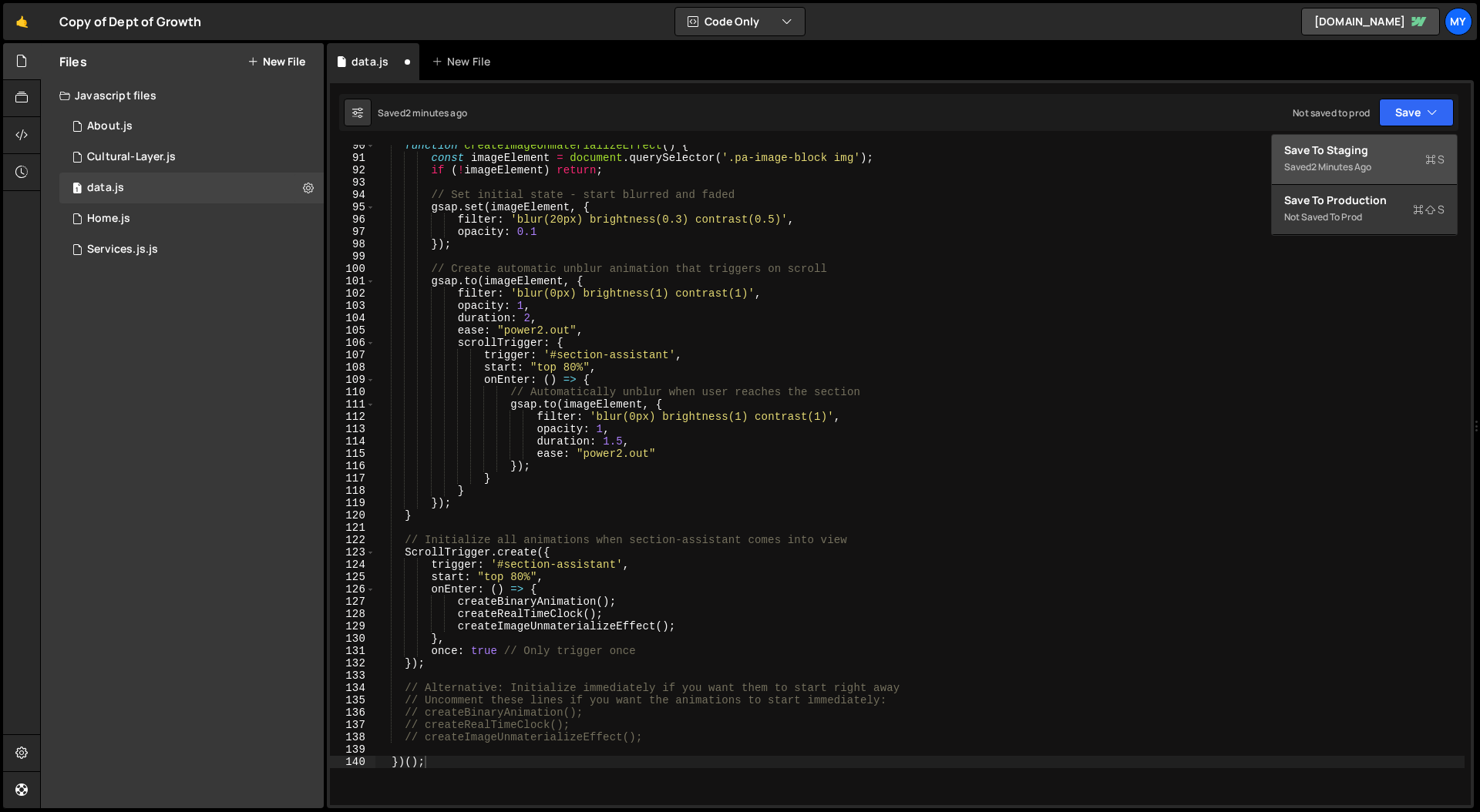
click at [1341, 155] on div "Save to Staging S" at bounding box center [1365, 150] width 160 height 16
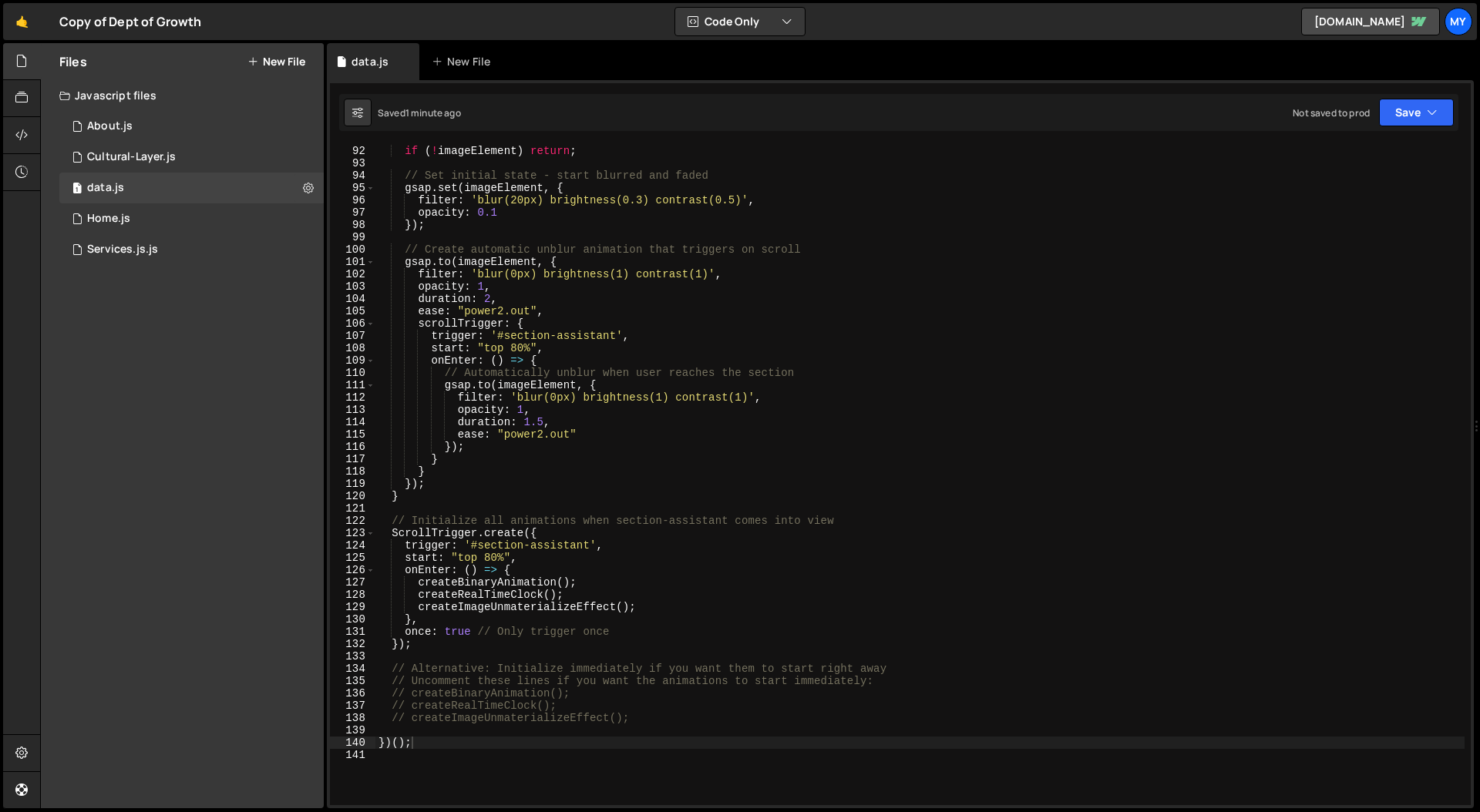
scroll to position [1122, 0]
click at [729, 497] on div "const imageElement = document . querySelector ( '.pa-image-block img' ) ; if ( …" at bounding box center [921, 475] width 1089 height 685
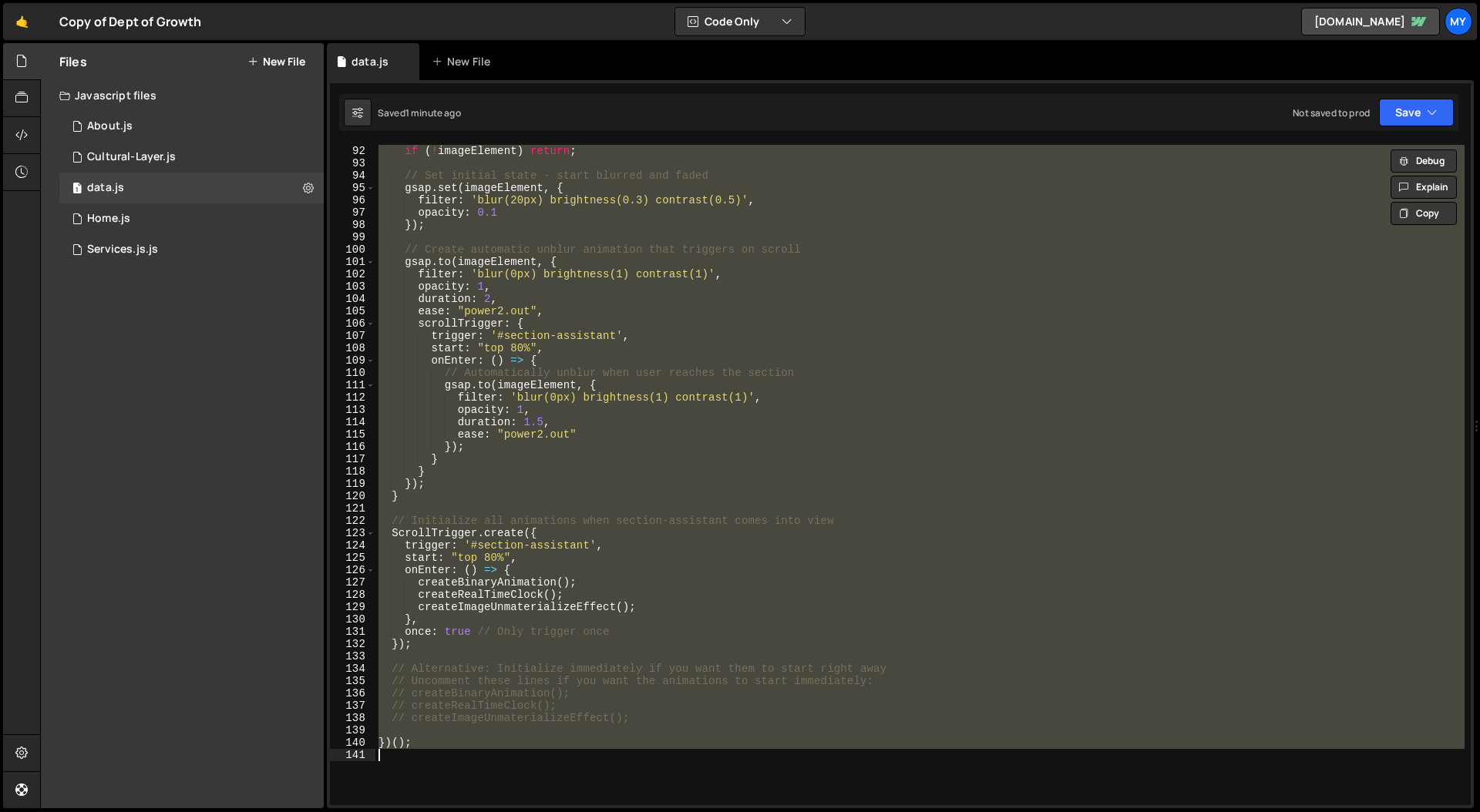
paste textarea "})();"
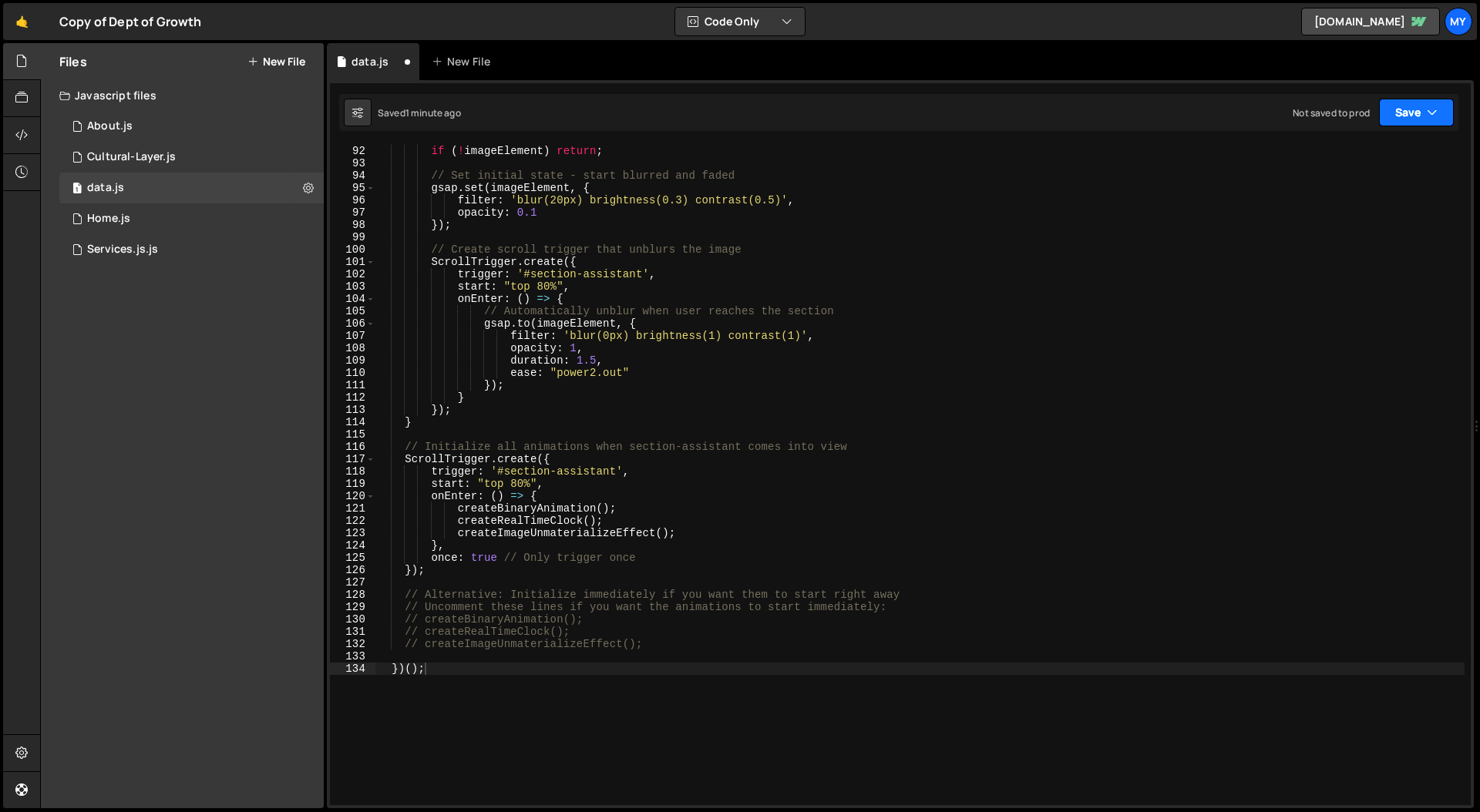
drag, startPoint x: 1426, startPoint y: 113, endPoint x: 1417, endPoint y: 113, distance: 9.0
click at [1427, 113] on icon "button" at bounding box center [1432, 112] width 11 height 16
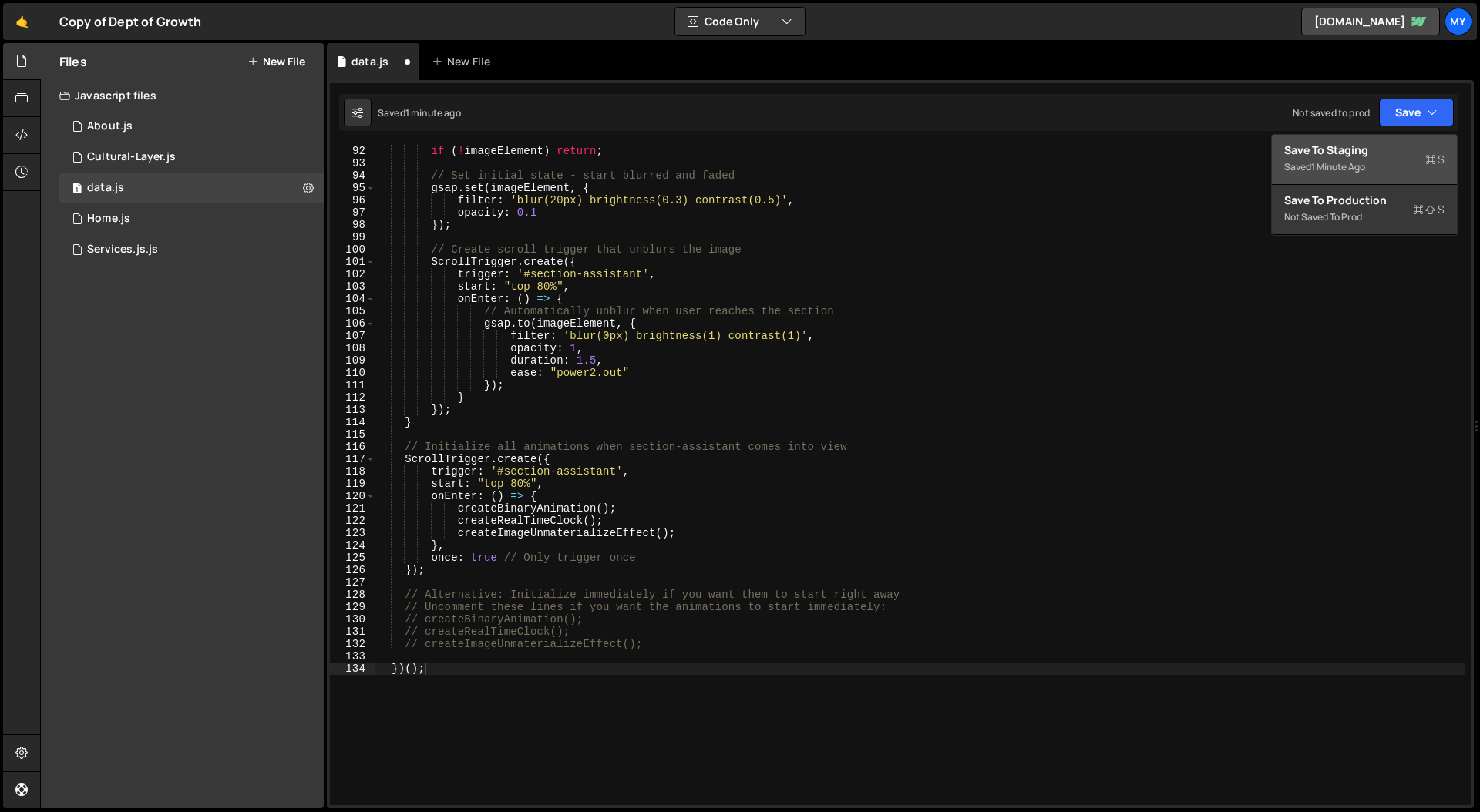
click at [1379, 154] on div "Save to Staging S" at bounding box center [1365, 150] width 160 height 16
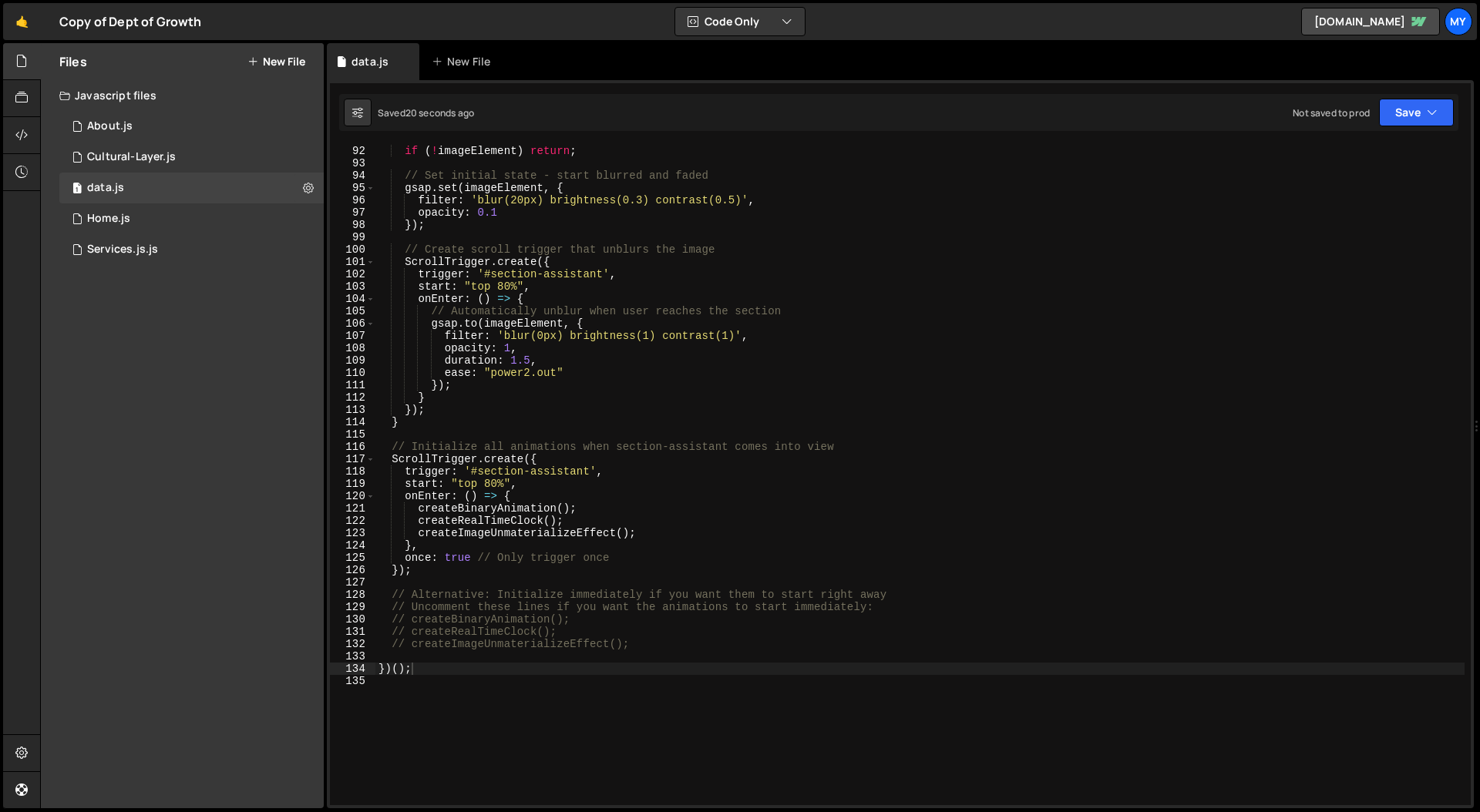
click at [534, 379] on div "const imageElement = document . querySelector ( '.pa-image-block img' ) ; if ( …" at bounding box center [921, 475] width 1089 height 685
drag, startPoint x: 531, startPoint y: 361, endPoint x: 513, endPoint y: 362, distance: 18.0
click at [513, 362] on div "const imageElement = document . querySelector ( '.pa-image-block img' ) ; if ( …" at bounding box center [921, 475] width 1089 height 685
click at [492, 467] on div "const imageElement = document . querySelector ( '.pa-image-block img' ) ; if ( …" at bounding box center [921, 475] width 1089 height 685
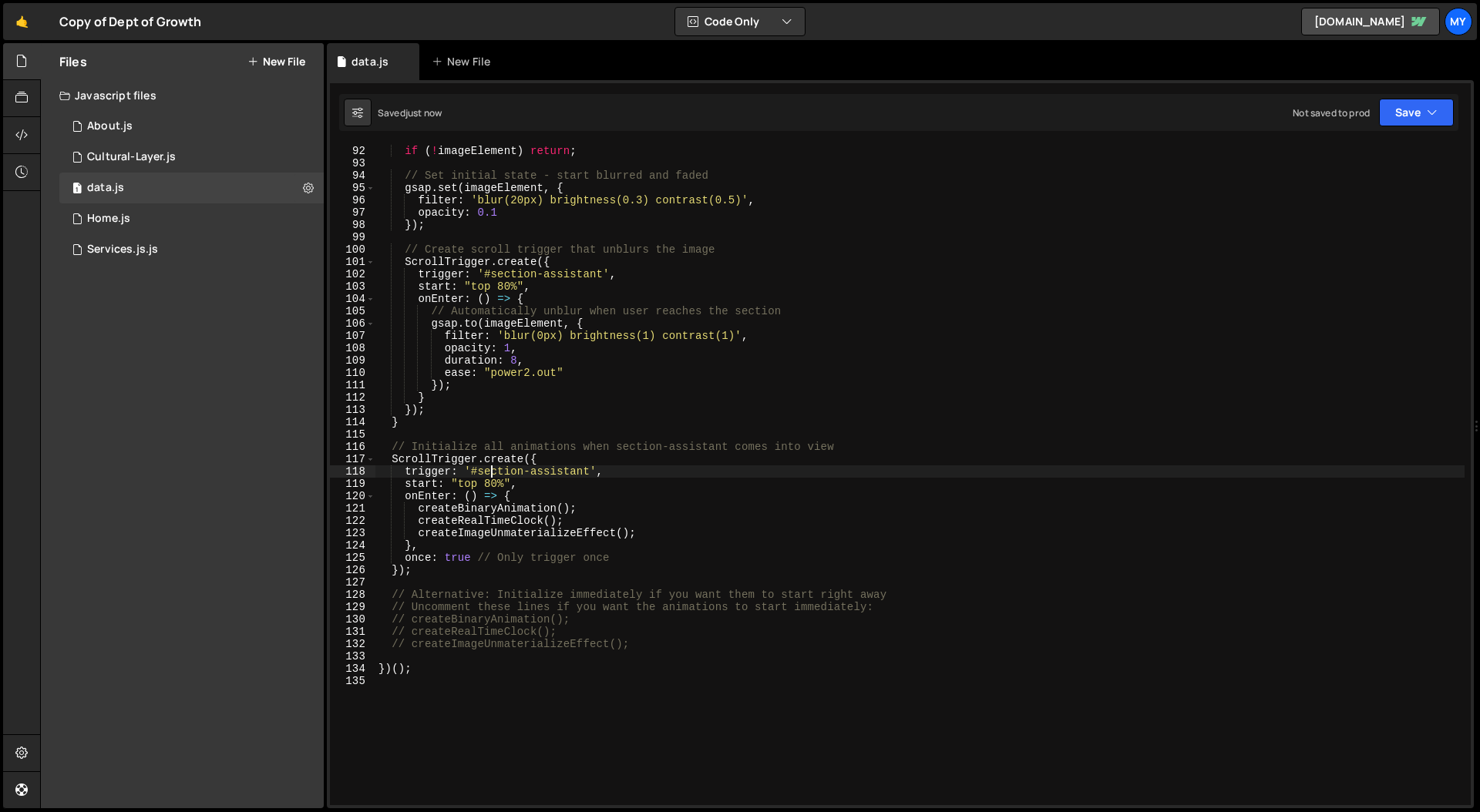
drag, startPoint x: 515, startPoint y: 357, endPoint x: 530, endPoint y: 396, distance: 41.8
click at [515, 357] on div "const imageElement = document . querySelector ( '.pa-image-block img' ) ; if ( …" at bounding box center [921, 475] width 1089 height 685
click at [540, 494] on div "const imageElement = document . querySelector ( '.pa-image-block img' ) ; if ( …" at bounding box center [921, 475] width 1089 height 685
click at [612, 378] on div "const imageElement = document . querySelector ( '.pa-image-block img' ) ; if ( …" at bounding box center [921, 475] width 1089 height 685
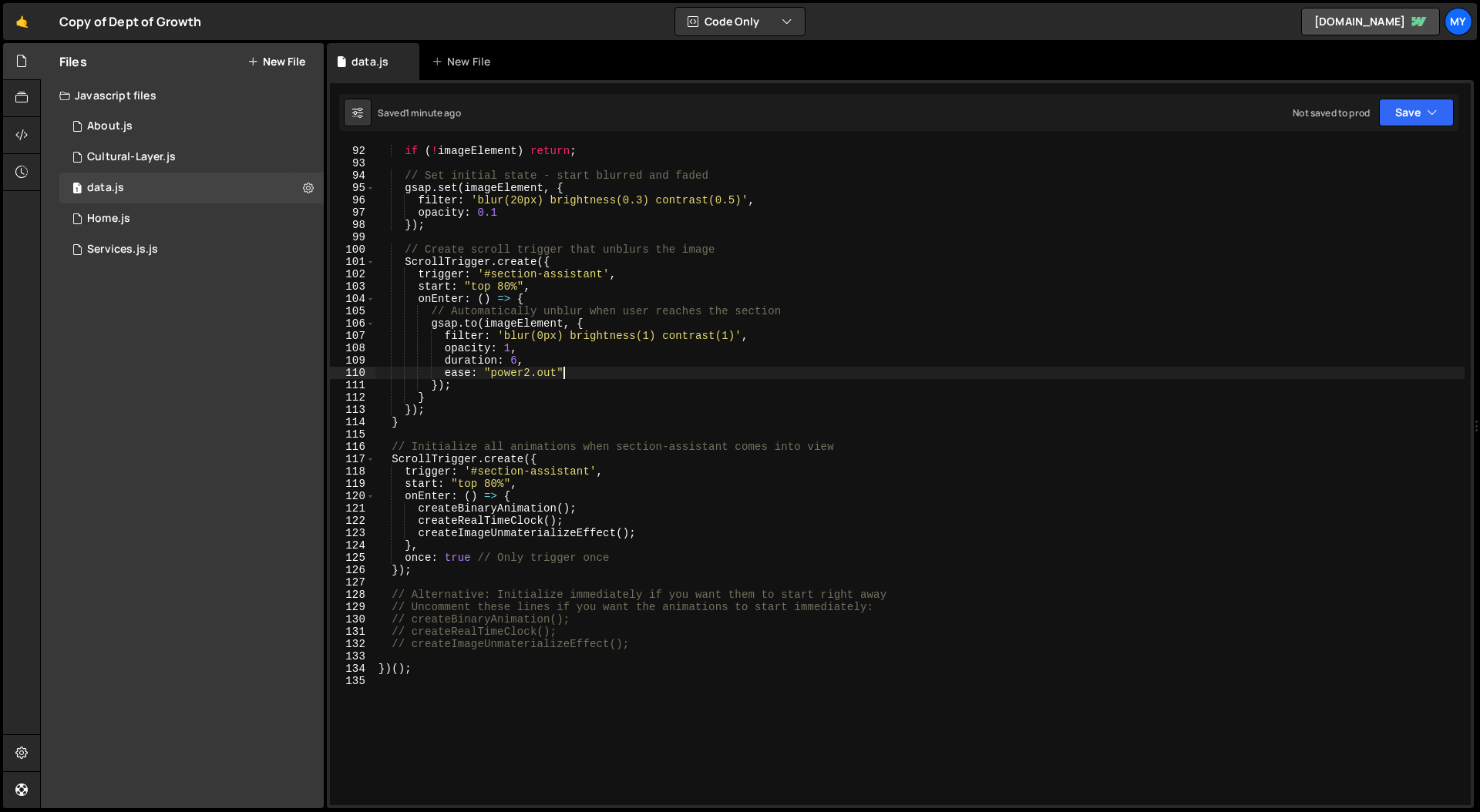
scroll to position [0, 2]
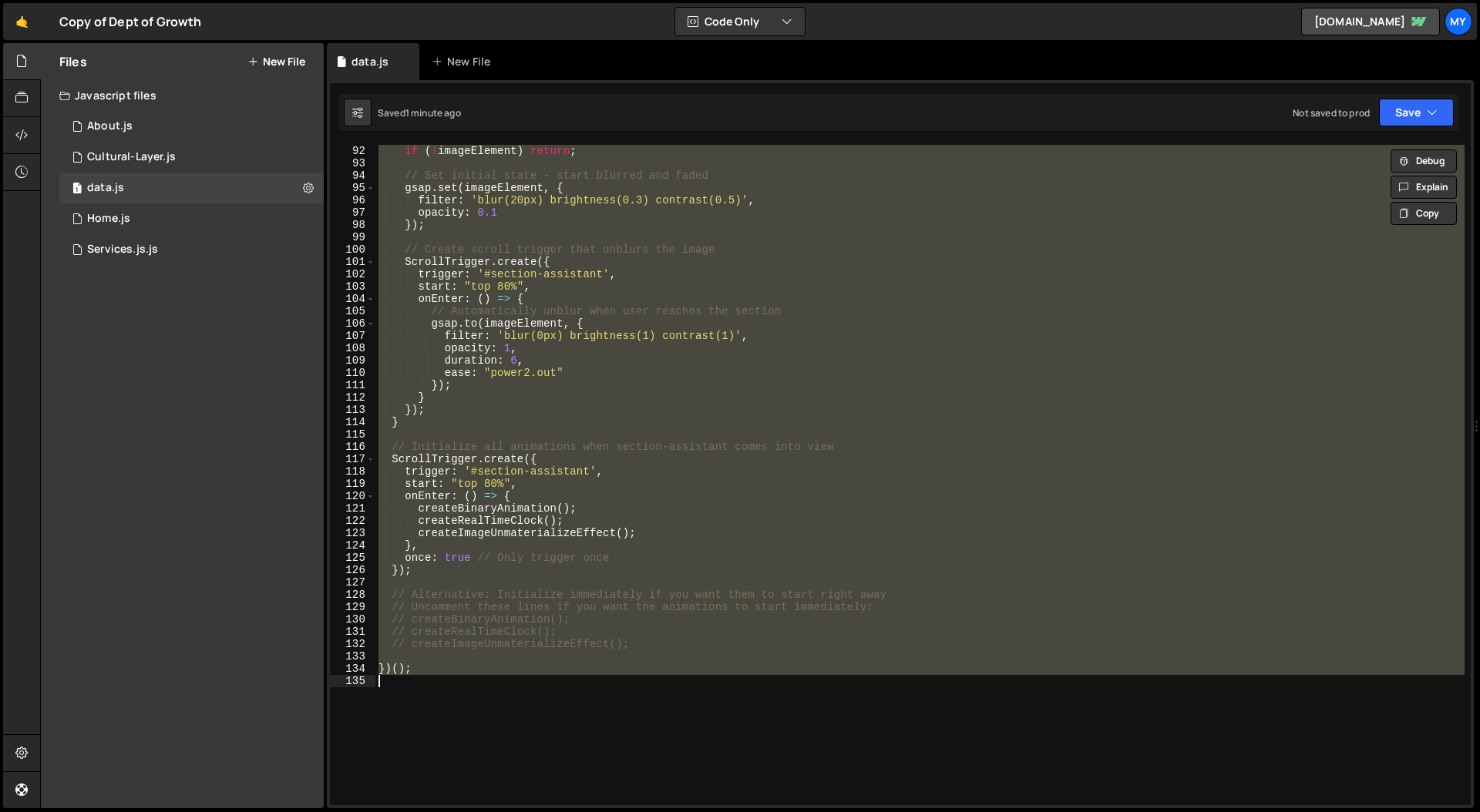
paste textarea "})();"
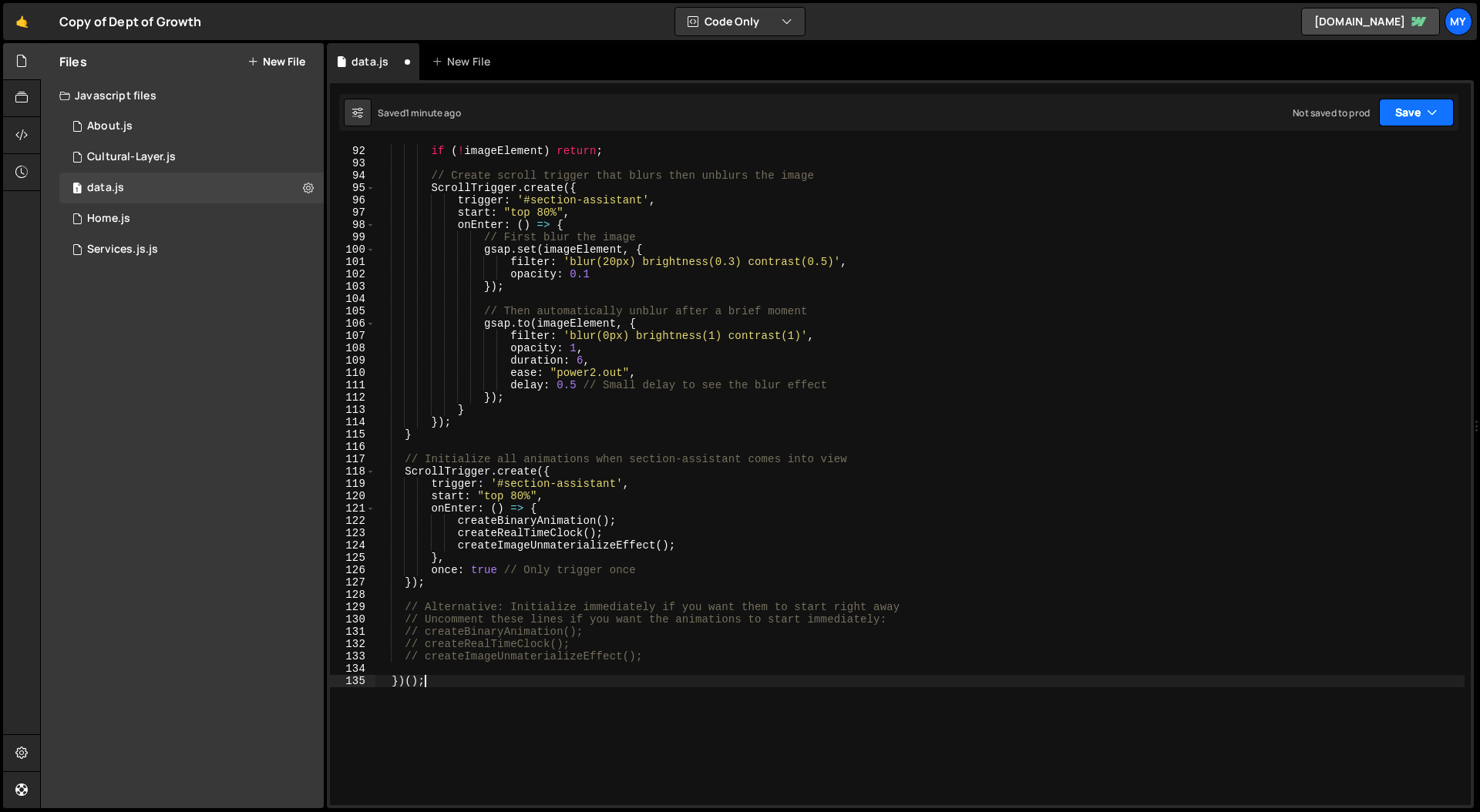
click at [1417, 113] on button "Save" at bounding box center [1417, 112] width 75 height 27
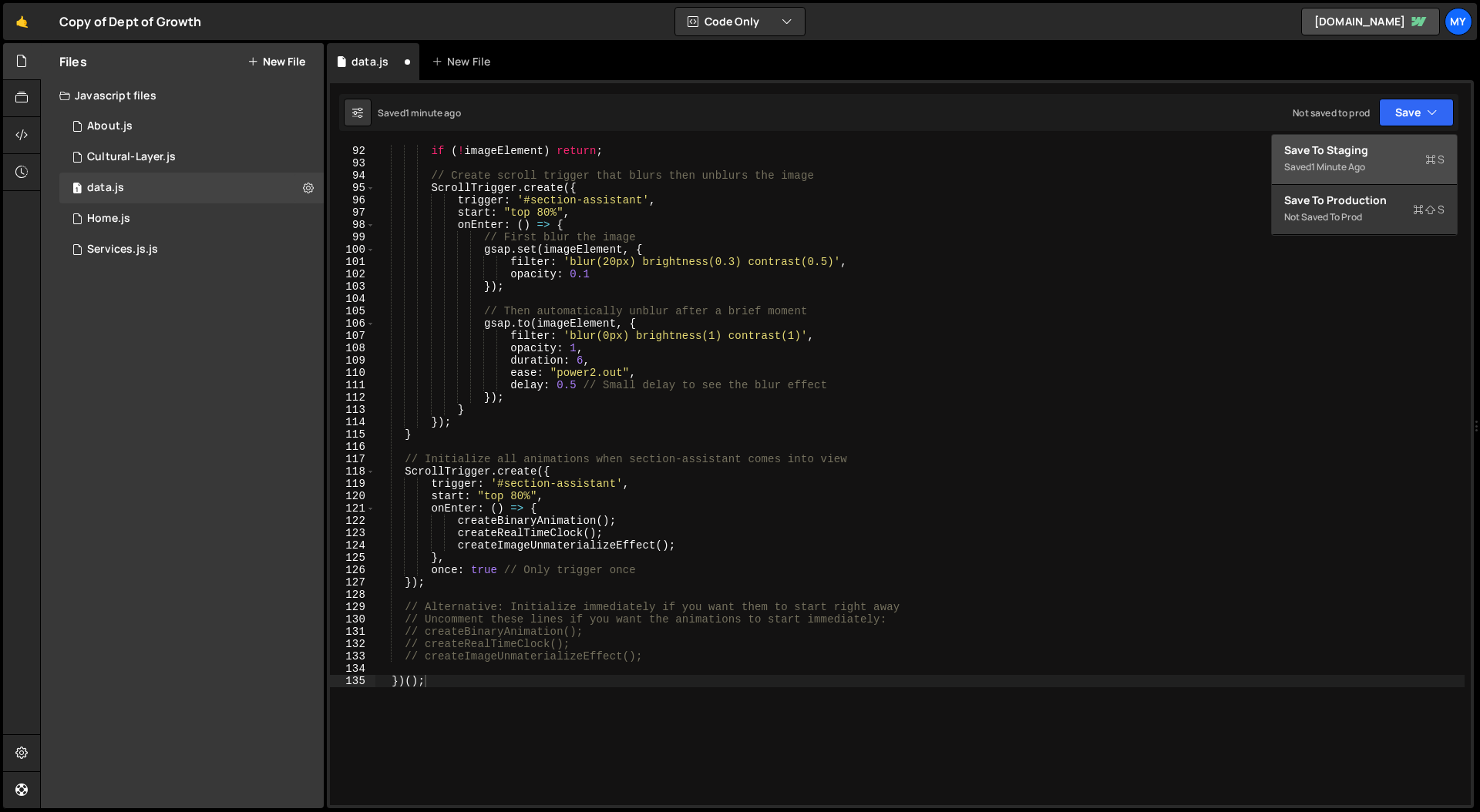
click at [1345, 152] on div "Save to Staging S" at bounding box center [1365, 150] width 160 height 16
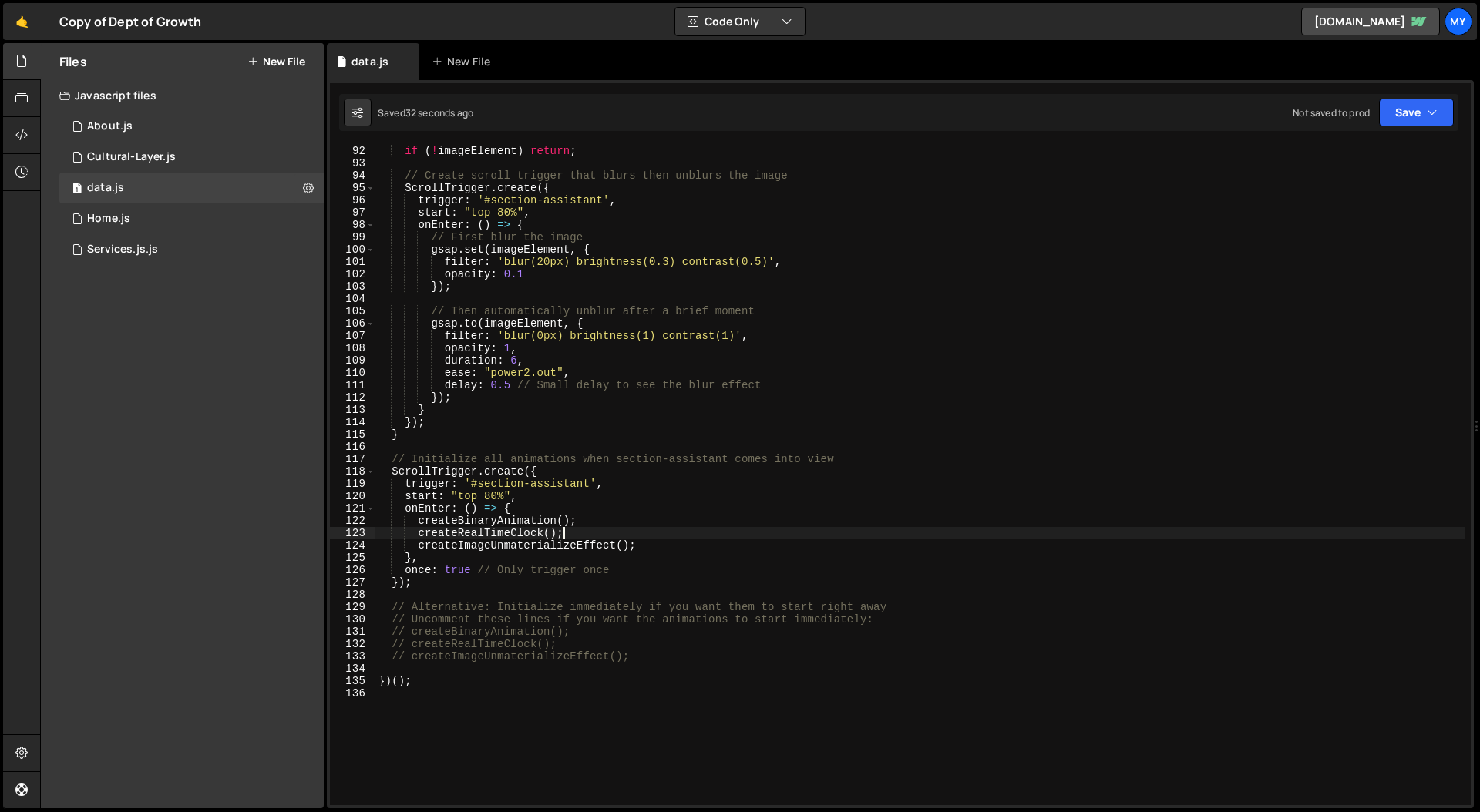
click at [607, 534] on div "const imageElement = document . querySelector ( '.pa-image-block img' ) ; if ( …" at bounding box center [921, 475] width 1089 height 685
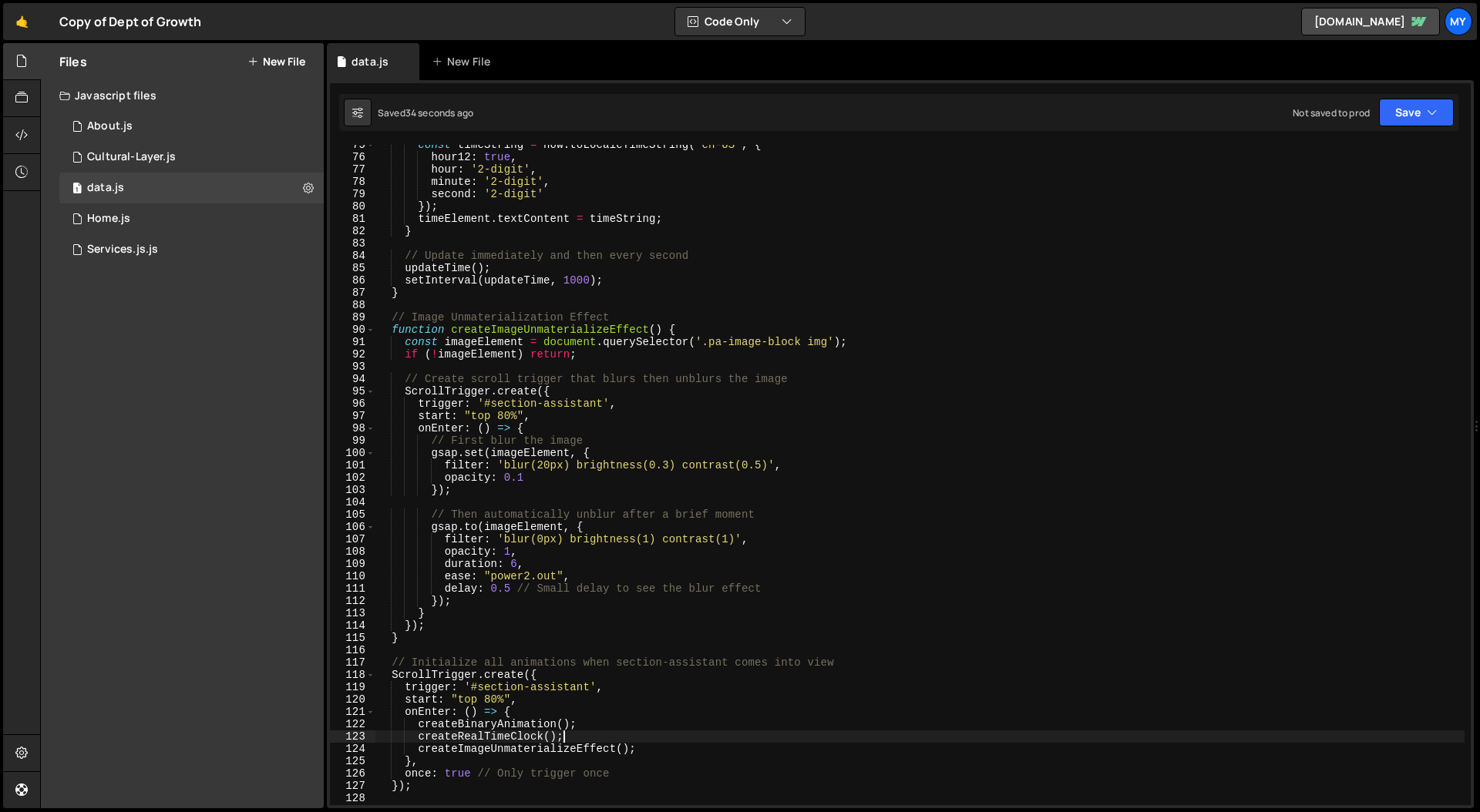
scroll to position [917, 0]
click at [702, 551] on div "const timeString = now . toLocaleTimeString ( 'en-US' , { hour12 : true , hour …" at bounding box center [921, 482] width 1089 height 685
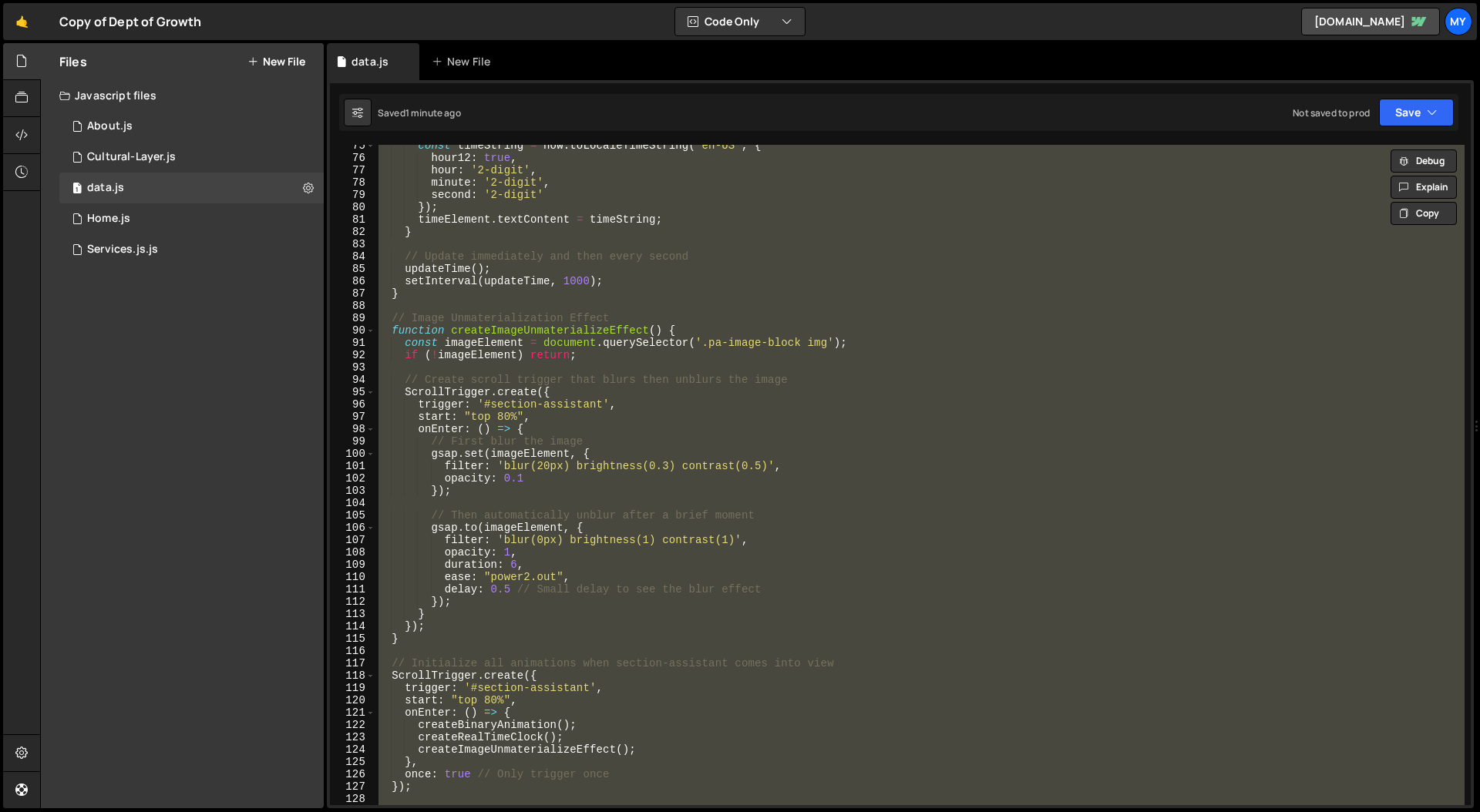
paste textarea "})();"
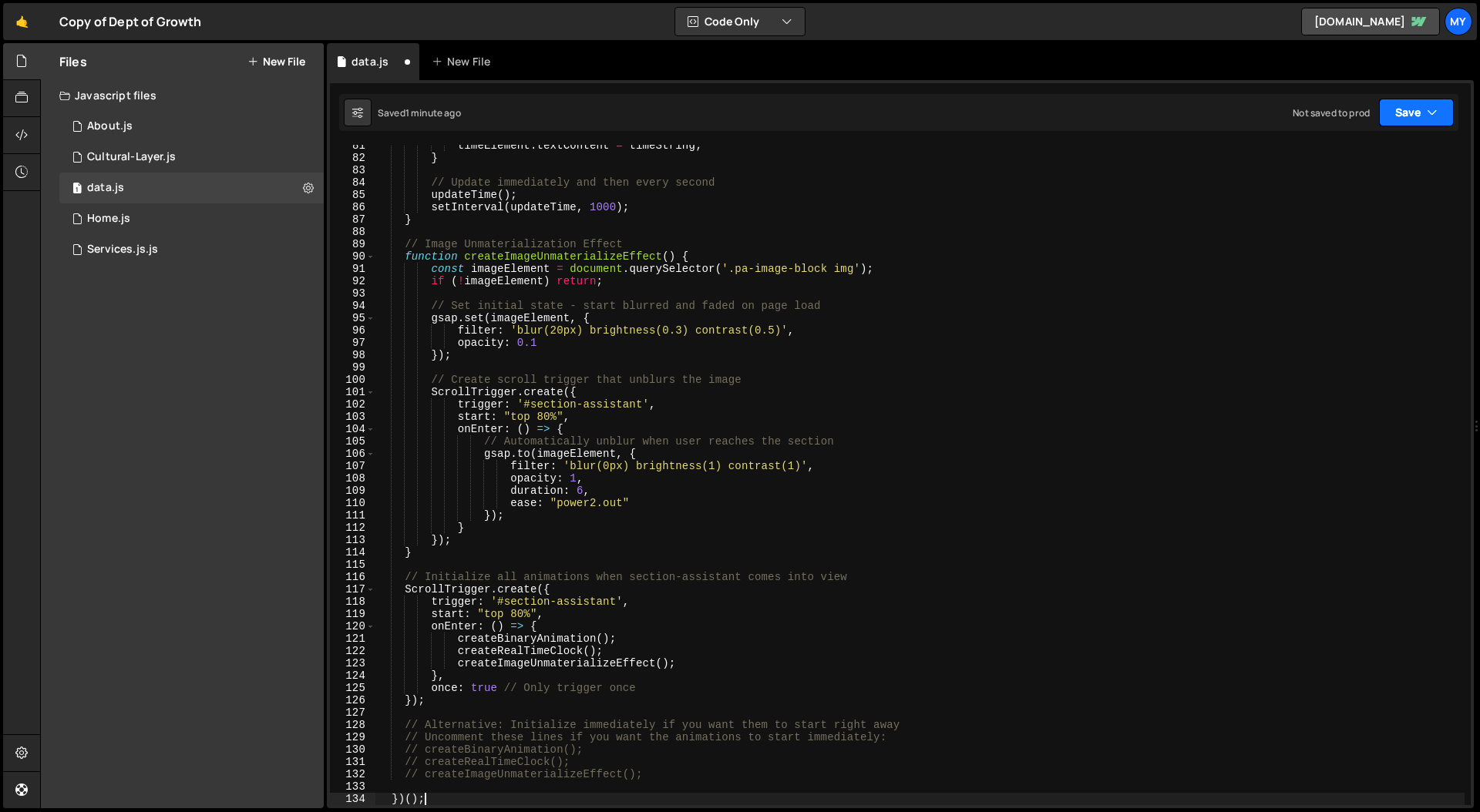
drag, startPoint x: 1414, startPoint y: 112, endPoint x: 1405, endPoint y: 116, distance: 9.8
click at [1414, 112] on button "Save" at bounding box center [1417, 112] width 75 height 27
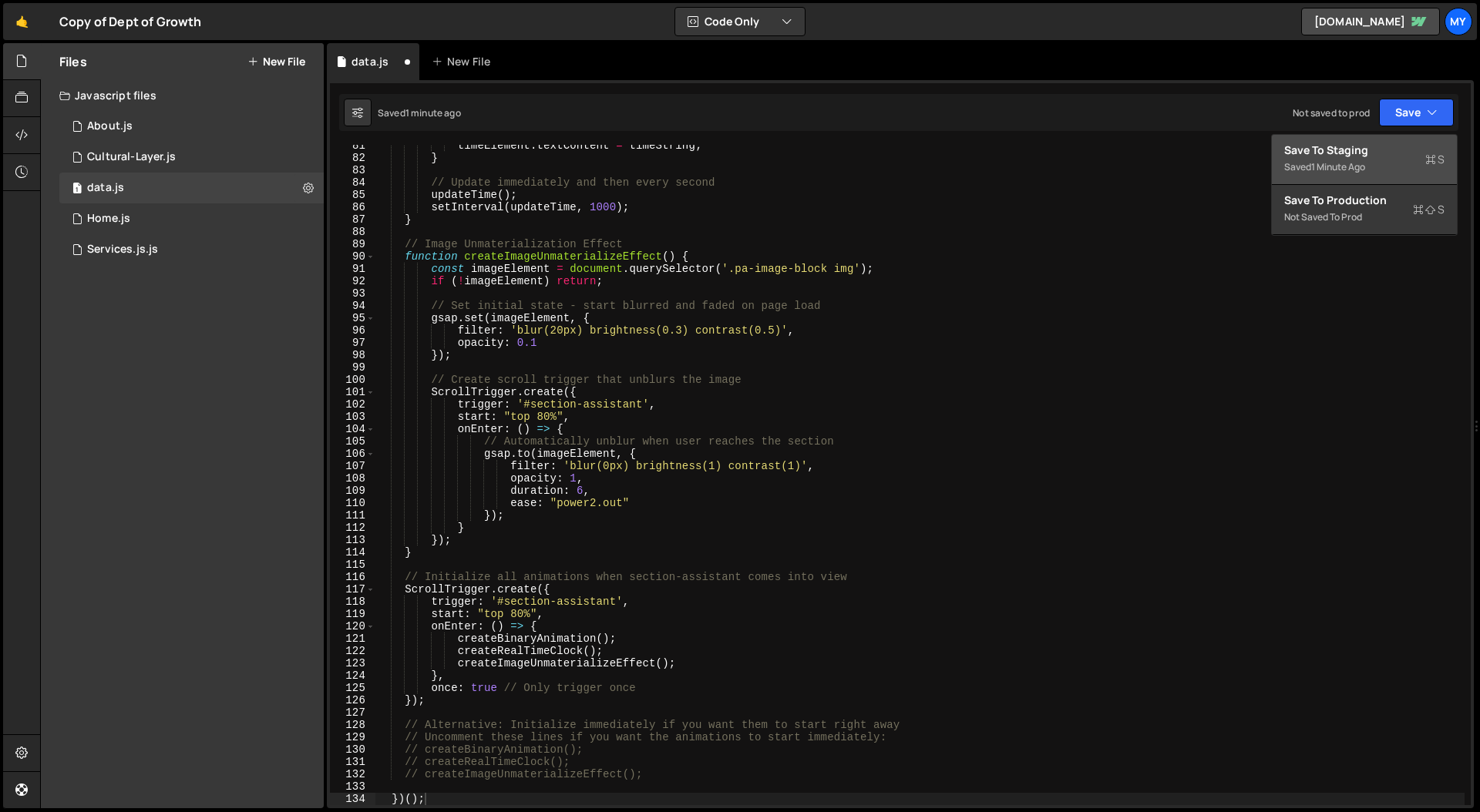
click at [1362, 151] on div "Save to Staging S" at bounding box center [1365, 150] width 160 height 16
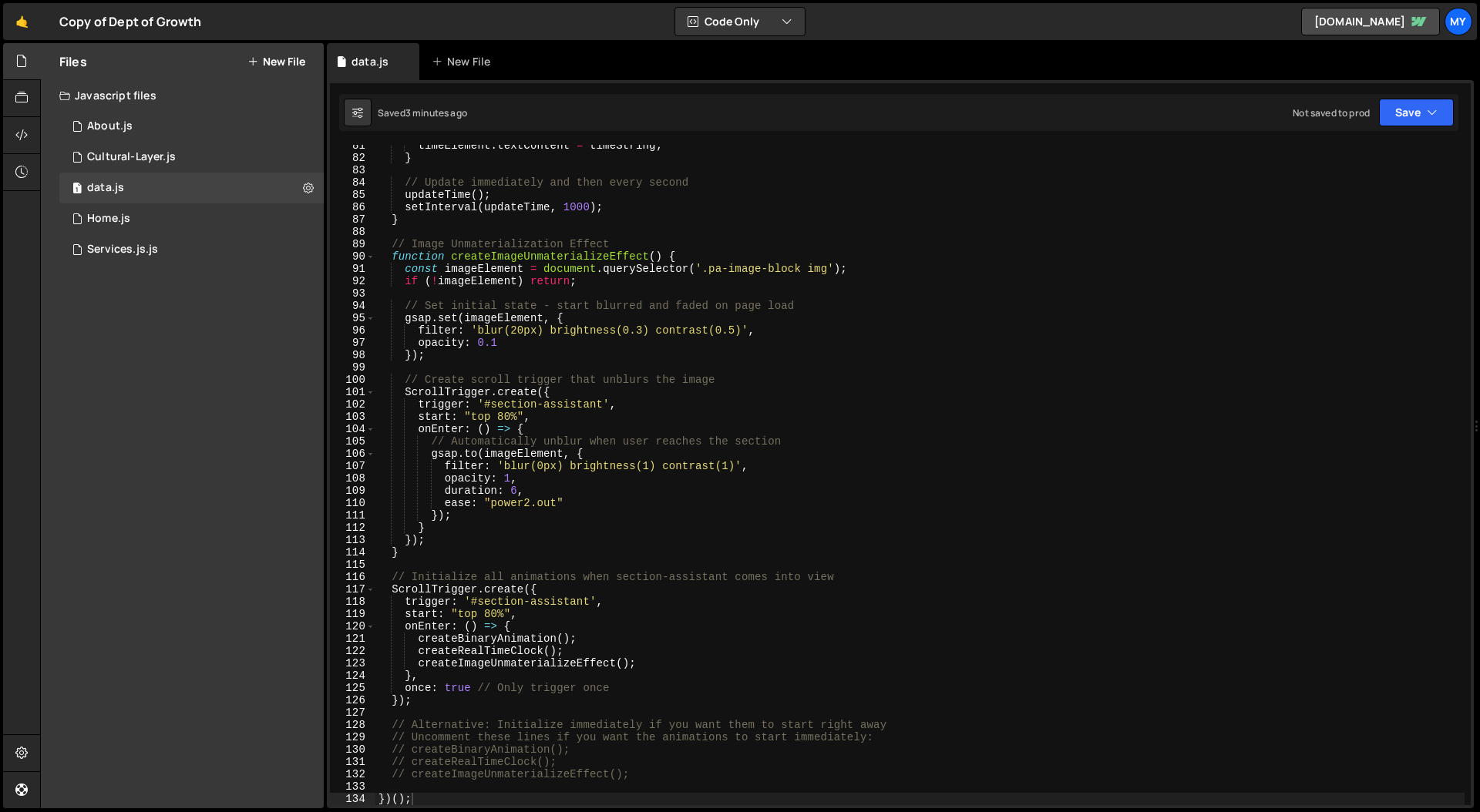
click at [921, 397] on div "timeElement . textContent = timeString ; } // Update immediately and then every…" at bounding box center [921, 482] width 1089 height 685
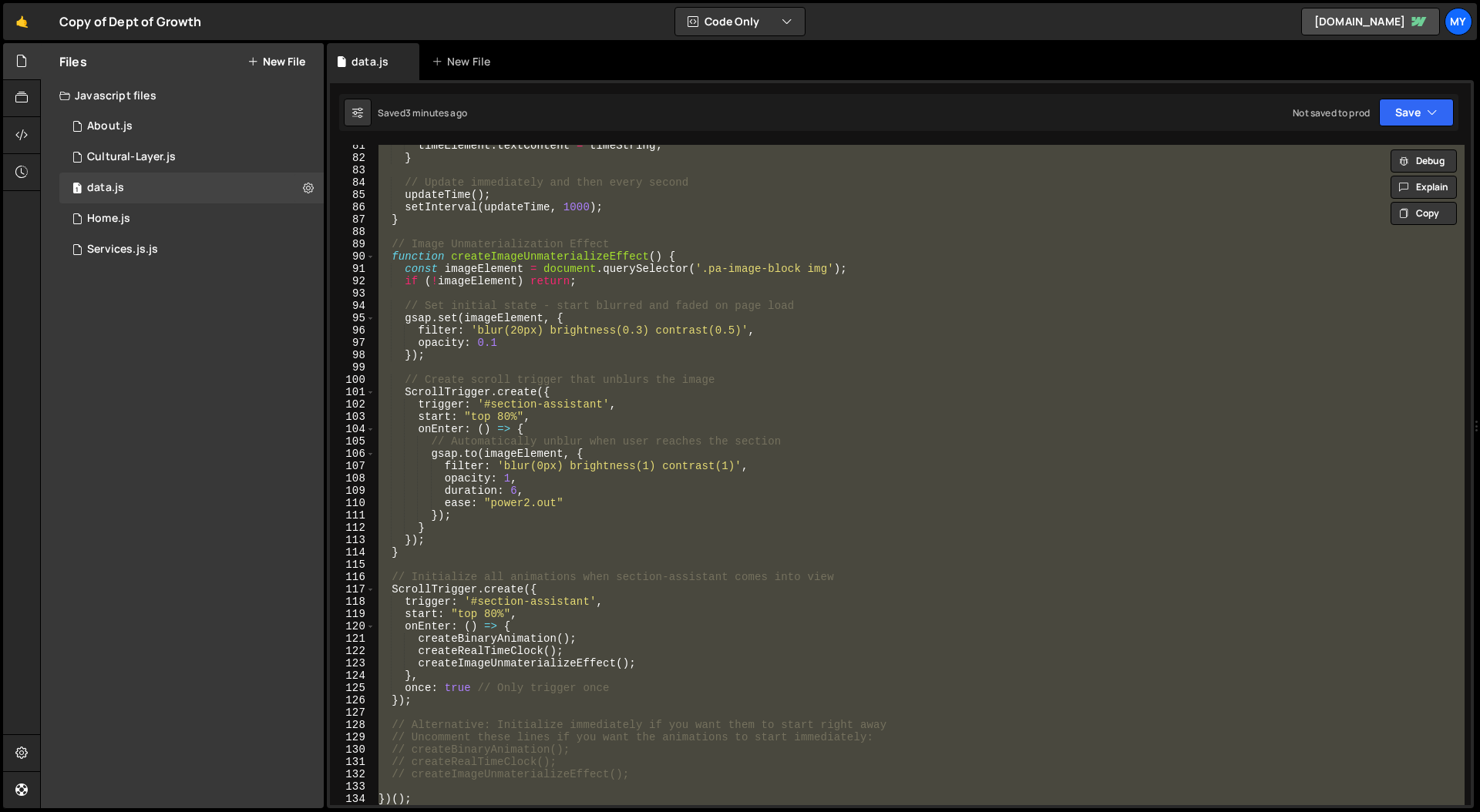
paste textarea "})();"
type textarea "})();"
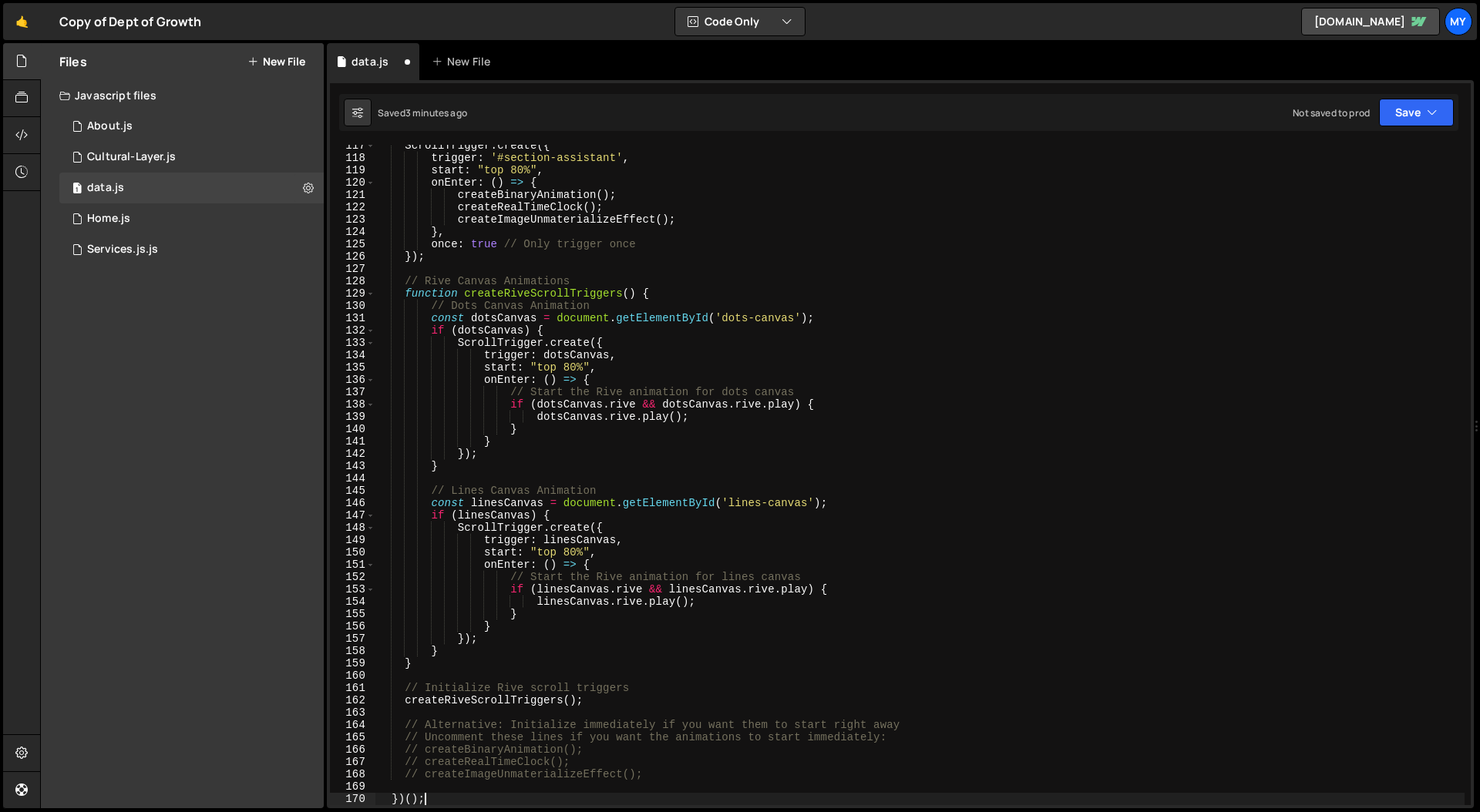
scroll to position [1436, 0]
click at [1411, 106] on button "Save" at bounding box center [1417, 112] width 75 height 27
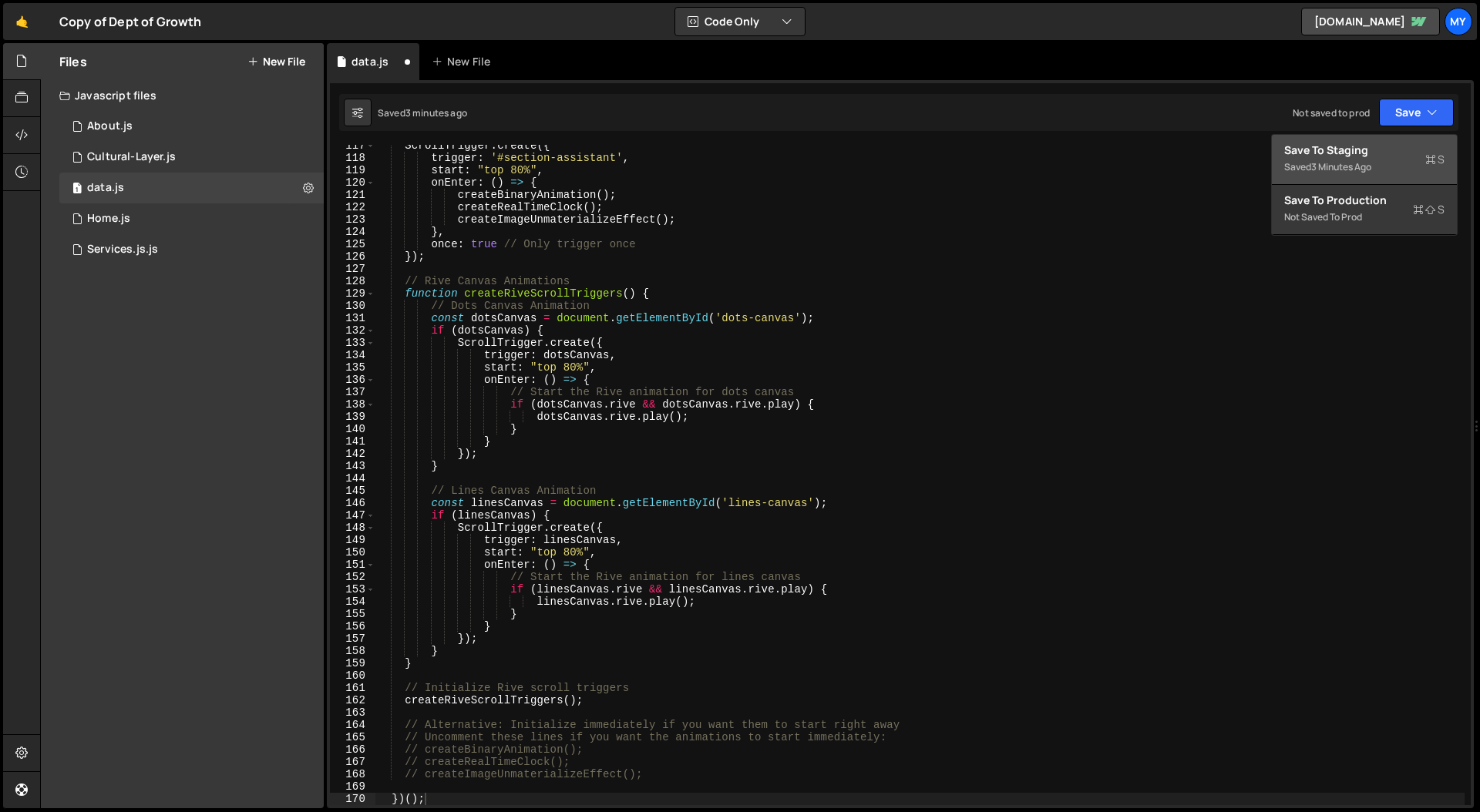
click at [1330, 152] on div "Save to Staging S" at bounding box center [1365, 150] width 160 height 16
